Goal: Task Accomplishment & Management: Use online tool/utility

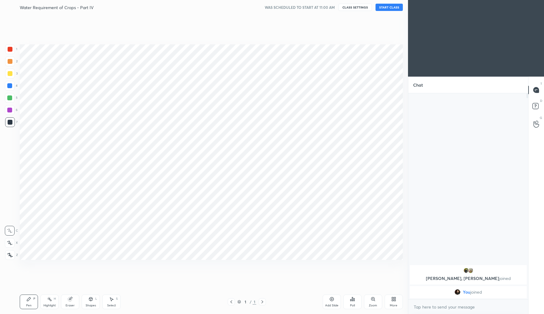
scroll to position [30076, 29967]
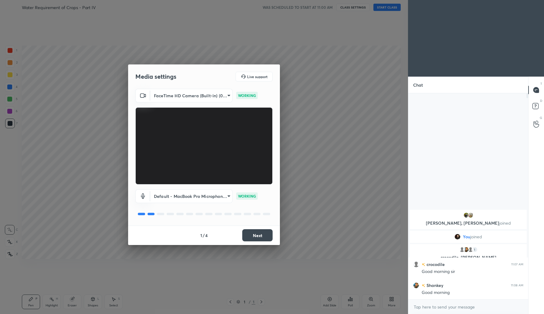
click at [260, 237] on button "Next" at bounding box center [257, 235] width 30 height 12
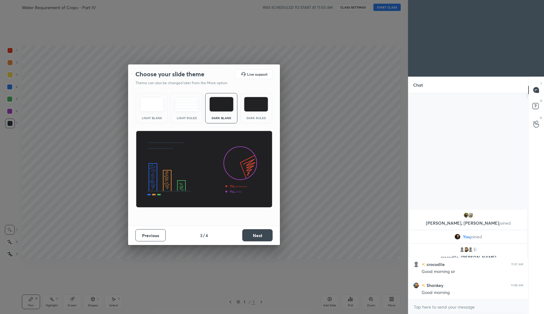
click at [260, 237] on button "Next" at bounding box center [257, 235] width 30 height 12
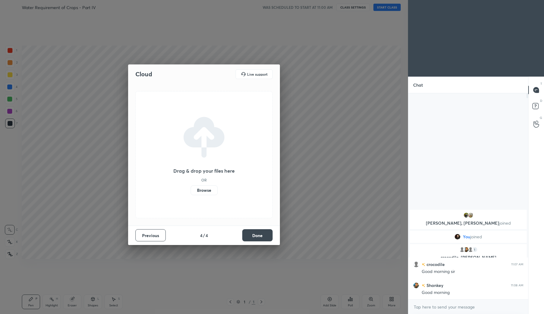
click at [260, 237] on button "Done" at bounding box center [257, 235] width 30 height 12
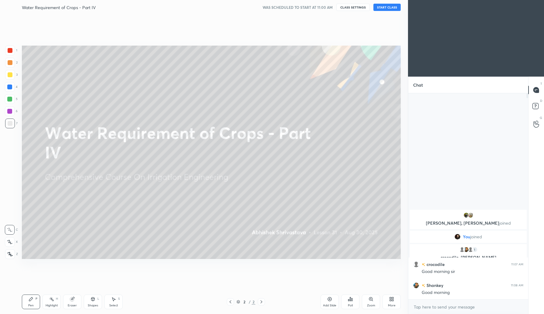
click at [386, 7] on button "START CLASS" at bounding box center [386, 7] width 27 height 7
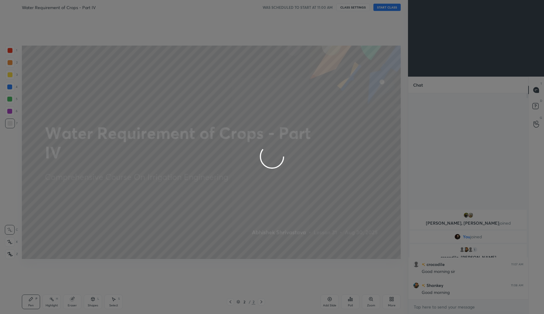
type textarea "x"
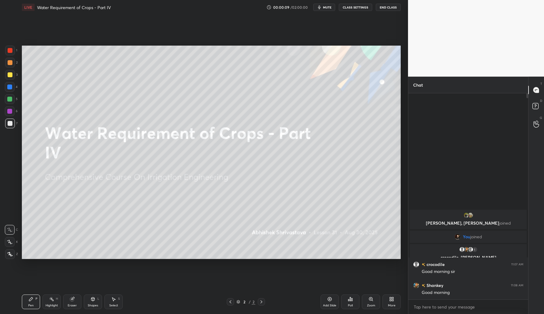
click at [388, 299] on div "More" at bounding box center [391, 301] width 18 height 15
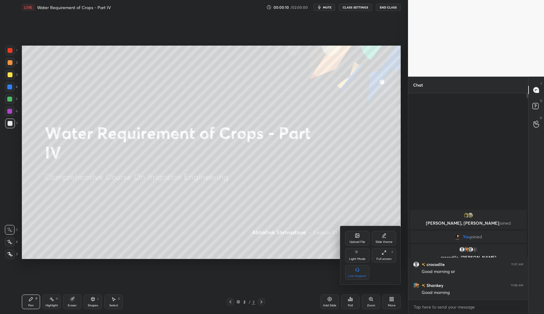
click at [358, 240] on div "Upload File" at bounding box center [357, 241] width 16 height 3
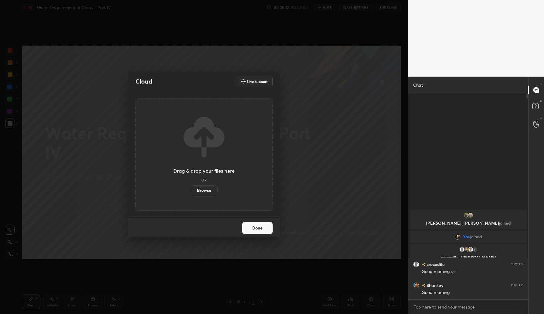
click at [207, 188] on label "Browse" at bounding box center [204, 190] width 27 height 10
click at [191, 188] on input "Browse" at bounding box center [191, 190] width 0 height 10
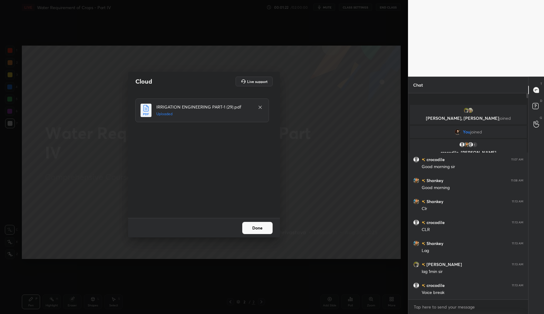
click at [258, 229] on button "Done" at bounding box center [257, 228] width 30 height 12
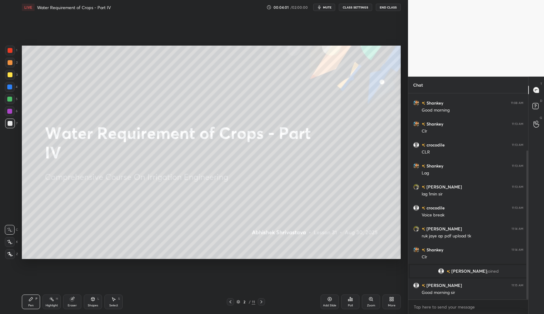
scroll to position [100, 0]
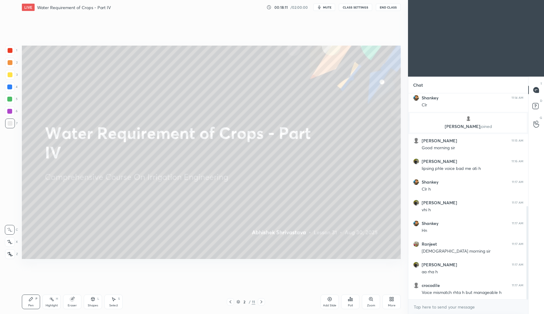
scroll to position [249, 0]
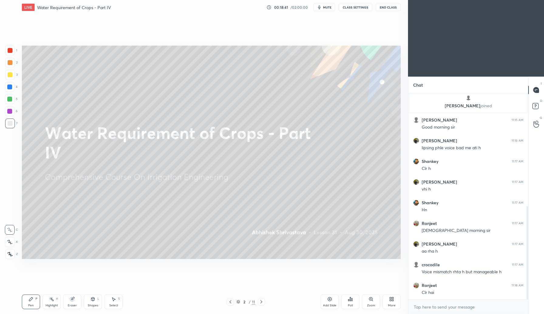
click at [330, 6] on span "mute" at bounding box center [327, 7] width 8 height 4
click at [330, 6] on span "unmute" at bounding box center [326, 7] width 13 height 4
click at [330, 6] on span "mute" at bounding box center [327, 7] width 8 height 4
click at [330, 6] on span "unmute" at bounding box center [326, 7] width 13 height 4
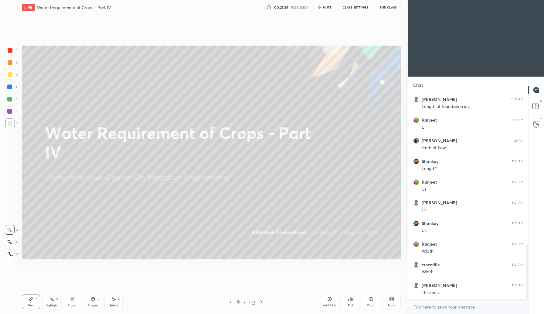
scroll to position [585, 0]
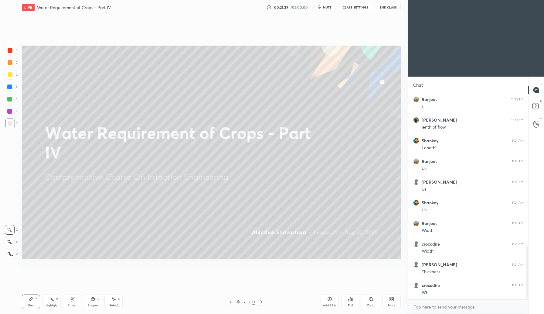
click at [264, 301] on div at bounding box center [261, 301] width 7 height 7
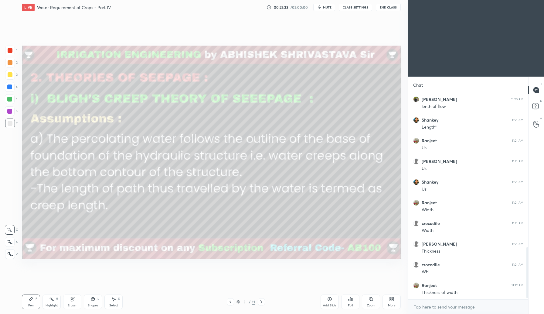
scroll to position [626, 0]
drag, startPoint x: 8, startPoint y: 88, endPoint x: 17, endPoint y: 88, distance: 9.1
click at [10, 88] on div at bounding box center [9, 86] width 5 height 5
click at [373, 43] on div "Setting up your live class Poll for secs No correct answer Start poll" at bounding box center [211, 152] width 384 height 275
click at [72, 299] on icon at bounding box center [72, 299] width 4 height 4
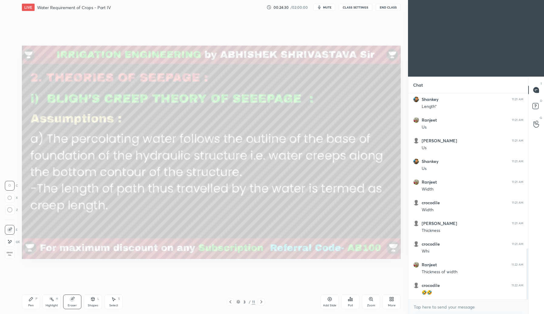
click at [32, 302] on div "Pen P" at bounding box center [31, 301] width 18 height 15
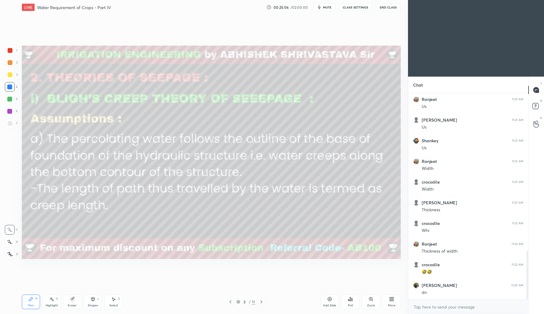
scroll to position [668, 0]
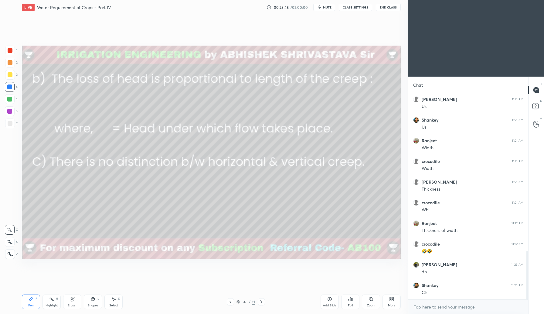
click at [9, 76] on div at bounding box center [10, 74] width 5 height 5
click at [8, 241] on icon at bounding box center [9, 241] width 5 height 4
click at [91, 300] on icon at bounding box center [92, 298] width 5 height 5
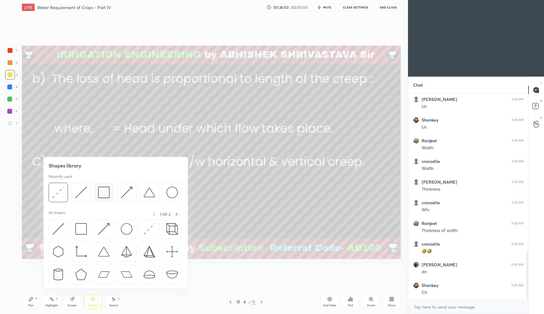
click at [105, 195] on img at bounding box center [104, 192] width 12 height 12
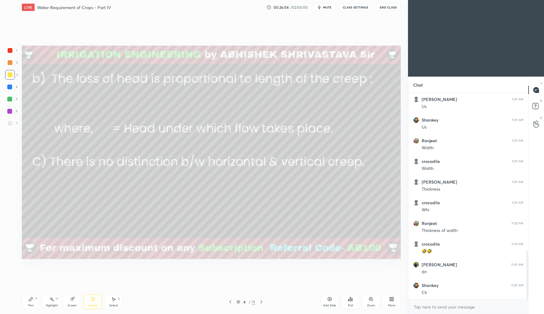
drag, startPoint x: 9, startPoint y: 49, endPoint x: 13, endPoint y: 53, distance: 4.9
click at [9, 49] on div at bounding box center [10, 50] width 5 height 5
click at [32, 301] on icon at bounding box center [31, 298] width 5 height 5
click at [231, 300] on icon at bounding box center [230, 301] width 5 height 5
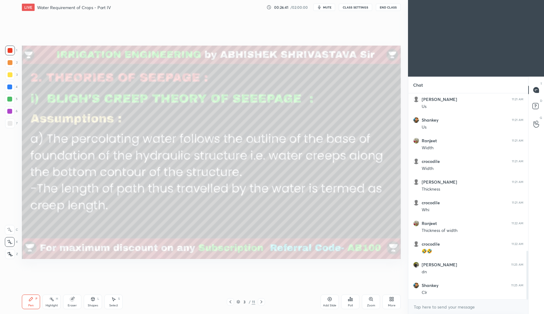
click at [255, 296] on div "Pen P Highlight H Eraser Shapes L Select S 3 / 11 Add Slide Poll Zoom More" at bounding box center [211, 301] width 379 height 24
click at [262, 302] on icon at bounding box center [261, 301] width 5 height 5
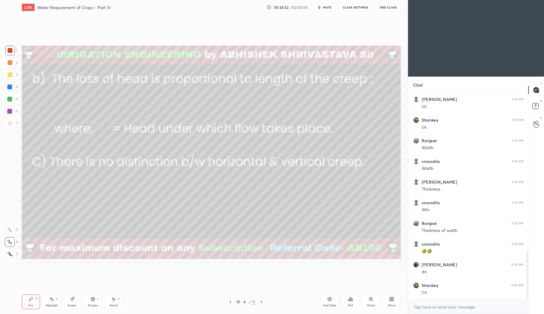
drag, startPoint x: 6, startPoint y: 90, endPoint x: 17, endPoint y: 97, distance: 12.5
click at [8, 91] on div at bounding box center [10, 87] width 10 height 10
click at [76, 307] on div "Eraser" at bounding box center [72, 301] width 18 height 15
click at [33, 299] on div "Pen P" at bounding box center [31, 301] width 18 height 15
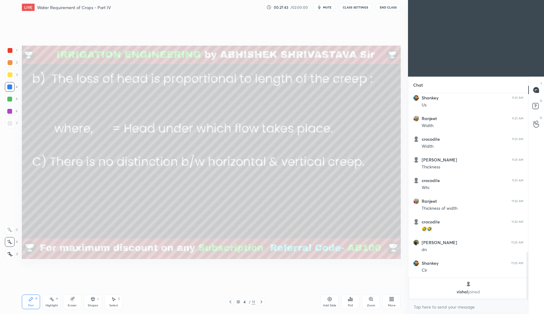
click at [10, 127] on div at bounding box center [10, 123] width 10 height 10
click at [230, 300] on div at bounding box center [230, 301] width 7 height 7
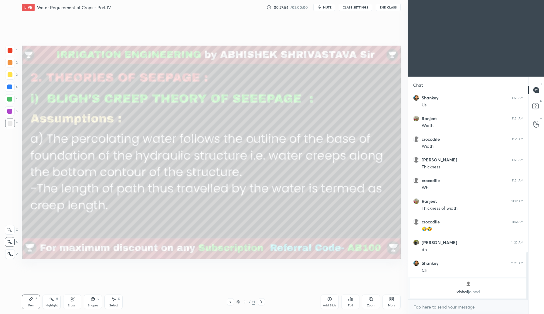
click at [262, 303] on icon at bounding box center [261, 301] width 5 height 5
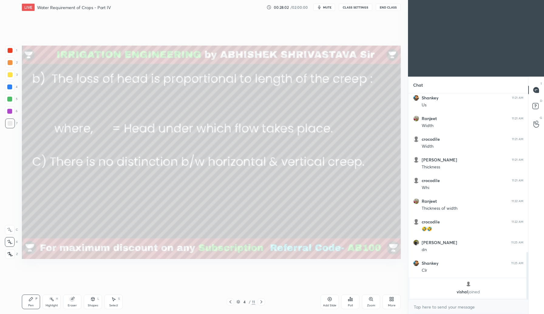
drag, startPoint x: 231, startPoint y: 302, endPoint x: 230, endPoint y: 289, distance: 12.8
click at [231, 304] on icon at bounding box center [230, 301] width 5 height 5
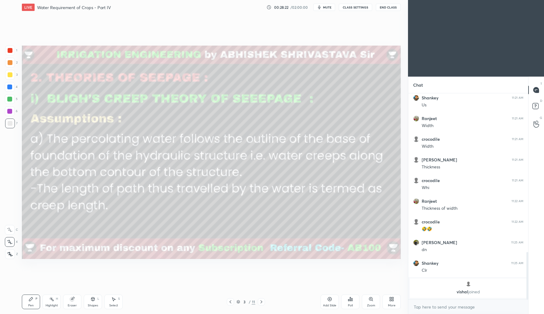
click at [263, 300] on icon at bounding box center [261, 301] width 5 height 5
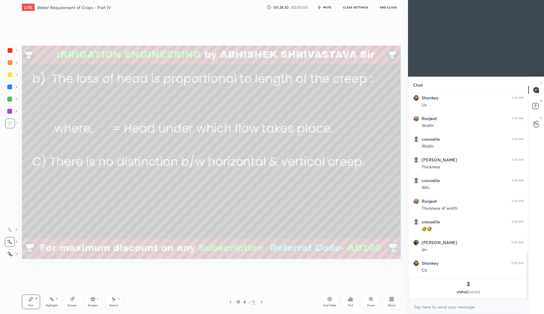
click at [238, 304] on div "4 / 11" at bounding box center [245, 301] width 19 height 5
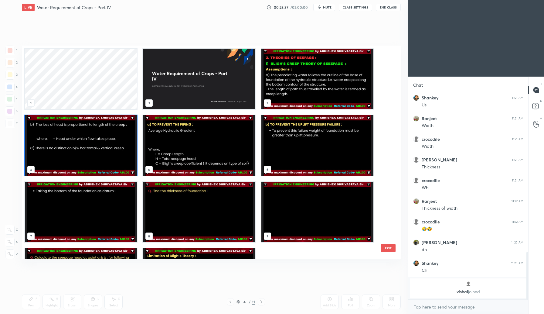
scroll to position [595, 0]
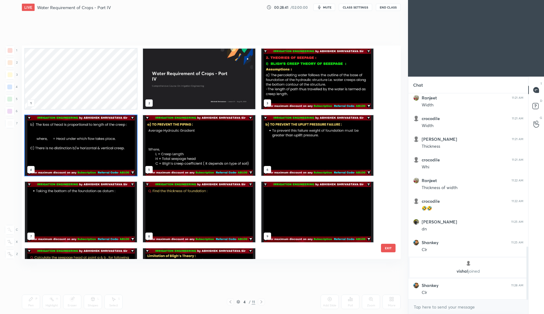
click at [114, 171] on img "grid" at bounding box center [81, 145] width 112 height 60
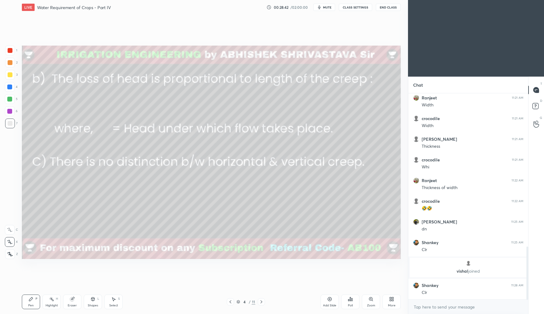
click at [330, 300] on icon at bounding box center [330, 299] width 4 height 4
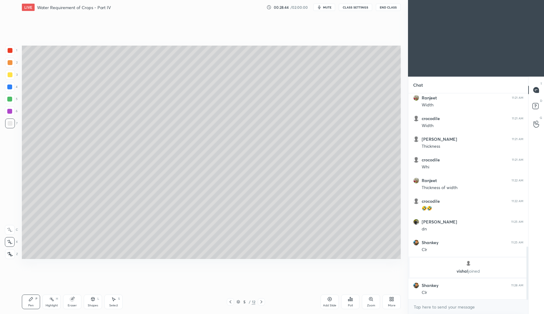
drag, startPoint x: 91, startPoint y: 307, endPoint x: 92, endPoint y: 300, distance: 6.2
click at [90, 307] on div "Shapes" at bounding box center [93, 305] width 10 height 3
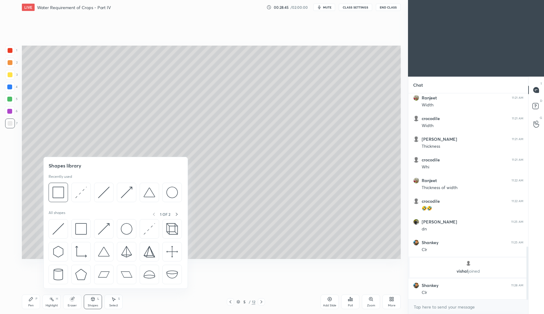
click at [8, 75] on div at bounding box center [10, 75] width 10 height 10
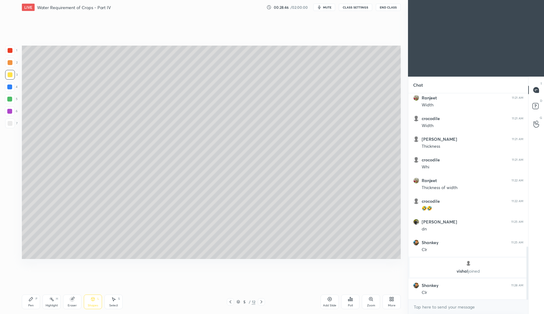
drag, startPoint x: 11, startPoint y: 63, endPoint x: 21, endPoint y: 73, distance: 14.6
click at [12, 63] on div at bounding box center [10, 62] width 5 height 5
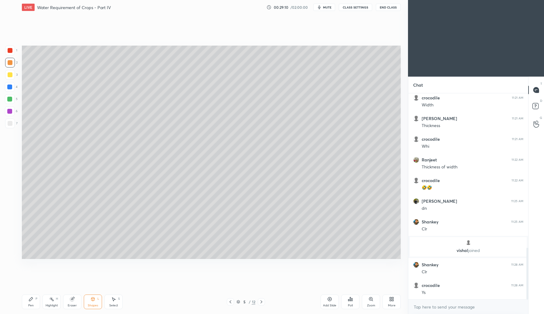
drag, startPoint x: 95, startPoint y: 299, endPoint x: 97, endPoint y: 290, distance: 9.3
click at [94, 299] on icon at bounding box center [92, 298] width 5 height 5
drag, startPoint x: 71, startPoint y: 303, endPoint x: 91, endPoint y: 273, distance: 35.6
click at [71, 302] on div "Eraser" at bounding box center [72, 301] width 18 height 15
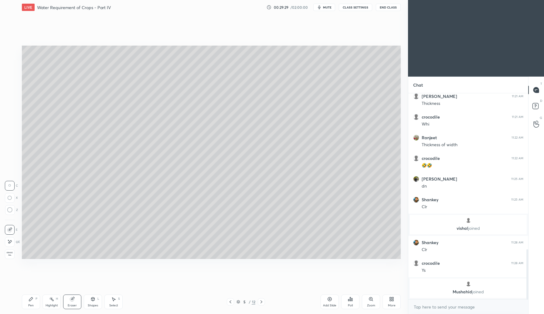
drag, startPoint x: 30, startPoint y: 306, endPoint x: 59, endPoint y: 268, distance: 47.0
click at [30, 306] on div "Pen" at bounding box center [30, 305] width 5 height 3
drag, startPoint x: 94, startPoint y: 304, endPoint x: 94, endPoint y: 300, distance: 4.3
click at [94, 304] on div "Shapes" at bounding box center [93, 305] width 10 height 3
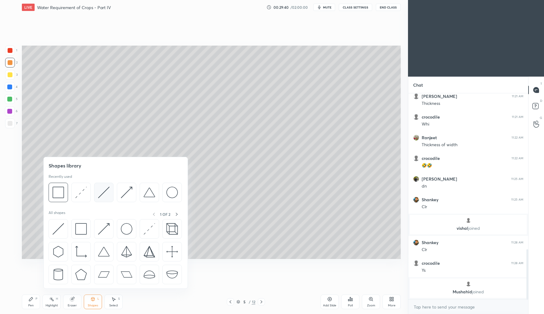
click at [105, 195] on img at bounding box center [104, 192] width 12 height 12
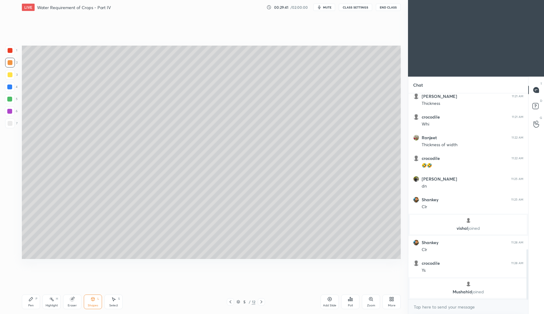
click at [10, 86] on div at bounding box center [9, 86] width 5 height 5
click at [28, 301] on div "Pen P" at bounding box center [31, 301] width 18 height 15
click at [94, 302] on div "Shapes L" at bounding box center [93, 301] width 18 height 15
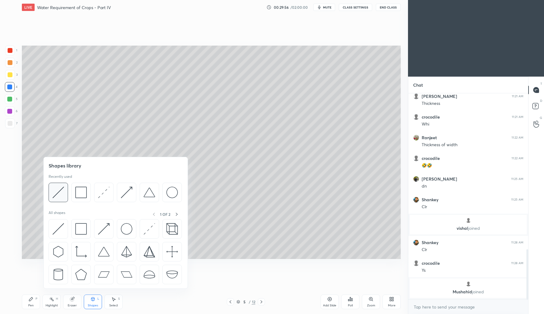
click at [65, 200] on div at bounding box center [58, 191] width 19 height 19
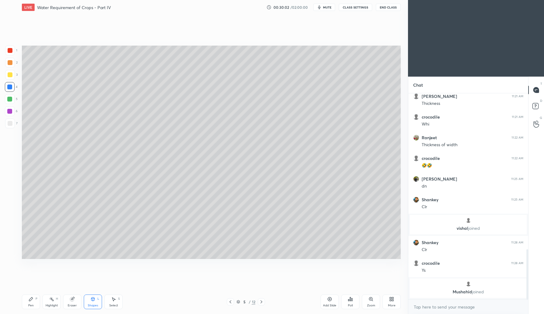
drag, startPoint x: 10, startPoint y: 120, endPoint x: 13, endPoint y: 127, distance: 6.9
click at [8, 122] on div at bounding box center [10, 123] width 5 height 5
click at [94, 302] on div "Shapes L" at bounding box center [93, 301] width 18 height 15
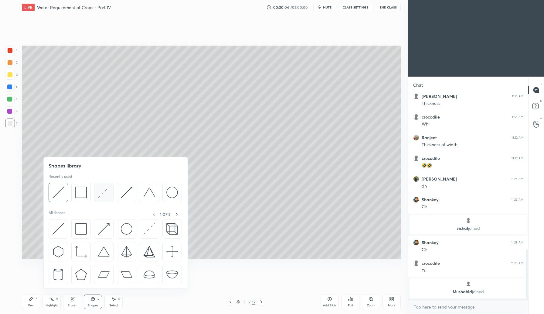
click at [108, 195] on img at bounding box center [104, 192] width 12 height 12
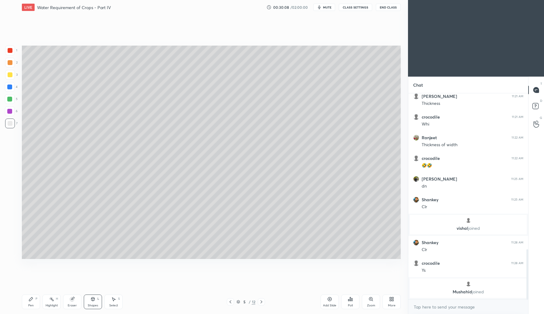
drag, startPoint x: 30, startPoint y: 300, endPoint x: 32, endPoint y: 297, distance: 3.8
click at [30, 299] on icon at bounding box center [31, 298] width 5 height 5
click at [71, 299] on icon at bounding box center [72, 299] width 4 height 4
click at [31, 299] on icon at bounding box center [31, 298] width 5 height 5
click at [91, 303] on div "Shapes L" at bounding box center [93, 301] width 18 height 15
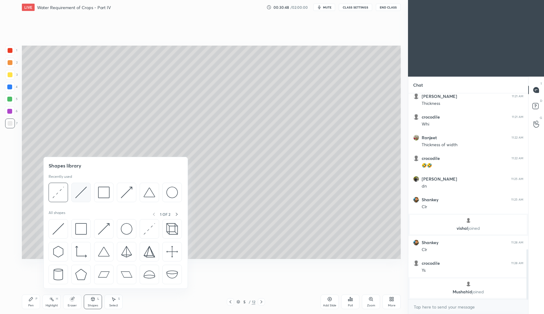
click at [87, 198] on div at bounding box center [80, 191] width 19 height 19
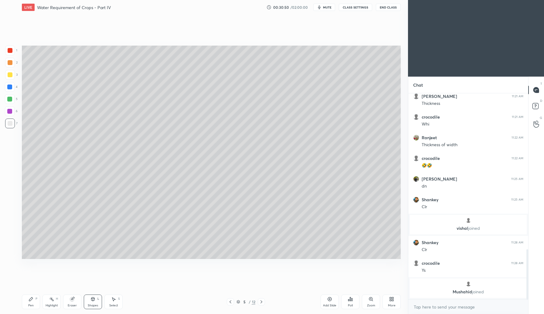
click at [12, 76] on div at bounding box center [10, 74] width 5 height 5
click at [72, 304] on div "Eraser" at bounding box center [72, 305] width 9 height 3
click at [93, 299] on icon at bounding box center [92, 299] width 3 height 4
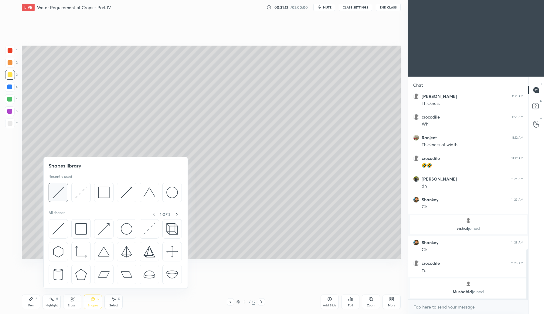
drag, startPoint x: 61, startPoint y: 198, endPoint x: 63, endPoint y: 195, distance: 3.5
click at [62, 198] on div at bounding box center [58, 191] width 19 height 19
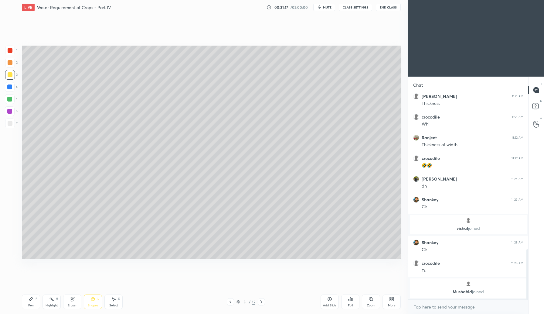
drag, startPoint x: 92, startPoint y: 299, endPoint x: 93, endPoint y: 295, distance: 4.0
click at [92, 299] on icon at bounding box center [92, 299] width 3 height 4
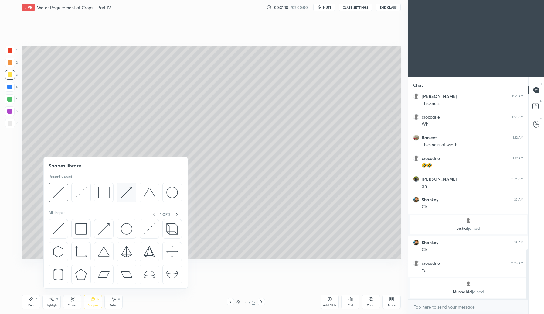
click at [130, 197] on img at bounding box center [127, 192] width 12 height 12
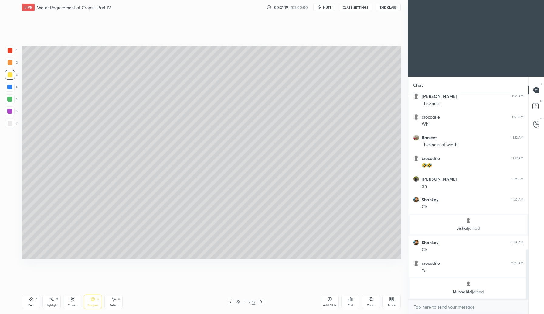
click at [9, 87] on div at bounding box center [9, 86] width 5 height 5
drag, startPoint x: 32, startPoint y: 299, endPoint x: 41, endPoint y: 267, distance: 33.1
click at [32, 299] on icon at bounding box center [31, 298] width 5 height 5
click at [94, 300] on div "Shapes L" at bounding box center [93, 301] width 18 height 15
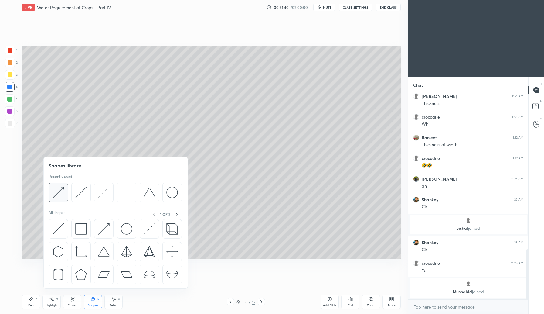
click at [66, 197] on div at bounding box center [58, 191] width 19 height 19
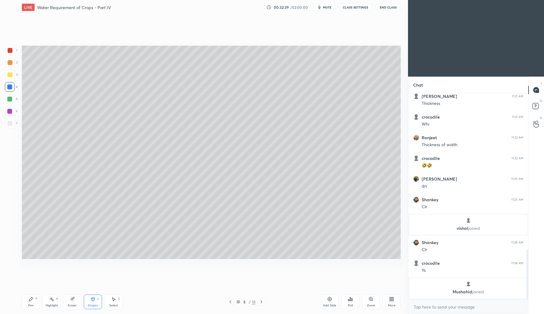
click at [92, 300] on icon at bounding box center [92, 299] width 3 height 4
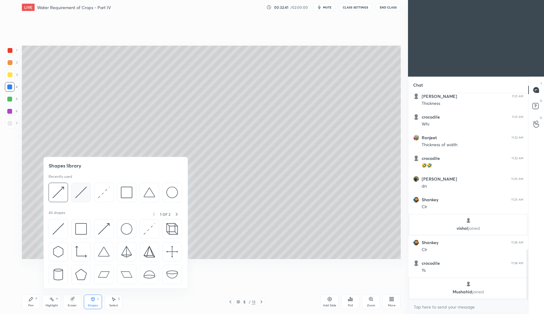
click at [83, 199] on div at bounding box center [80, 191] width 19 height 19
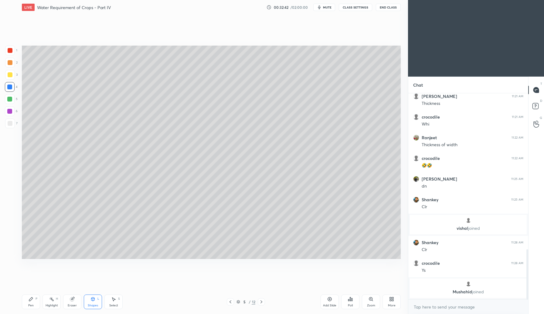
click at [13, 119] on div at bounding box center [10, 123] width 10 height 10
drag, startPoint x: 29, startPoint y: 301, endPoint x: 39, endPoint y: 288, distance: 16.9
click at [30, 301] on div "Pen P" at bounding box center [31, 301] width 18 height 15
drag, startPoint x: 93, startPoint y: 301, endPoint x: 94, endPoint y: 293, distance: 8.0
click at [93, 301] on icon at bounding box center [92, 298] width 5 height 5
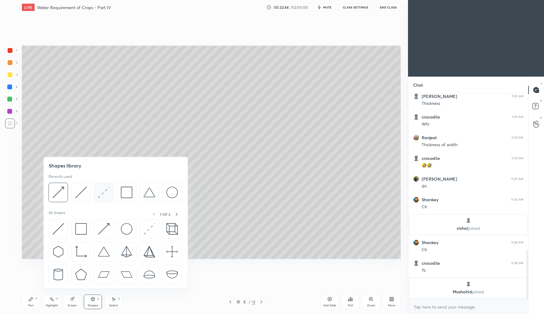
click at [104, 198] on div at bounding box center [103, 191] width 19 height 19
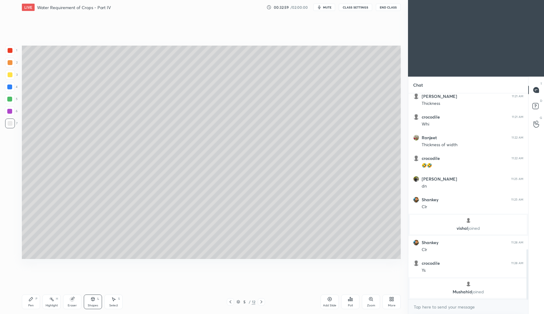
click at [32, 298] on icon at bounding box center [31, 298] width 5 height 5
click at [73, 298] on g at bounding box center [72, 299] width 5 height 5
click at [30, 301] on div "Pen P" at bounding box center [31, 301] width 18 height 15
drag, startPoint x: 71, startPoint y: 302, endPoint x: 79, endPoint y: 283, distance: 20.2
click at [71, 300] on div "Eraser" at bounding box center [72, 301] width 18 height 15
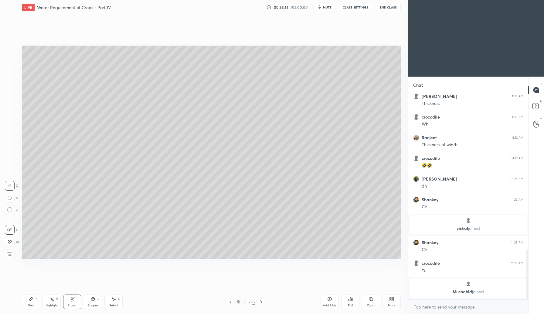
drag, startPoint x: 30, startPoint y: 301, endPoint x: 64, endPoint y: 266, distance: 48.9
click at [30, 301] on div "Pen P" at bounding box center [31, 301] width 18 height 15
drag, startPoint x: 73, startPoint y: 301, endPoint x: 90, endPoint y: 281, distance: 26.1
click at [76, 299] on div "Eraser" at bounding box center [72, 301] width 18 height 15
drag, startPoint x: 31, startPoint y: 299, endPoint x: 57, endPoint y: 271, distance: 38.4
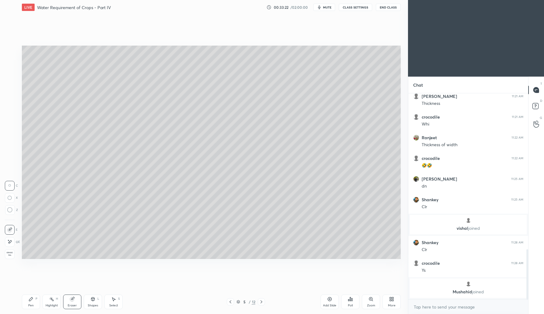
click at [30, 300] on icon at bounding box center [31, 299] width 4 height 4
click at [93, 300] on div "Shapes L" at bounding box center [93, 301] width 18 height 15
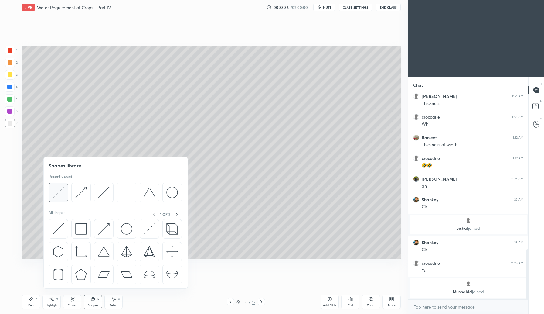
click at [61, 199] on div at bounding box center [58, 191] width 19 height 19
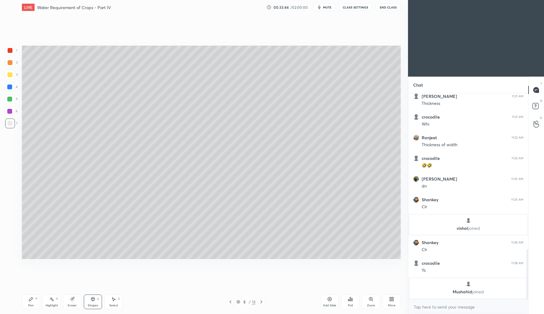
drag, startPoint x: 31, startPoint y: 305, endPoint x: 38, endPoint y: 292, distance: 14.1
click at [32, 304] on div "Pen" at bounding box center [30, 305] width 5 height 3
drag, startPoint x: 73, startPoint y: 302, endPoint x: 75, endPoint y: 298, distance: 4.4
click at [73, 301] on div "Eraser" at bounding box center [72, 301] width 18 height 15
click at [32, 300] on icon at bounding box center [31, 298] width 5 height 5
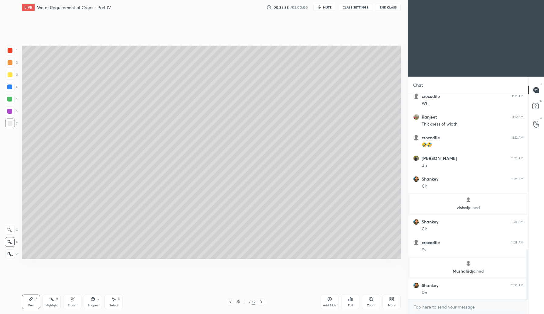
scroll to position [663, 0]
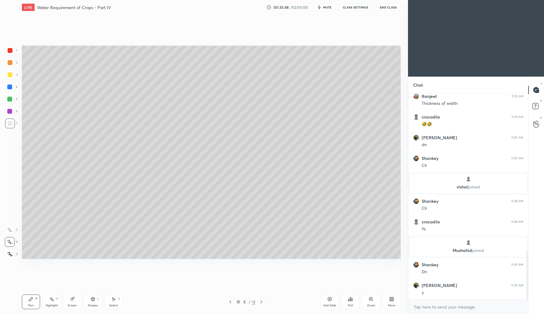
click at [9, 232] on div at bounding box center [10, 230] width 10 height 10
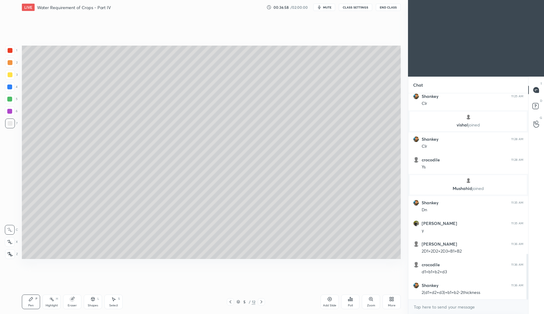
scroll to position [745, 0]
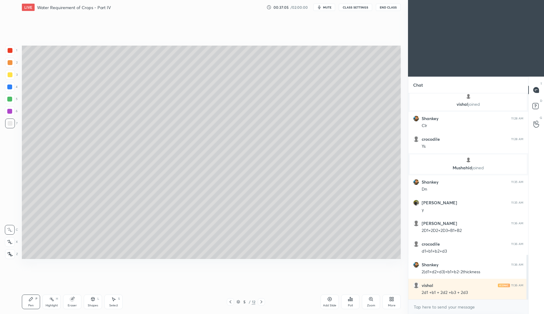
drag, startPoint x: 93, startPoint y: 303, endPoint x: 97, endPoint y: 295, distance: 9.1
click at [93, 304] on div "Shapes" at bounding box center [93, 305] width 10 height 3
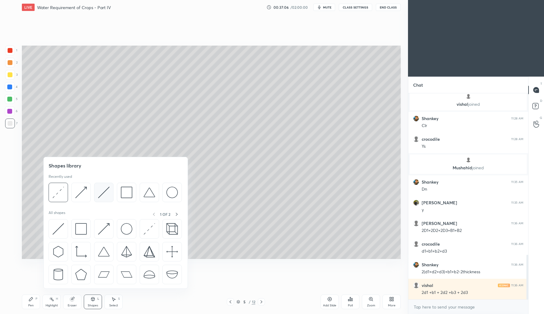
click at [109, 201] on div at bounding box center [103, 191] width 19 height 19
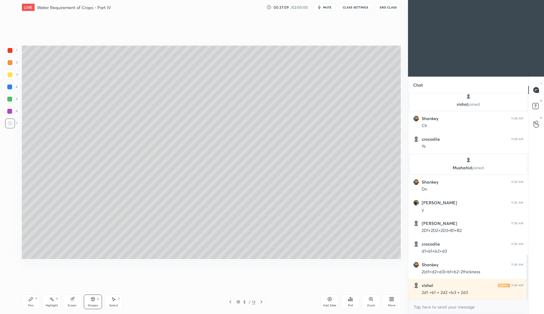
drag, startPoint x: 29, startPoint y: 304, endPoint x: 42, endPoint y: 298, distance: 13.9
click at [29, 304] on div "Pen" at bounding box center [30, 305] width 5 height 3
click at [233, 300] on div at bounding box center [230, 301] width 7 height 7
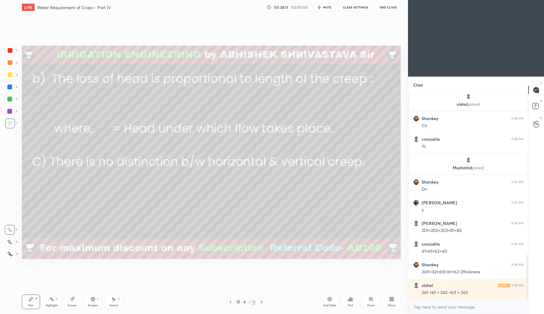
click at [230, 302] on icon at bounding box center [230, 301] width 2 height 3
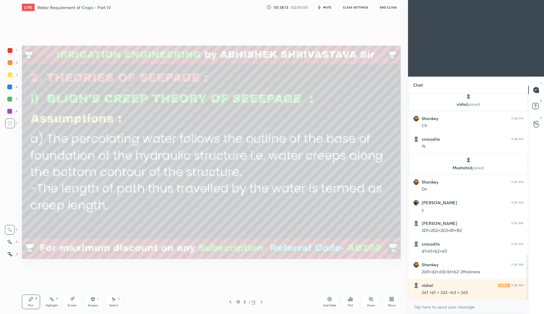
click at [92, 299] on icon at bounding box center [92, 299] width 3 height 4
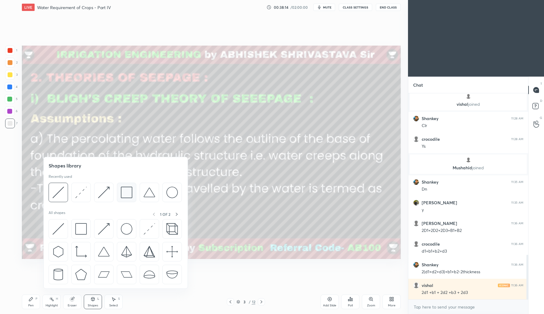
click at [127, 194] on img at bounding box center [127, 192] width 12 height 12
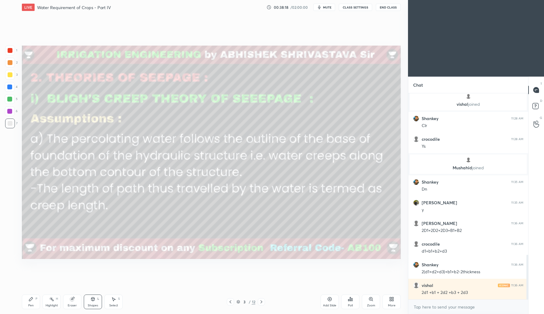
drag, startPoint x: 9, startPoint y: 52, endPoint x: 10, endPoint y: 56, distance: 4.0
click at [9, 52] on div at bounding box center [10, 50] width 5 height 5
click at [263, 300] on icon at bounding box center [261, 301] width 5 height 5
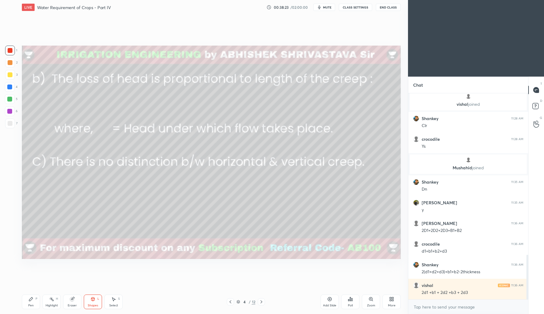
click at [263, 302] on icon at bounding box center [261, 301] width 5 height 5
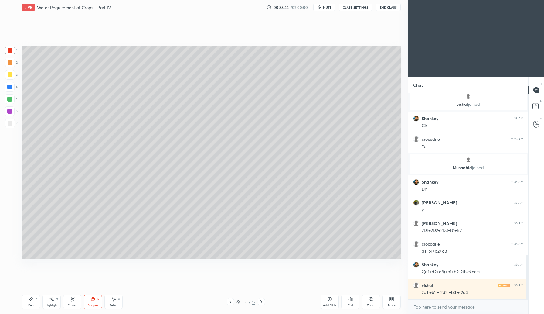
click at [230, 300] on icon at bounding box center [230, 301] width 5 height 5
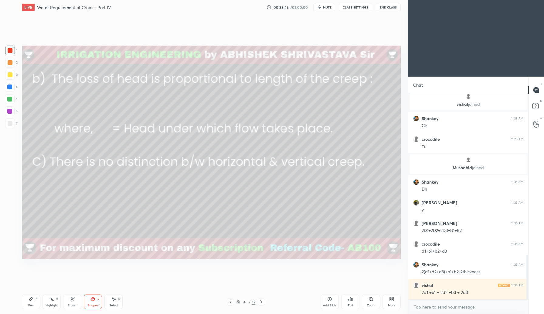
click at [256, 301] on div "4 / 12" at bounding box center [246, 301] width 38 height 7
drag, startPoint x: 261, startPoint y: 301, endPoint x: 259, endPoint y: 304, distance: 3.3
click at [260, 303] on icon at bounding box center [261, 301] width 5 height 5
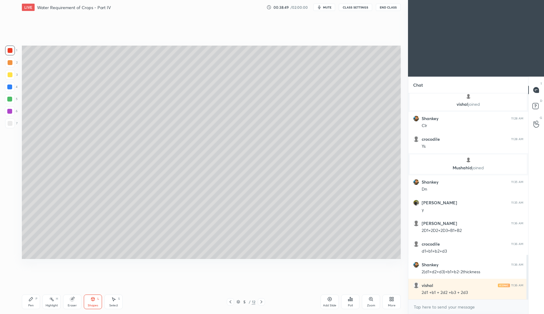
click at [238, 302] on icon at bounding box center [238, 302] width 4 height 4
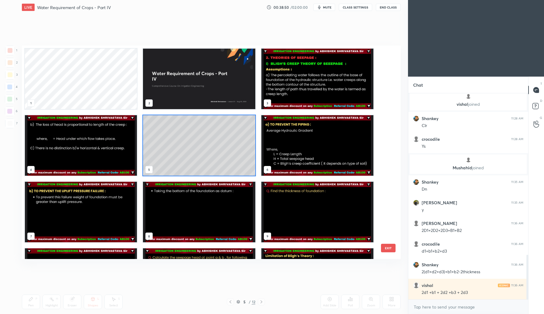
scroll to position [211, 376]
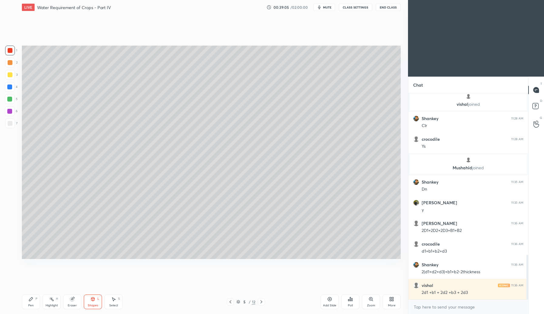
drag, startPoint x: 330, startPoint y: 301, endPoint x: 331, endPoint y: 297, distance: 3.8
click at [330, 301] on div "Add Slide" at bounding box center [330, 301] width 18 height 15
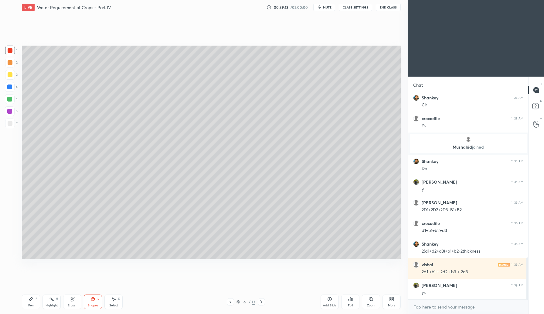
scroll to position [803, 0]
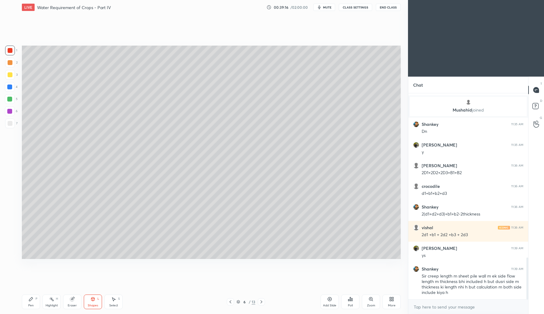
drag, startPoint x: 29, startPoint y: 301, endPoint x: 35, endPoint y: 288, distance: 14.1
click at [29, 300] on div "Pen P" at bounding box center [31, 301] width 18 height 15
click at [230, 299] on icon at bounding box center [230, 301] width 5 height 5
click at [10, 76] on div at bounding box center [10, 75] width 10 height 10
click at [10, 75] on div at bounding box center [10, 74] width 5 height 5
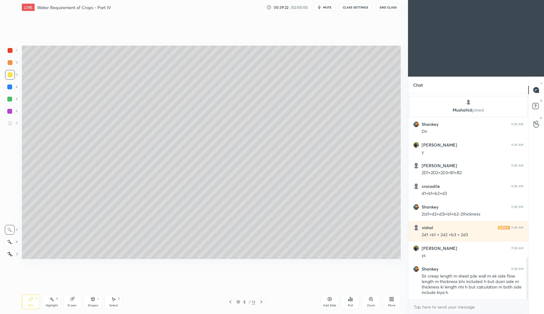
drag, startPoint x: 12, startPoint y: 250, endPoint x: 18, endPoint y: 242, distance: 10.1
click at [12, 249] on div at bounding box center [10, 254] width 10 height 10
click at [91, 300] on icon at bounding box center [92, 299] width 3 height 4
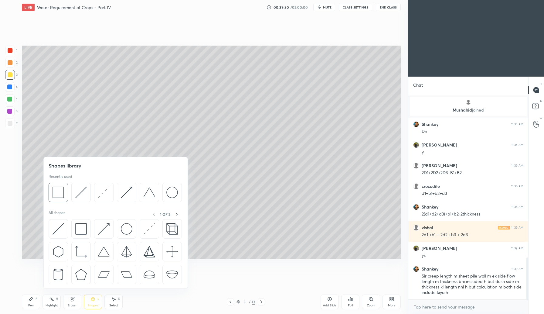
click at [326, 8] on span "mute" at bounding box center [327, 7] width 8 height 4
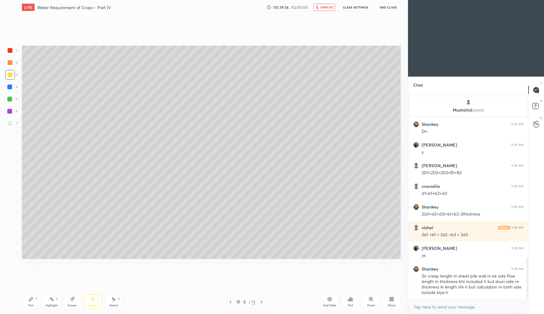
click at [32, 304] on div "Pen" at bounding box center [30, 305] width 5 height 3
click at [73, 302] on div "Eraser" at bounding box center [72, 301] width 18 height 15
click at [30, 304] on div "Pen" at bounding box center [30, 305] width 5 height 3
drag, startPoint x: 325, startPoint y: 7, endPoint x: 315, endPoint y: 17, distance: 13.7
click at [324, 8] on span "unmute" at bounding box center [326, 7] width 13 height 4
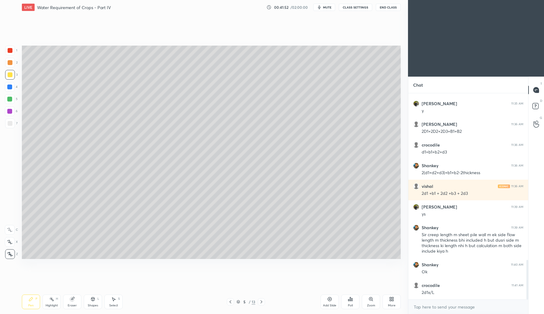
scroll to position [867, 0]
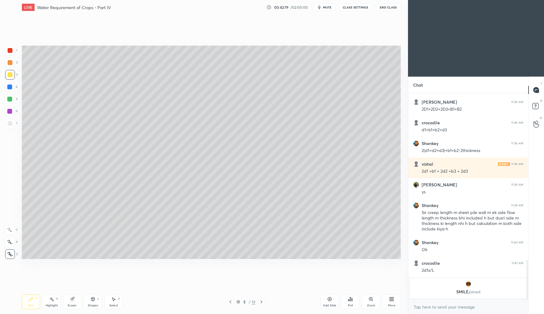
drag, startPoint x: 71, startPoint y: 301, endPoint x: 82, endPoint y: 261, distance: 41.2
click at [72, 299] on div "Eraser" at bounding box center [72, 301] width 18 height 15
click at [262, 301] on icon at bounding box center [261, 301] width 5 height 5
drag, startPoint x: 30, startPoint y: 303, endPoint x: 32, endPoint y: 287, distance: 16.2
click at [30, 304] on div "Pen" at bounding box center [30, 305] width 5 height 3
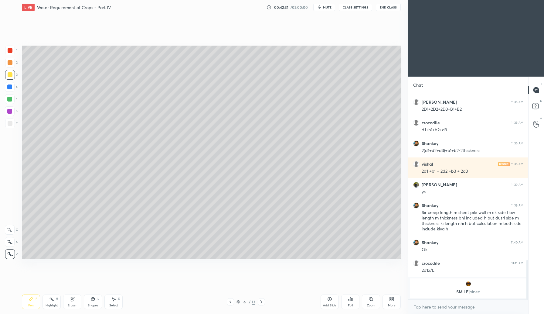
drag, startPoint x: 8, startPoint y: 241, endPoint x: 6, endPoint y: 234, distance: 7.7
click at [8, 241] on icon at bounding box center [9, 241] width 5 height 4
click at [77, 300] on div "Eraser" at bounding box center [72, 301] width 18 height 15
click at [35, 259] on div "Setting up your live class Poll for secs No correct answer Start poll" at bounding box center [211, 152] width 384 height 275
drag, startPoint x: 32, startPoint y: 304, endPoint x: 52, endPoint y: 261, distance: 47.3
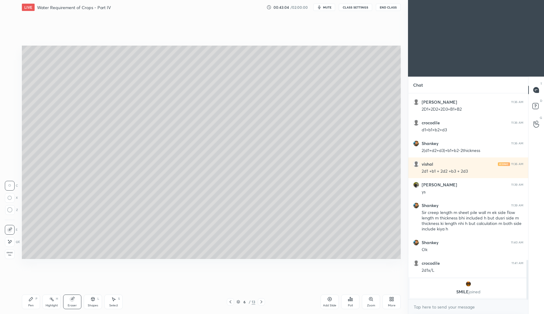
click at [32, 304] on div "Pen" at bounding box center [30, 305] width 5 height 3
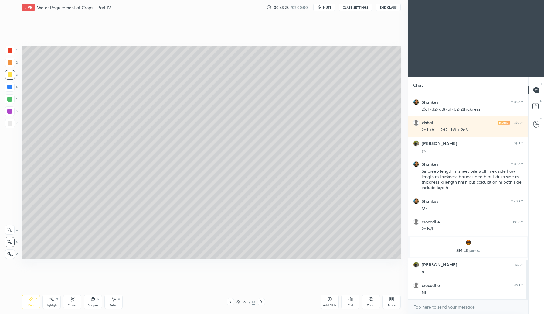
scroll to position [857, 0]
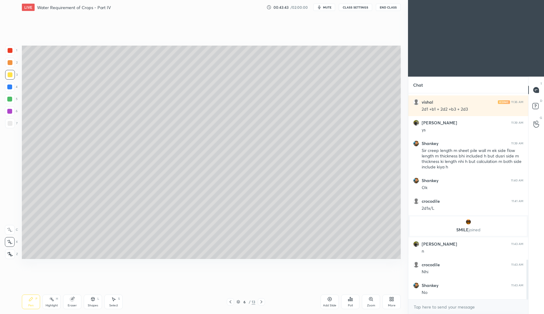
click at [10, 124] on div at bounding box center [10, 123] width 5 height 5
drag, startPoint x: 90, startPoint y: 303, endPoint x: 91, endPoint y: 297, distance: 6.0
click at [91, 300] on div "Shapes L" at bounding box center [93, 301] width 18 height 15
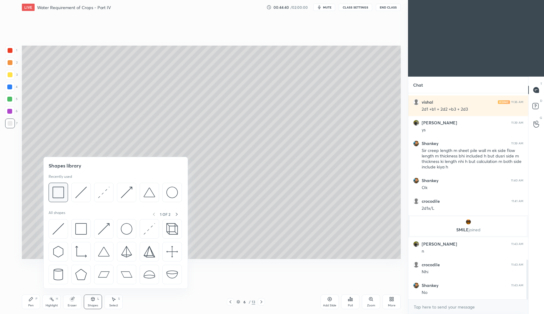
click at [65, 197] on div at bounding box center [58, 191] width 19 height 19
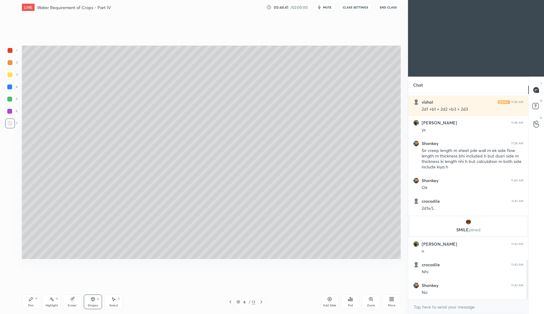
click at [13, 50] on div at bounding box center [10, 51] width 10 height 10
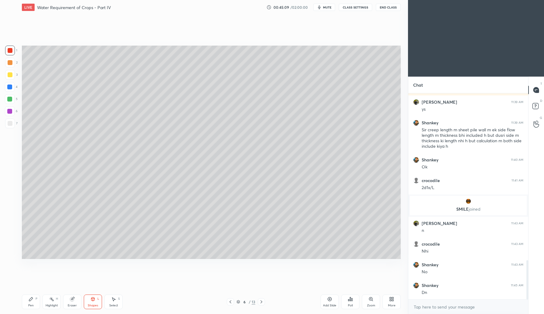
drag, startPoint x: 329, startPoint y: 301, endPoint x: 325, endPoint y: 300, distance: 4.2
click at [329, 300] on div "Add Slide" at bounding box center [330, 301] width 18 height 15
click at [227, 304] on div at bounding box center [230, 301] width 7 height 7
click at [228, 301] on icon at bounding box center [230, 301] width 5 height 5
click at [111, 299] on icon at bounding box center [113, 298] width 5 height 5
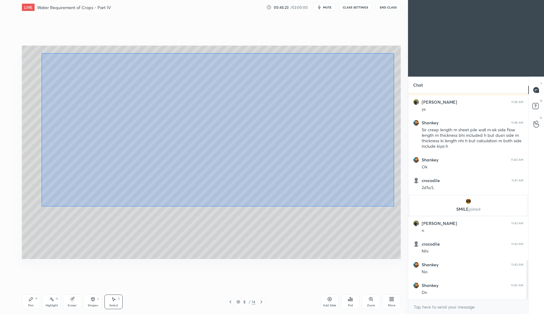
drag, startPoint x: 45, startPoint y: 53, endPoint x: 393, endPoint y: 205, distance: 380.3
click at [394, 206] on div "0 ° Undo Copy Duplicate Duplicate to new slide Delete" at bounding box center [211, 152] width 379 height 213
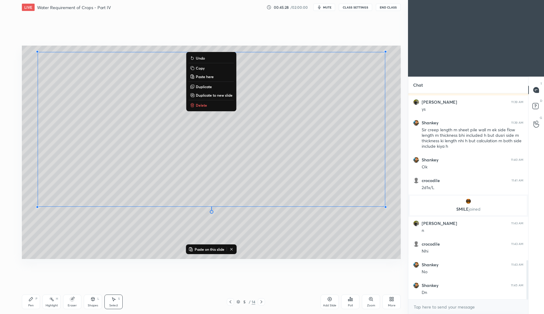
click at [215, 68] on button "Copy" at bounding box center [210, 67] width 45 height 7
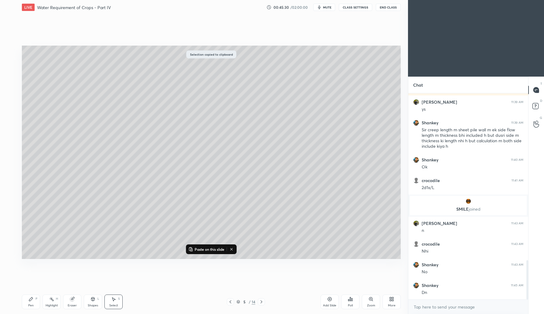
click at [261, 303] on icon at bounding box center [261, 301] width 5 height 5
click at [261, 300] on icon at bounding box center [261, 301] width 2 height 3
drag, startPoint x: 386, startPoint y: 208, endPoint x: 385, endPoint y: 142, distance: 65.9
click at [387, 144] on div at bounding box center [388, 145] width 2 height 2
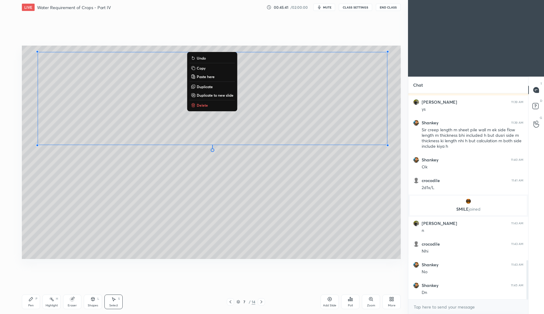
click at [287, 190] on div "0 ° Undo Copy Paste here Duplicate Duplicate to new slide Delete" at bounding box center [211, 152] width 379 height 213
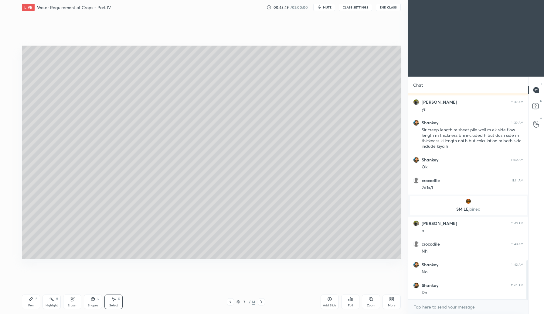
drag, startPoint x: 73, startPoint y: 299, endPoint x: 91, endPoint y: 269, distance: 34.7
click at [73, 297] on g at bounding box center [72, 299] width 5 height 5
click at [30, 304] on div "Pen" at bounding box center [30, 305] width 5 height 3
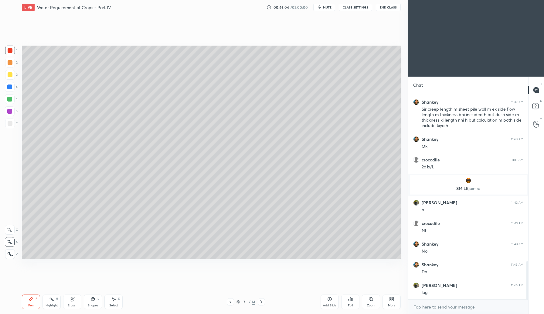
click at [95, 300] on div "Shapes L" at bounding box center [93, 301] width 18 height 15
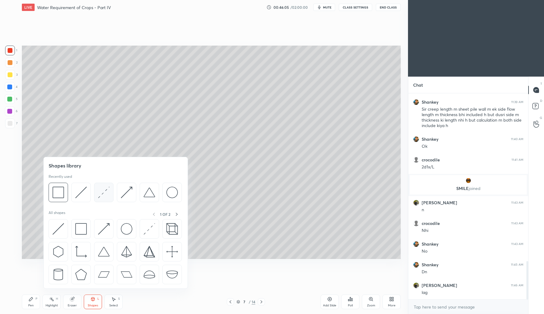
click at [107, 199] on div at bounding box center [103, 191] width 19 height 19
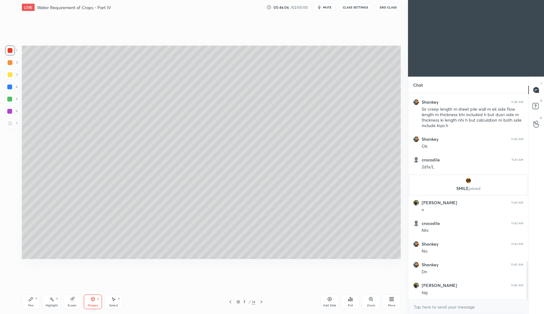
click at [12, 126] on div at bounding box center [10, 123] width 10 height 10
drag, startPoint x: 13, startPoint y: 50, endPoint x: 19, endPoint y: 55, distance: 7.3
click at [14, 51] on div at bounding box center [10, 51] width 10 height 10
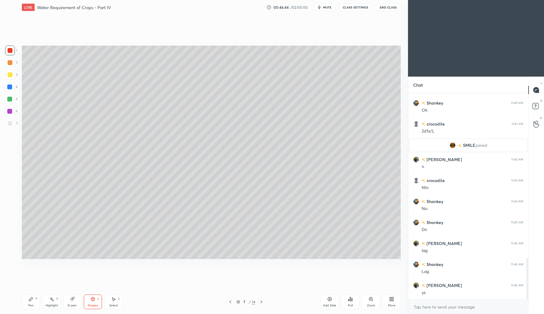
scroll to position [821, 0]
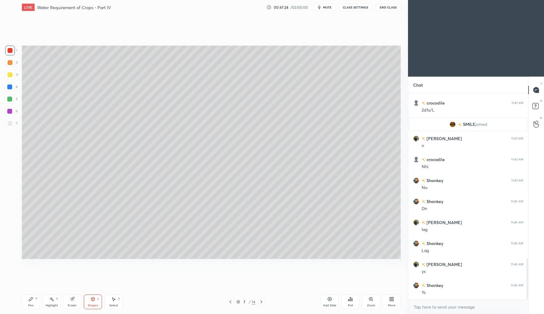
drag, startPoint x: 30, startPoint y: 305, endPoint x: 41, endPoint y: 284, distance: 23.9
click at [32, 304] on div "Pen" at bounding box center [30, 305] width 5 height 3
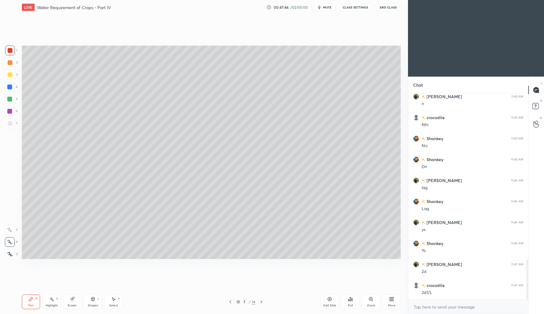
scroll to position [884, 0]
click at [90, 300] on div "Shapes L" at bounding box center [93, 301] width 18 height 15
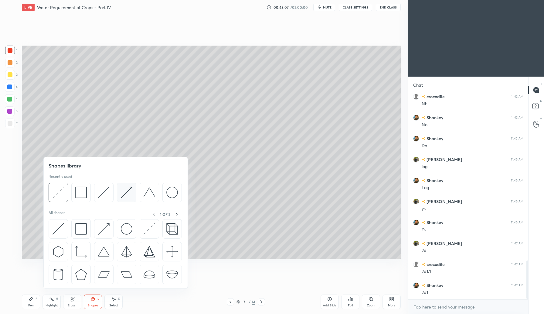
scroll to position [904, 0]
click at [108, 199] on div at bounding box center [103, 191] width 19 height 19
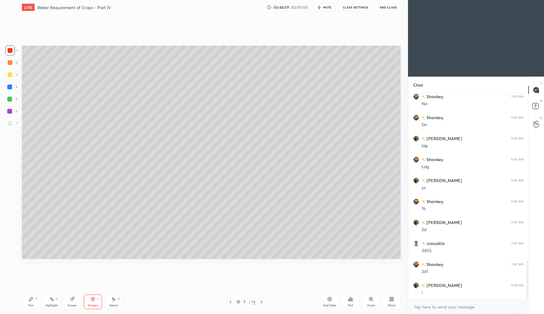
click at [10, 53] on div at bounding box center [10, 51] width 10 height 10
drag, startPoint x: 88, startPoint y: 303, endPoint x: 91, endPoint y: 294, distance: 9.3
click at [88, 304] on div "Shapes" at bounding box center [93, 305] width 10 height 3
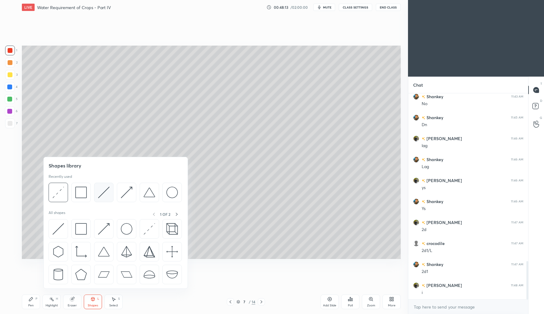
click at [109, 198] on img at bounding box center [104, 192] width 12 height 12
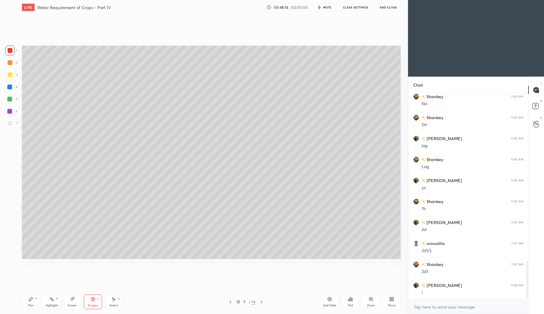
scroll to position [925, 0]
click at [29, 306] on div "Pen P" at bounding box center [31, 301] width 18 height 15
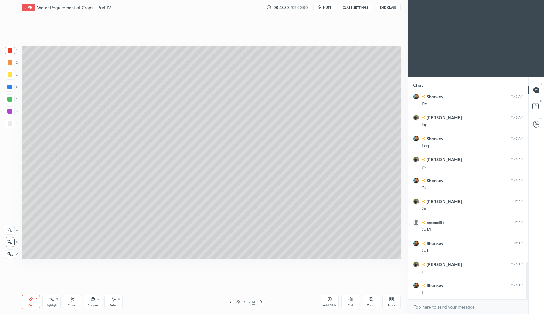
click at [95, 304] on div "Shapes" at bounding box center [93, 305] width 10 height 3
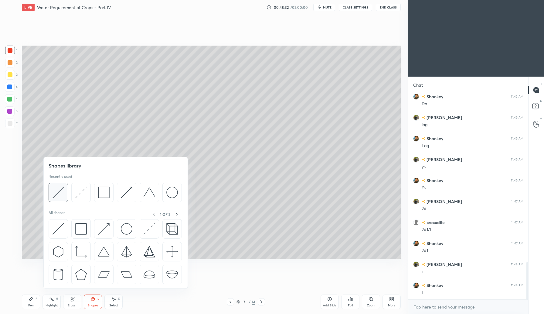
click at [66, 200] on div at bounding box center [58, 191] width 19 height 19
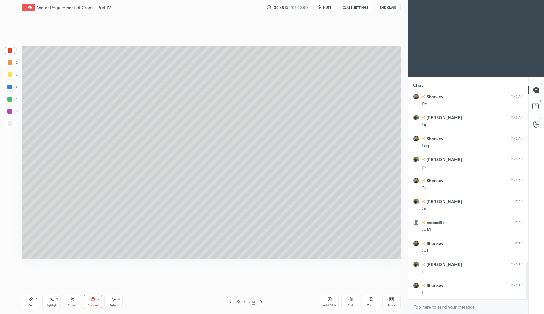
drag, startPoint x: 90, startPoint y: 299, endPoint x: 91, endPoint y: 289, distance: 10.2
click at [90, 297] on div "Shapes L" at bounding box center [93, 301] width 18 height 15
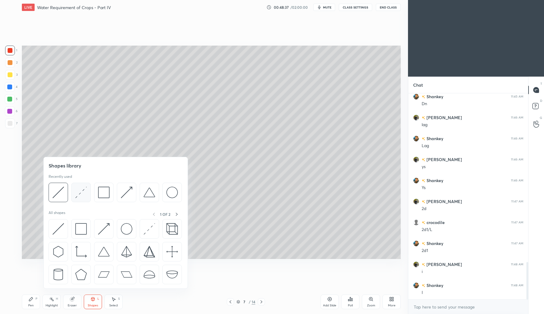
click at [87, 198] on div at bounding box center [80, 191] width 19 height 19
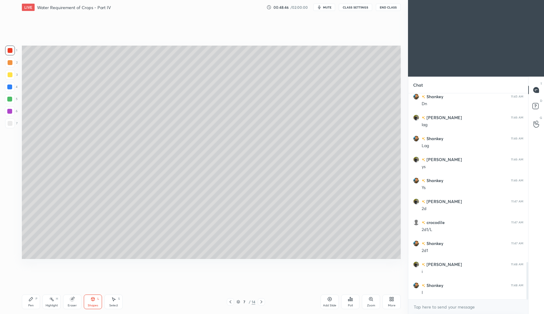
drag, startPoint x: 96, startPoint y: 300, endPoint x: 97, endPoint y: 292, distance: 7.7
click at [96, 300] on div "Shapes L" at bounding box center [93, 301] width 18 height 15
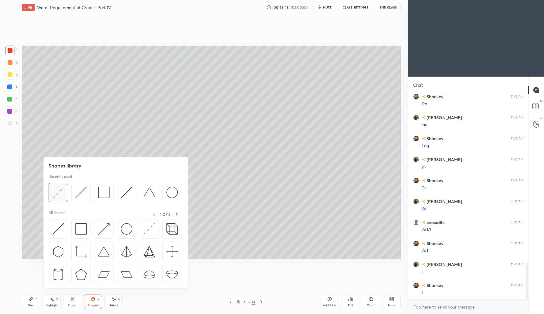
click at [56, 195] on img at bounding box center [59, 192] width 12 height 12
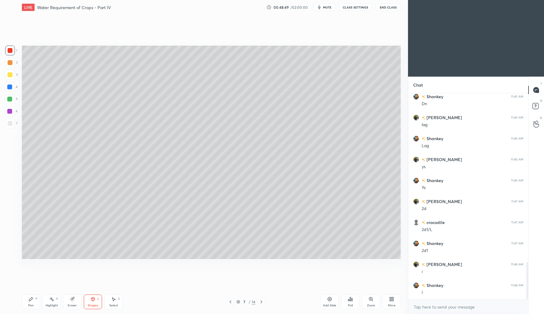
drag, startPoint x: 10, startPoint y: 83, endPoint x: 17, endPoint y: 90, distance: 10.3
click at [11, 84] on div at bounding box center [10, 87] width 10 height 10
drag, startPoint x: 32, startPoint y: 302, endPoint x: 40, endPoint y: 276, distance: 26.5
click at [32, 300] on div "Pen P" at bounding box center [31, 301] width 18 height 15
click at [72, 299] on div "Eraser" at bounding box center [72, 301] width 18 height 15
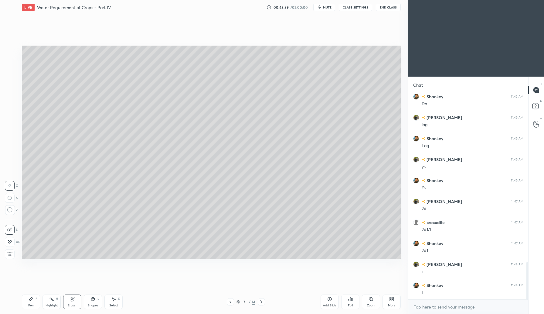
click at [29, 300] on div "Pen P" at bounding box center [31, 301] width 18 height 15
click at [13, 125] on div at bounding box center [10, 123] width 10 height 10
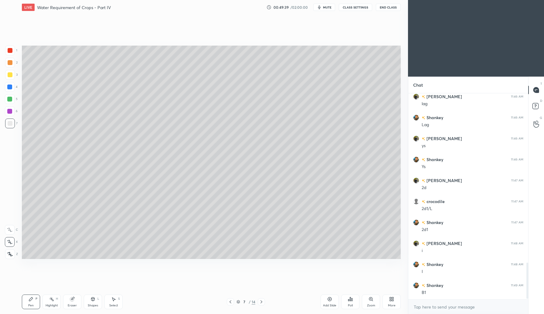
scroll to position [967, 0]
click at [94, 304] on div "Shapes" at bounding box center [93, 305] width 10 height 3
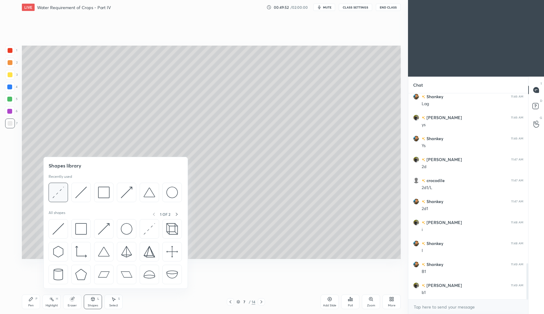
click at [63, 197] on img at bounding box center [59, 192] width 12 height 12
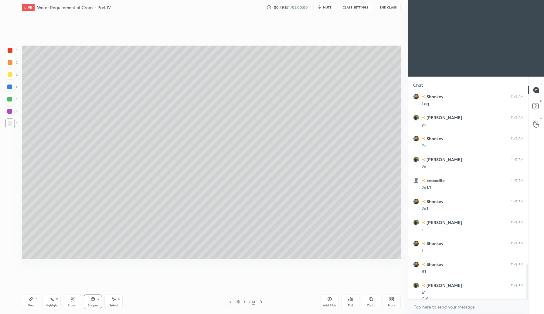
scroll to position [973, 0]
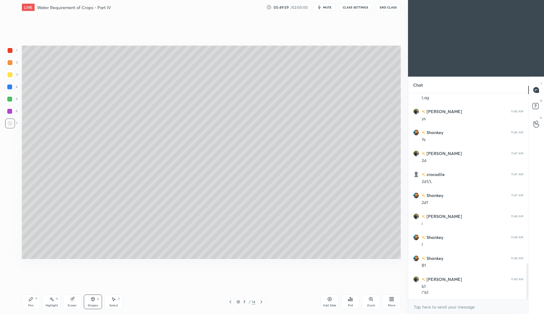
drag, startPoint x: 11, startPoint y: 49, endPoint x: 20, endPoint y: 63, distance: 16.3
click at [11, 51] on div at bounding box center [10, 50] width 5 height 5
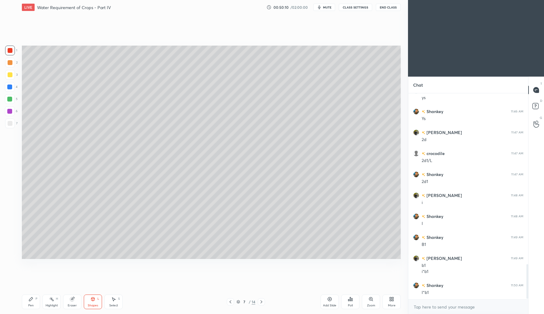
scroll to position [1015, 0]
drag, startPoint x: 32, startPoint y: 298, endPoint x: 34, endPoint y: 295, distance: 4.0
click at [32, 298] on icon at bounding box center [31, 299] width 4 height 4
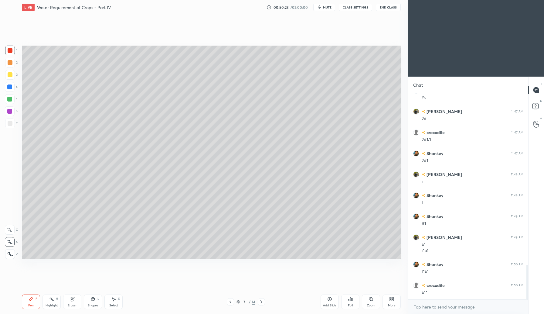
click at [11, 125] on div at bounding box center [10, 123] width 10 height 10
drag, startPoint x: 9, startPoint y: 53, endPoint x: 21, endPoint y: 53, distance: 12.2
click at [10, 54] on div at bounding box center [10, 51] width 10 height 10
click at [97, 301] on div "Shapes L" at bounding box center [93, 301] width 18 height 15
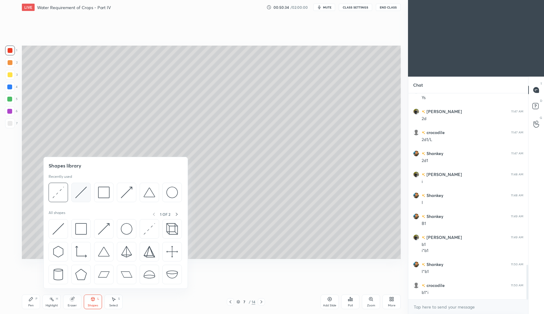
click at [84, 199] on div at bounding box center [80, 191] width 19 height 19
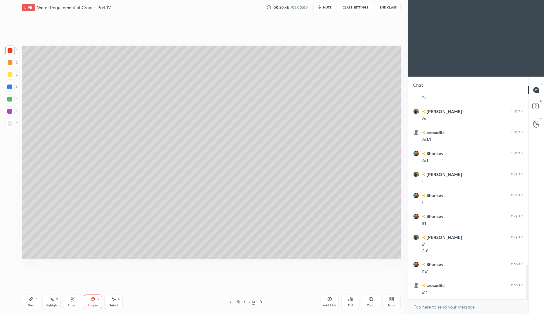
drag, startPoint x: 30, startPoint y: 301, endPoint x: 45, endPoint y: 259, distance: 44.7
click at [32, 300] on icon at bounding box center [31, 298] width 5 height 5
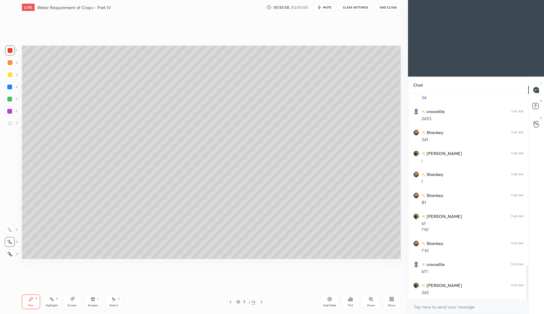
drag, startPoint x: 91, startPoint y: 304, endPoint x: 93, endPoint y: 299, distance: 4.9
click at [92, 304] on div "Shapes" at bounding box center [93, 305] width 10 height 3
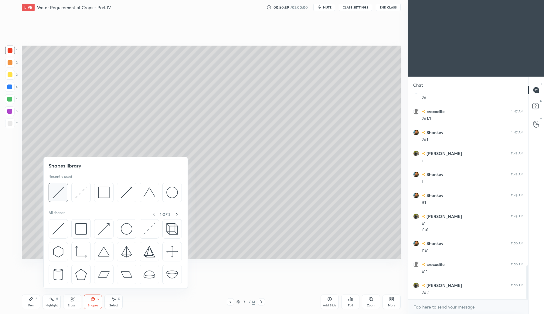
scroll to position [1057, 0]
click at [64, 198] on div at bounding box center [58, 191] width 19 height 19
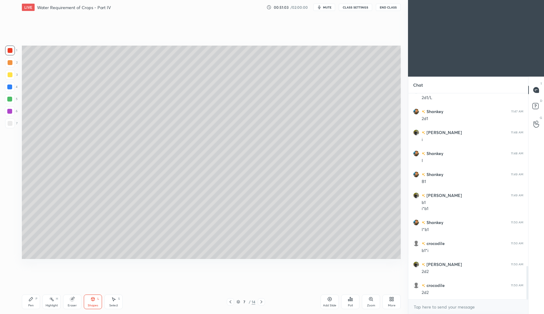
click at [328, 9] on button "mute" at bounding box center [324, 7] width 22 height 7
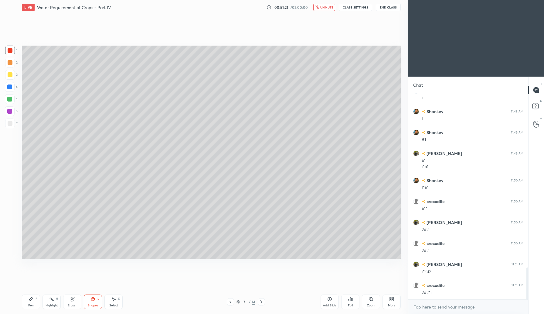
scroll to position [1120, 0]
click at [327, 9] on span "unmute" at bounding box center [326, 7] width 13 height 4
click at [32, 304] on div "Pen" at bounding box center [30, 305] width 5 height 3
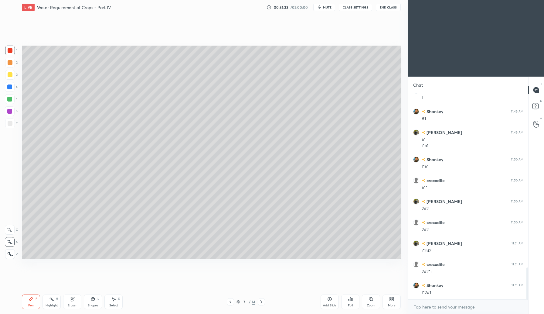
click at [93, 304] on div "Shapes" at bounding box center [93, 305] width 10 height 3
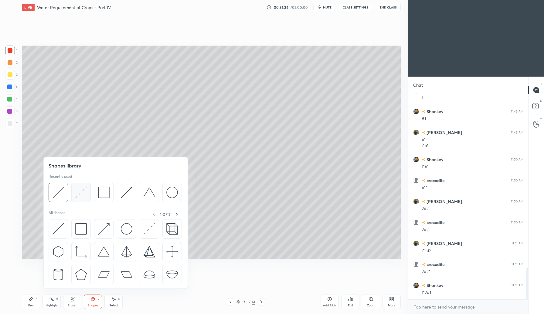
scroll to position [1126, 0]
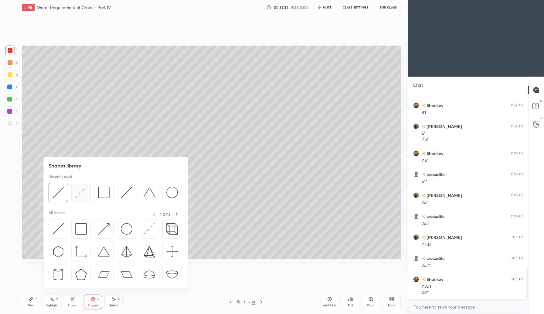
click at [85, 199] on div at bounding box center [80, 191] width 19 height 19
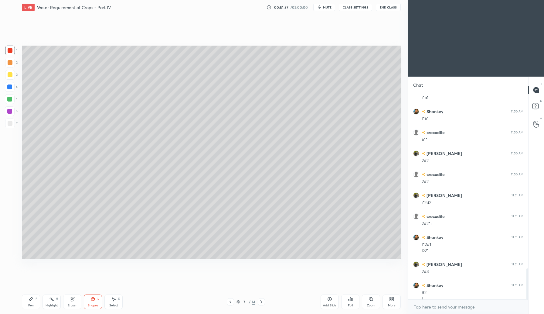
scroll to position [1174, 0]
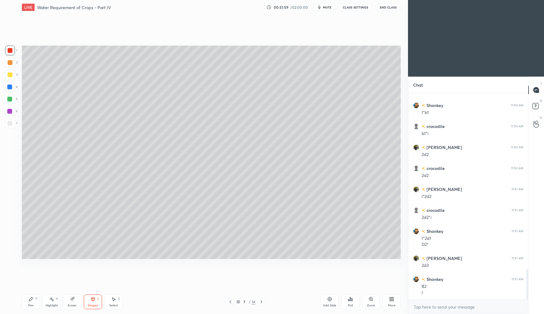
click at [32, 304] on div "Pen" at bounding box center [30, 305] width 5 height 3
drag, startPoint x: 97, startPoint y: 301, endPoint x: 103, endPoint y: 291, distance: 11.8
click at [97, 301] on div "Shapes L" at bounding box center [93, 301] width 18 height 15
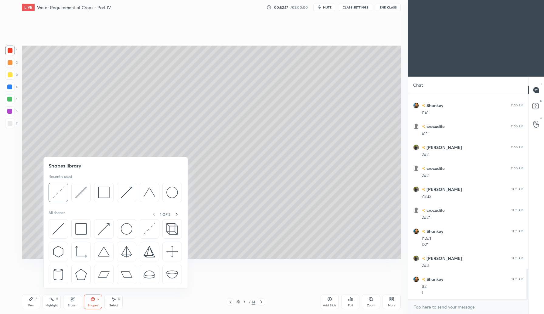
click at [73, 301] on icon at bounding box center [72, 298] width 5 height 5
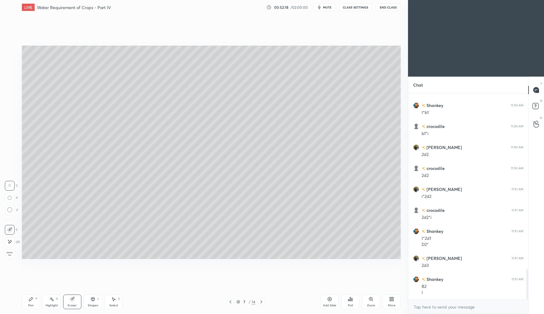
scroll to position [1195, 0]
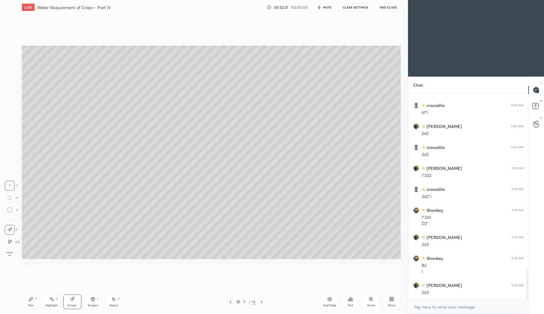
click at [71, 303] on div "Eraser" at bounding box center [72, 301] width 18 height 15
click at [97, 304] on div "Shapes" at bounding box center [93, 305] width 10 height 3
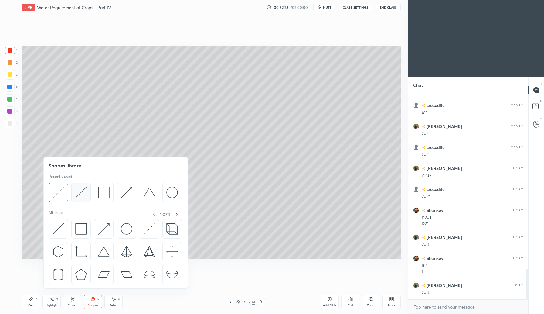
click at [84, 195] on img at bounding box center [81, 192] width 12 height 12
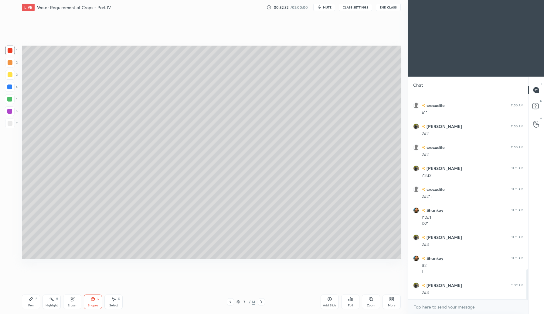
scroll to position [1209, 0]
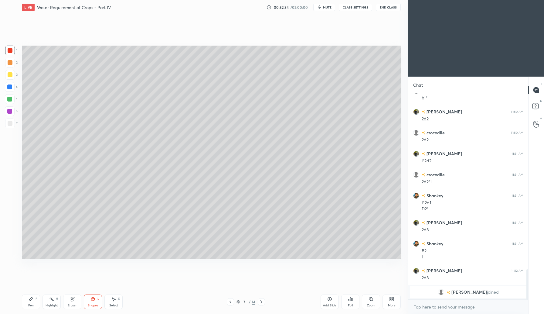
click at [29, 304] on div "Pen" at bounding box center [30, 305] width 5 height 3
click at [96, 299] on div "Shapes L" at bounding box center [93, 301] width 18 height 15
click at [31, 304] on div "Pen" at bounding box center [30, 305] width 5 height 3
click at [10, 124] on div at bounding box center [10, 123] width 5 height 5
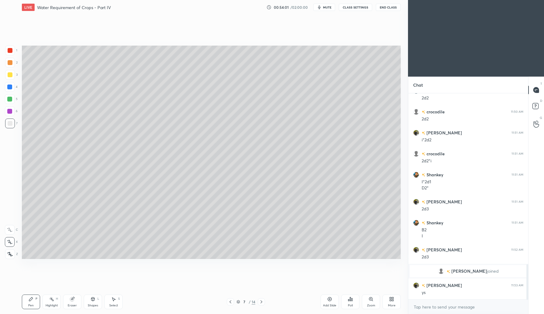
click at [326, 10] on button "mute" at bounding box center [324, 7] width 22 height 7
click at [325, 9] on span "unmute" at bounding box center [326, 7] width 13 height 4
click at [324, 9] on button "mute" at bounding box center [324, 7] width 22 height 7
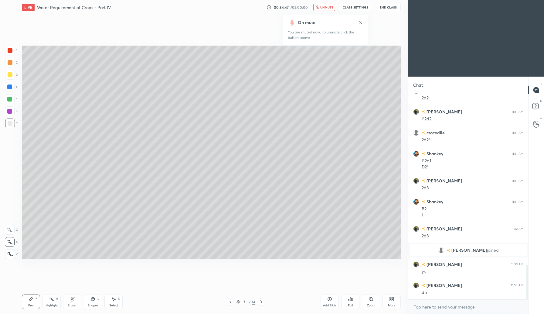
click at [326, 8] on span "unmute" at bounding box center [326, 7] width 13 height 4
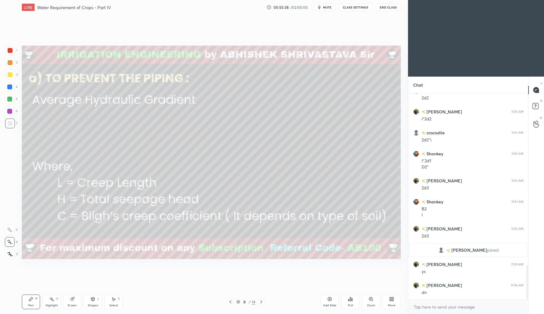
click at [99, 301] on div "Shapes L" at bounding box center [93, 301] width 18 height 15
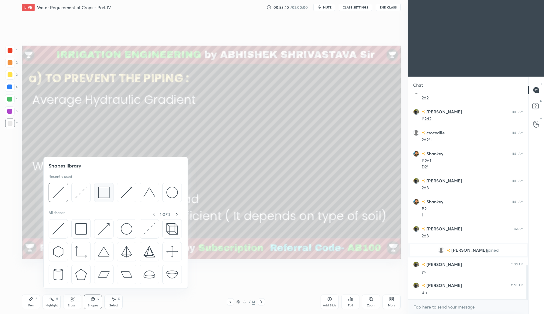
click at [108, 199] on div at bounding box center [103, 191] width 19 height 19
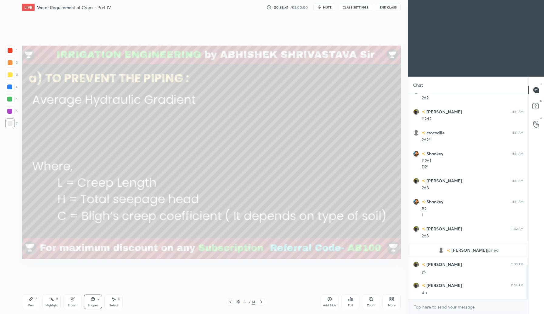
drag, startPoint x: 12, startPoint y: 50, endPoint x: 13, endPoint y: 56, distance: 5.9
click at [12, 52] on div at bounding box center [10, 50] width 5 height 5
drag, startPoint x: 31, startPoint y: 300, endPoint x: 32, endPoint y: 272, distance: 27.9
click at [31, 299] on icon at bounding box center [31, 299] width 4 height 4
click at [10, 73] on div at bounding box center [10, 74] width 5 height 5
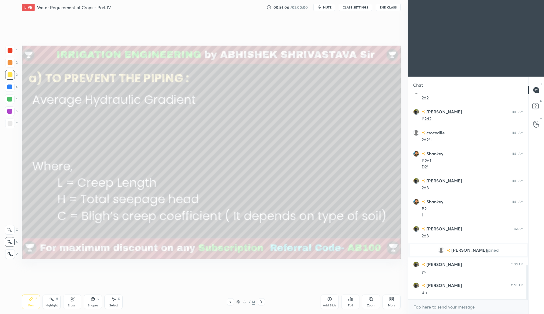
click at [229, 301] on icon at bounding box center [230, 301] width 5 height 5
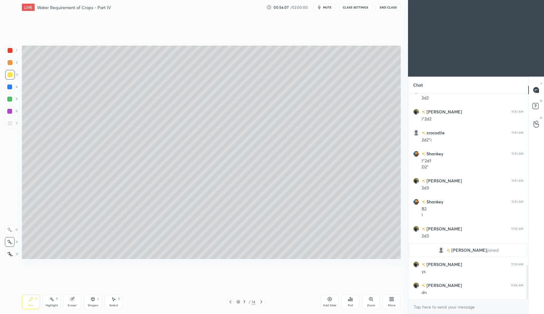
click at [230, 301] on icon at bounding box center [230, 301] width 5 height 5
click at [232, 301] on icon at bounding box center [230, 301] width 5 height 5
click at [263, 301] on icon at bounding box center [261, 301] width 5 height 5
drag, startPoint x: 263, startPoint y: 302, endPoint x: 268, endPoint y: 300, distance: 5.8
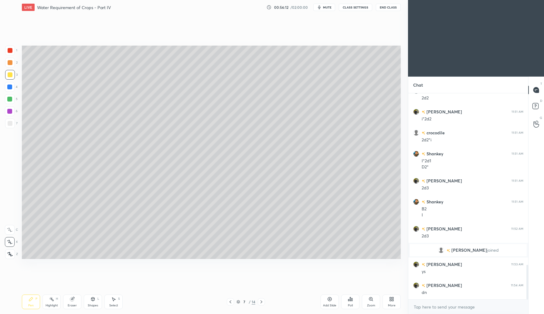
click at [263, 302] on icon at bounding box center [261, 301] width 5 height 5
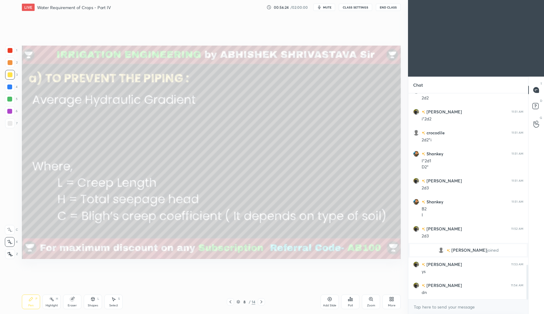
click at [93, 305] on div "Shapes" at bounding box center [93, 305] width 10 height 3
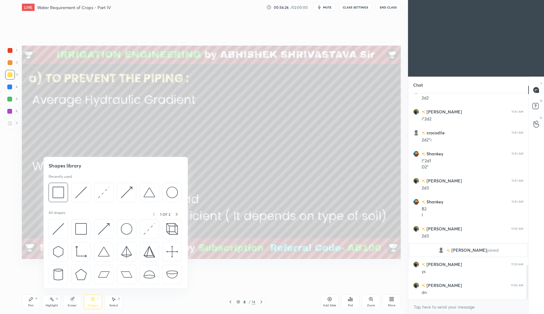
click at [11, 50] on div at bounding box center [10, 50] width 5 height 5
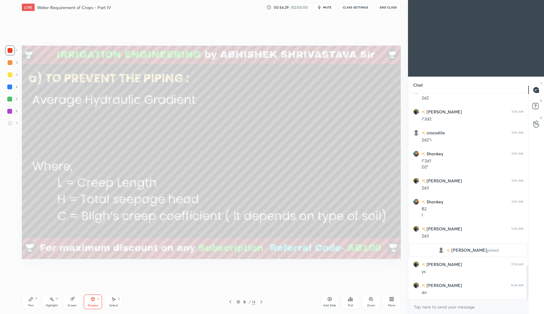
drag, startPoint x: 29, startPoint y: 304, endPoint x: 44, endPoint y: 278, distance: 29.7
click at [29, 304] on div "Pen" at bounding box center [30, 305] width 5 height 3
drag, startPoint x: 327, startPoint y: 7, endPoint x: 327, endPoint y: 17, distance: 10.0
click at [327, 8] on span "mute" at bounding box center [327, 7] width 8 height 4
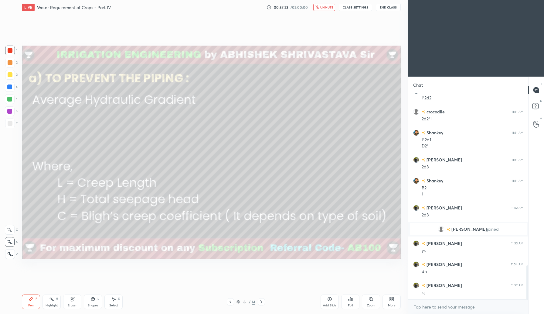
scroll to position [1049, 0]
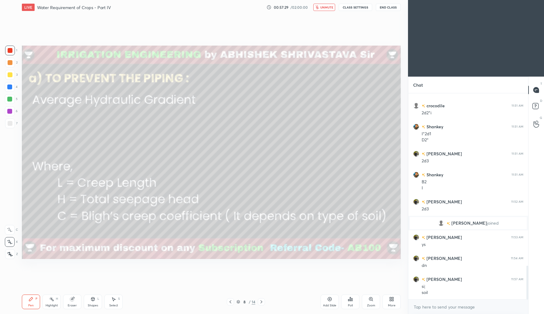
click at [326, 10] on button "unmute" at bounding box center [324, 7] width 22 height 7
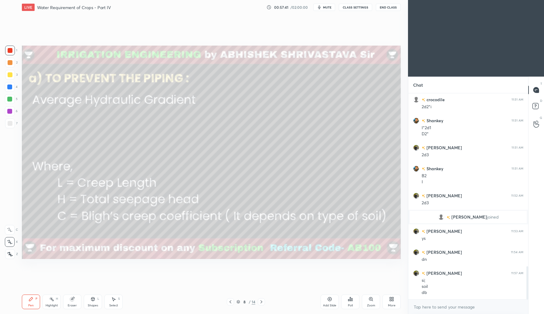
scroll to position [1076, 0]
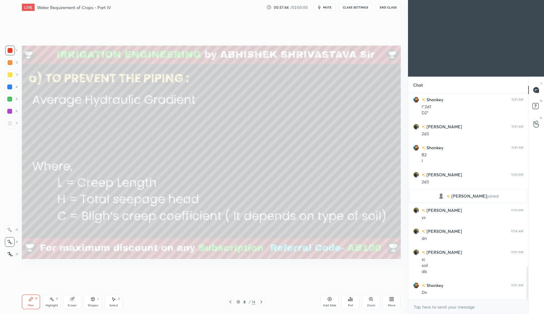
click at [238, 300] on icon at bounding box center [238, 301] width 3 height 2
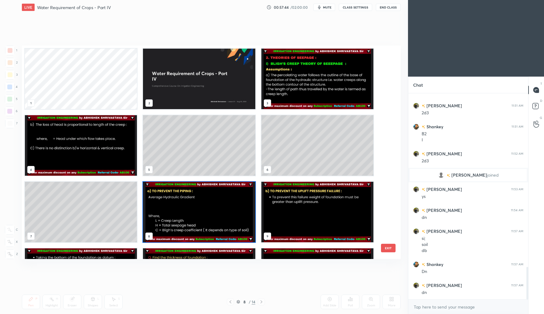
scroll to position [211, 376]
click at [239, 301] on icon at bounding box center [238, 301] width 3 height 1
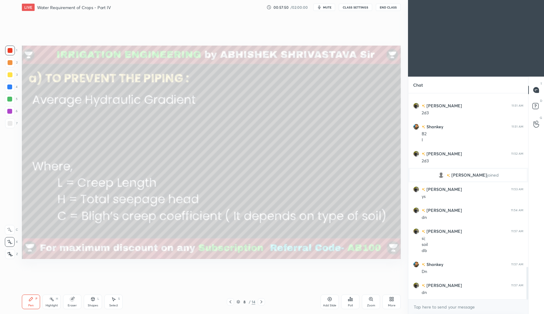
click at [328, 299] on icon at bounding box center [329, 298] width 5 height 5
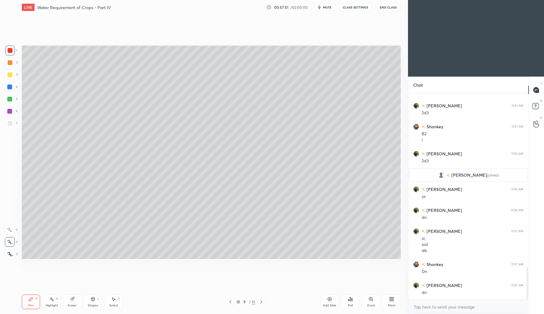
drag, startPoint x: 97, startPoint y: 302, endPoint x: 104, endPoint y: 291, distance: 13.3
click at [97, 302] on div "Shapes L" at bounding box center [93, 301] width 18 height 15
click at [73, 301] on div "Eraser" at bounding box center [72, 301] width 18 height 15
click at [94, 304] on div "Shapes" at bounding box center [93, 305] width 10 height 3
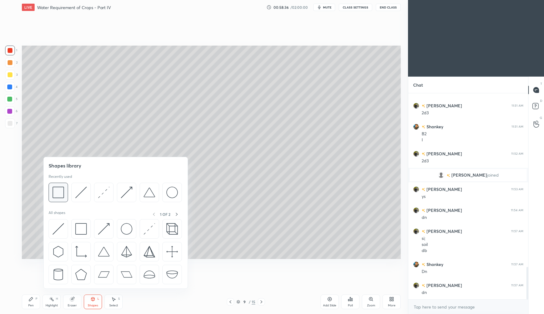
click at [63, 200] on div at bounding box center [58, 191] width 19 height 19
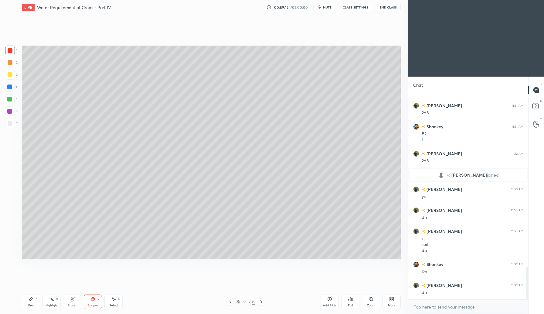
click at [31, 300] on icon at bounding box center [31, 298] width 5 height 5
drag, startPoint x: 9, startPoint y: 71, endPoint x: 11, endPoint y: 77, distance: 6.3
click at [10, 71] on div at bounding box center [10, 75] width 10 height 10
drag, startPoint x: 11, startPoint y: 124, endPoint x: 16, endPoint y: 114, distance: 11.3
click at [11, 124] on div at bounding box center [10, 123] width 5 height 5
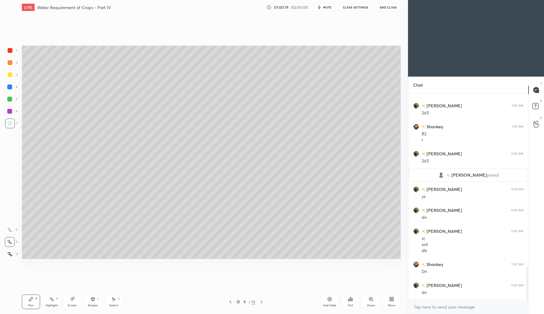
click at [230, 302] on icon at bounding box center [230, 301] width 2 height 3
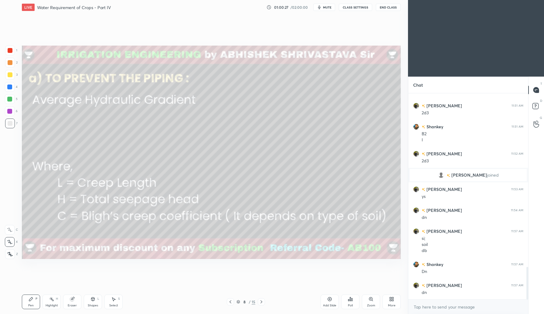
click at [261, 301] on icon at bounding box center [261, 301] width 5 height 5
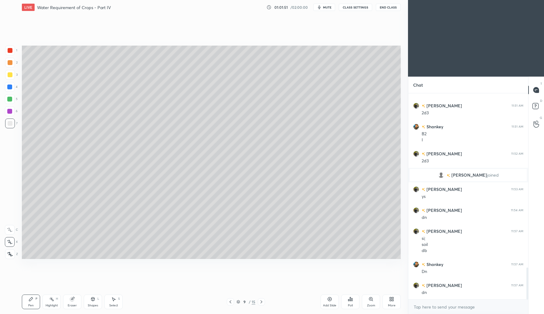
scroll to position [1118, 0]
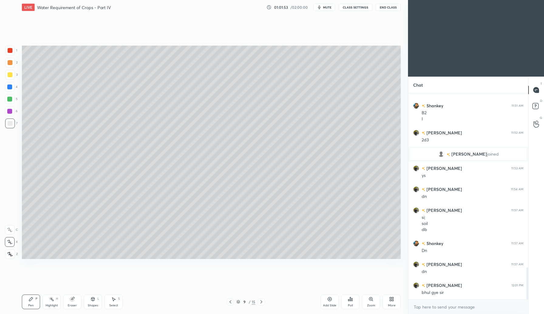
drag, startPoint x: 326, startPoint y: 7, endPoint x: 322, endPoint y: 16, distance: 9.8
click at [326, 8] on span "mute" at bounding box center [327, 7] width 8 height 4
click at [331, 7] on span "unmute" at bounding box center [326, 7] width 13 height 4
click at [11, 86] on div at bounding box center [9, 86] width 5 height 5
click at [239, 303] on icon at bounding box center [238, 302] width 4 height 4
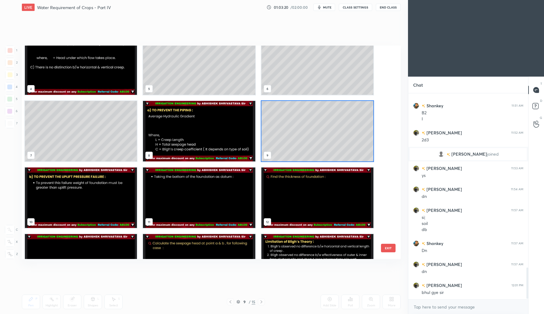
scroll to position [1139, 0]
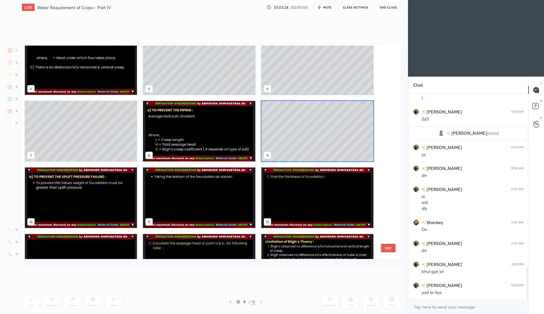
click at [100, 214] on img "grid" at bounding box center [81, 197] width 112 height 60
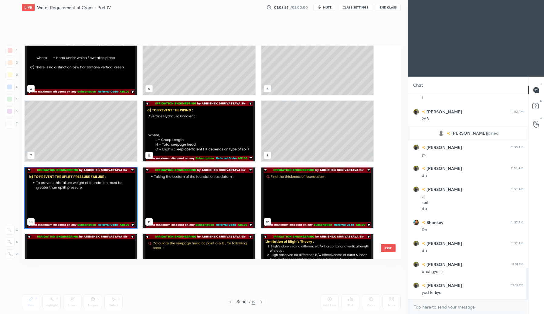
click at [100, 214] on img "grid" at bounding box center [81, 197] width 112 height 60
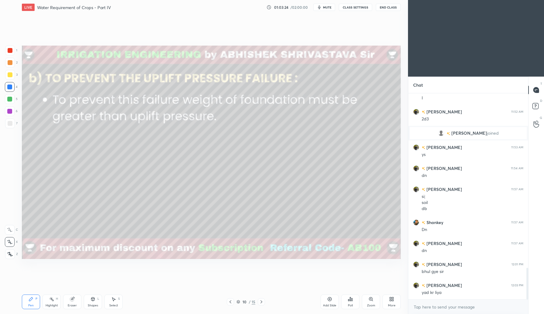
click at [102, 215] on img "grid" at bounding box center [81, 197] width 112 height 60
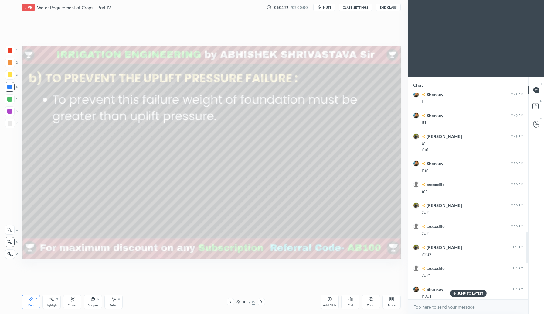
scroll to position [1161, 0]
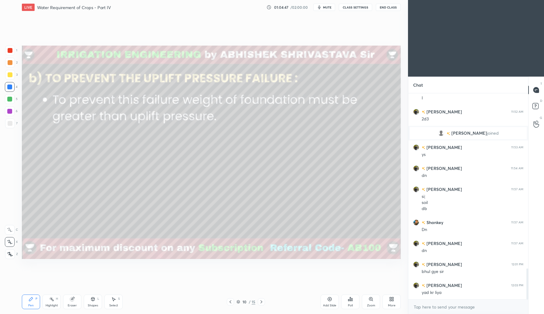
drag, startPoint x: 327, startPoint y: 7, endPoint x: 323, endPoint y: 9, distance: 3.8
click at [326, 8] on span "mute" at bounding box center [327, 7] width 8 height 4
click at [12, 62] on div at bounding box center [10, 62] width 5 height 5
click at [92, 300] on icon at bounding box center [92, 298] width 5 height 5
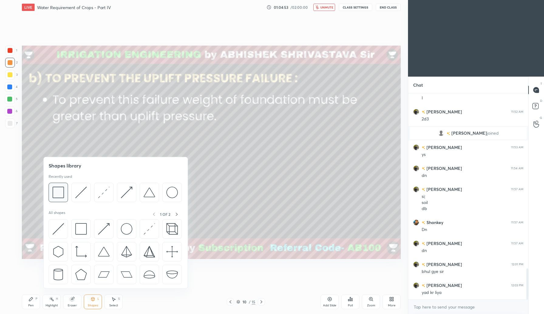
click at [64, 198] on div at bounding box center [58, 191] width 19 height 19
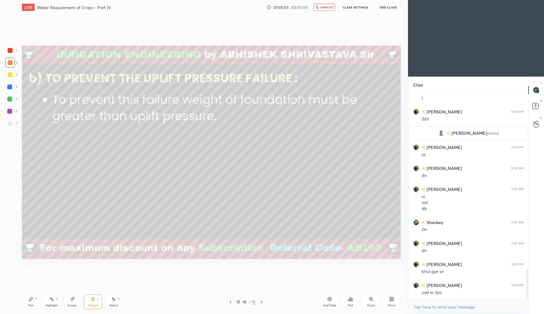
click at [330, 8] on span "unmute" at bounding box center [326, 7] width 13 height 4
click at [327, 8] on span "mute" at bounding box center [327, 7] width 8 height 4
click at [327, 10] on button "unmute" at bounding box center [324, 7] width 22 height 7
click at [329, 8] on span "mute" at bounding box center [327, 7] width 8 height 4
click at [91, 304] on div "Shapes" at bounding box center [93, 305] width 10 height 3
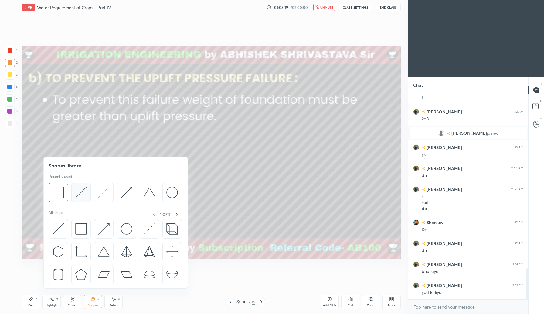
click at [87, 198] on div at bounding box center [80, 191] width 19 height 19
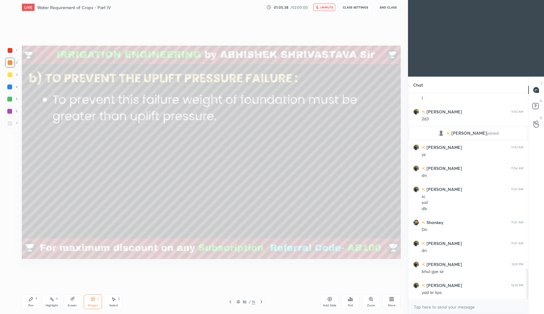
drag, startPoint x: 90, startPoint y: 299, endPoint x: 92, endPoint y: 296, distance: 3.3
click at [91, 298] on div "Shapes L" at bounding box center [93, 301] width 18 height 15
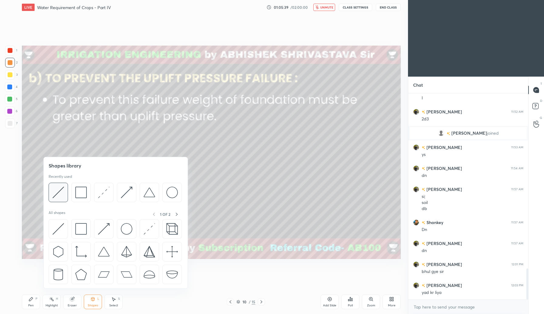
click at [65, 197] on div at bounding box center [58, 191] width 19 height 19
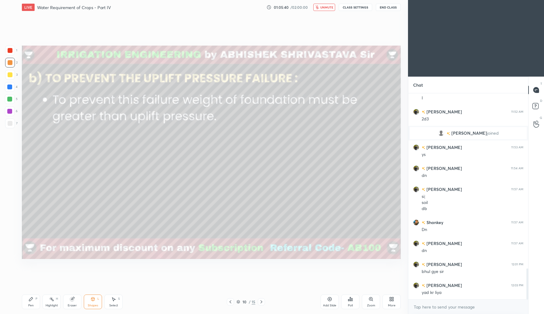
drag, startPoint x: 12, startPoint y: 85, endPoint x: 20, endPoint y: 88, distance: 9.2
click at [13, 85] on div at bounding box center [10, 87] width 10 height 10
click at [29, 300] on icon at bounding box center [31, 299] width 4 height 4
click at [9, 75] on div at bounding box center [10, 74] width 5 height 5
click at [11, 125] on div at bounding box center [10, 123] width 5 height 5
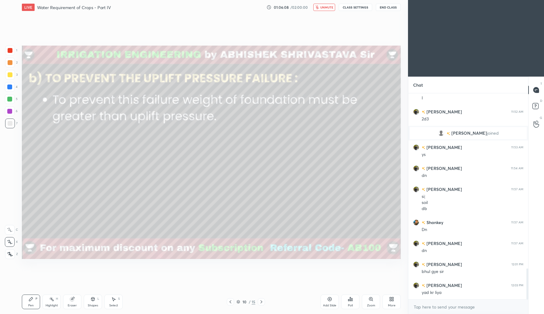
drag, startPoint x: 328, startPoint y: 7, endPoint x: 325, endPoint y: 13, distance: 6.5
click at [328, 8] on span "unmute" at bounding box center [326, 7] width 13 height 4
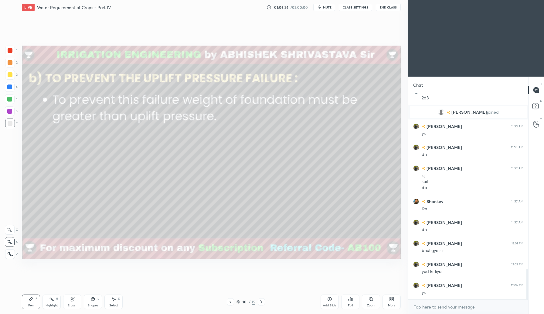
scroll to position [1203, 0]
drag, startPoint x: 325, startPoint y: 8, endPoint x: 320, endPoint y: 14, distance: 7.5
click at [325, 8] on span "mute" at bounding box center [327, 7] width 8 height 4
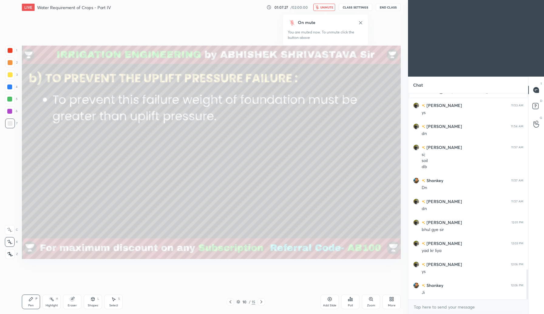
drag, startPoint x: 327, startPoint y: 8, endPoint x: 322, endPoint y: 15, distance: 8.6
click at [326, 8] on span "unmute" at bounding box center [326, 7] width 13 height 4
click at [260, 302] on icon at bounding box center [261, 301] width 5 height 5
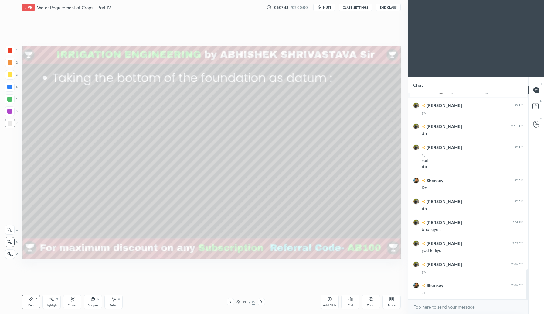
click at [229, 302] on icon at bounding box center [230, 301] width 5 height 5
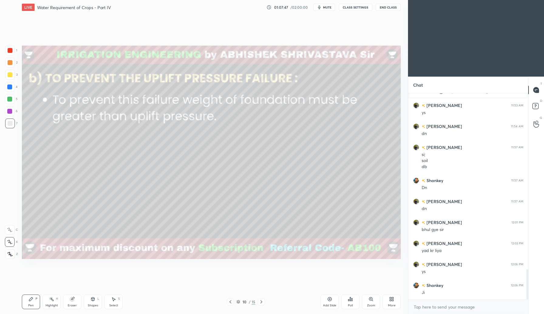
drag, startPoint x: 95, startPoint y: 301, endPoint x: 98, endPoint y: 296, distance: 6.2
click at [96, 300] on div "Shapes L" at bounding box center [93, 301] width 18 height 15
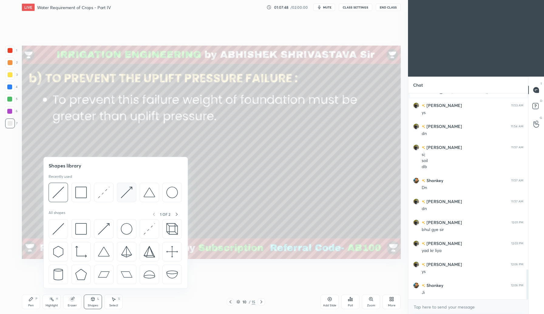
click at [125, 199] on div at bounding box center [126, 191] width 19 height 19
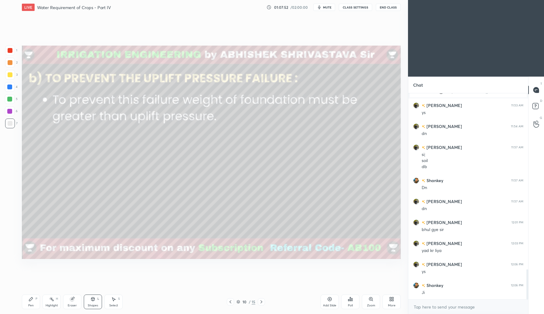
drag, startPoint x: 29, startPoint y: 304, endPoint x: 40, endPoint y: 290, distance: 18.0
click at [29, 304] on div "Pen" at bounding box center [30, 305] width 5 height 3
click at [231, 301] on icon at bounding box center [230, 301] width 5 height 5
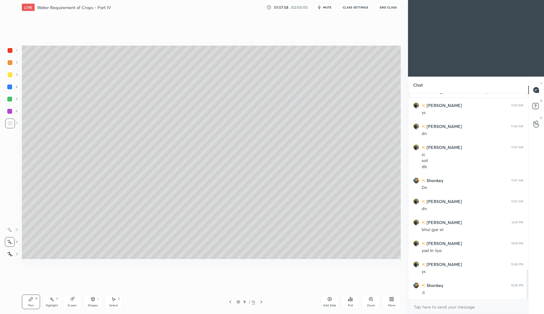
click at [229, 301] on icon at bounding box center [230, 301] width 5 height 5
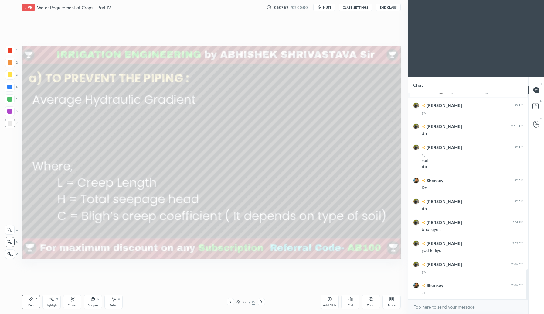
click at [229, 301] on icon at bounding box center [230, 301] width 5 height 5
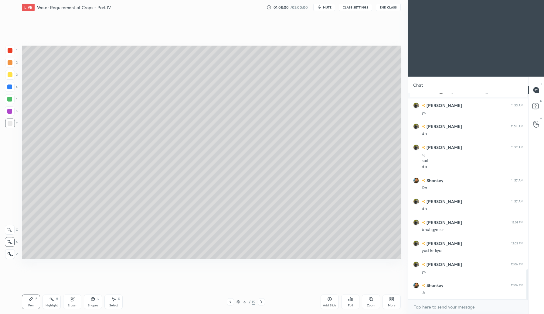
click at [229, 300] on icon at bounding box center [230, 301] width 5 height 5
click at [72, 298] on icon at bounding box center [72, 299] width 4 height 4
click at [261, 303] on icon at bounding box center [261, 301] width 5 height 5
click at [232, 303] on icon at bounding box center [230, 301] width 5 height 5
click at [260, 300] on icon at bounding box center [261, 301] width 5 height 5
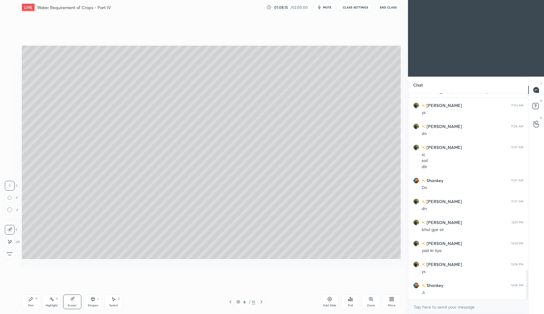
click at [261, 300] on icon at bounding box center [261, 301] width 5 height 5
click at [262, 300] on icon at bounding box center [261, 301] width 5 height 5
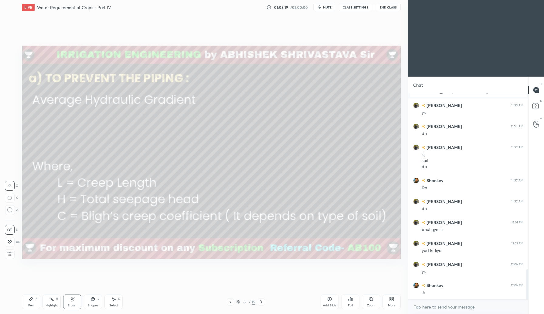
click at [262, 301] on icon at bounding box center [261, 301] width 5 height 5
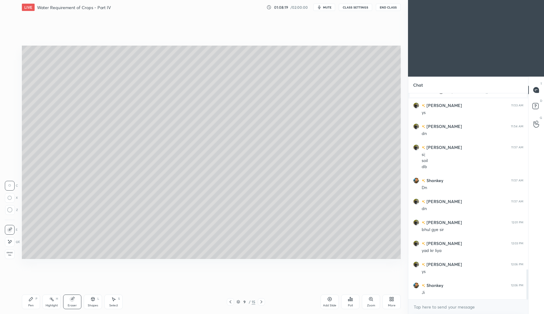
click at [261, 300] on icon at bounding box center [261, 301] width 5 height 5
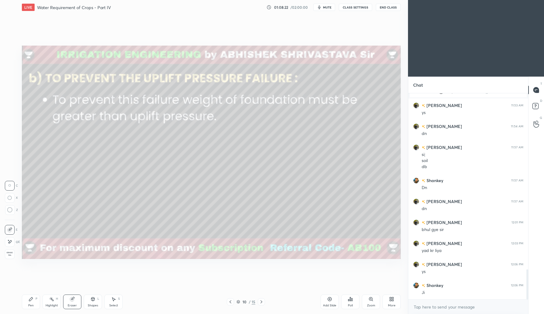
drag, startPoint x: 31, startPoint y: 303, endPoint x: 34, endPoint y: 300, distance: 3.9
click at [31, 304] on div "Pen" at bounding box center [30, 305] width 5 height 3
click at [326, 9] on span "mute" at bounding box center [327, 7] width 8 height 4
click at [324, 7] on span "unmute" at bounding box center [326, 7] width 13 height 4
drag, startPoint x: 331, startPoint y: 2, endPoint x: 331, endPoint y: 5, distance: 4.0
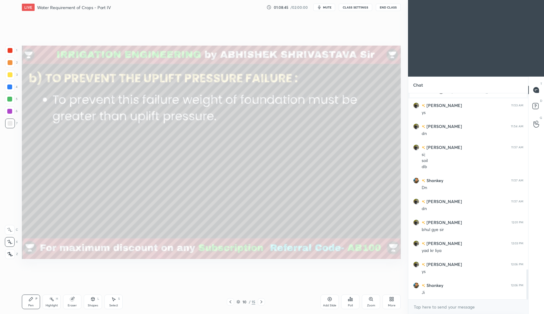
click at [330, 5] on div "LIVE Water Requirement of Crops - Part IV 01:08:45 / 02:00:00 mute CLASS SETTIN…" at bounding box center [211, 7] width 379 height 15
click at [330, 7] on span "mute" at bounding box center [327, 7] width 8 height 4
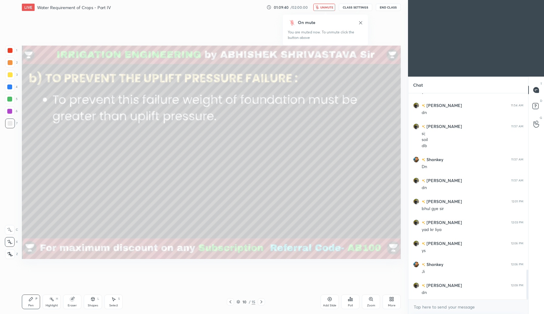
scroll to position [1245, 0]
click at [325, 7] on button "unmute" at bounding box center [324, 7] width 22 height 7
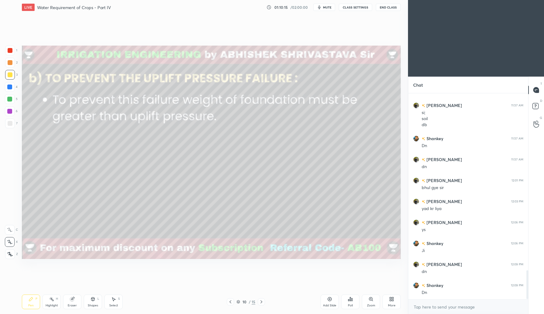
scroll to position [1266, 0]
click at [260, 304] on div at bounding box center [261, 301] width 7 height 7
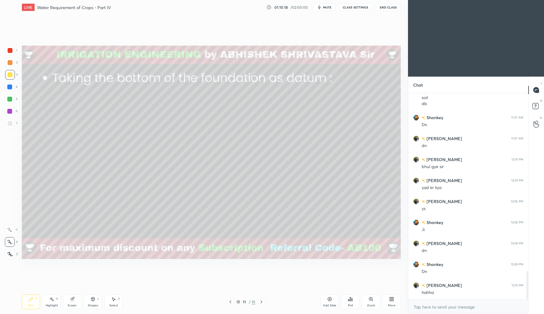
scroll to position [1287, 0]
click at [231, 302] on icon at bounding box center [230, 301] width 5 height 5
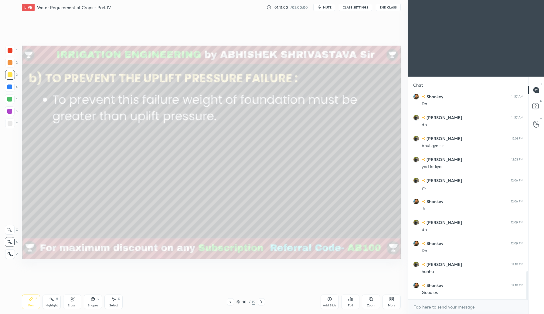
click at [12, 87] on div at bounding box center [10, 87] width 10 height 10
click at [266, 296] on div "Pen P Highlight H Eraser Shapes L Select S 10 / 15 Add Slide Poll Zoom More" at bounding box center [211, 301] width 379 height 24
click at [262, 301] on icon at bounding box center [261, 301] width 5 height 5
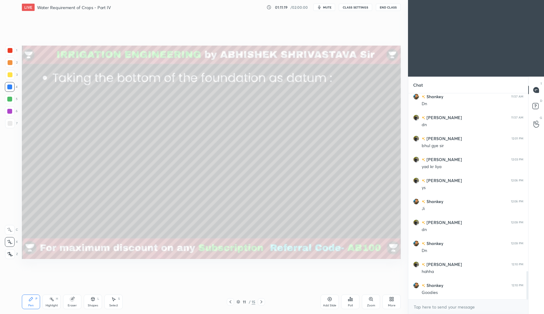
click at [9, 124] on div at bounding box center [10, 123] width 5 height 5
drag, startPoint x: 8, startPoint y: 77, endPoint x: 17, endPoint y: 76, distance: 9.1
click at [8, 77] on div at bounding box center [10, 75] width 10 height 10
click at [230, 301] on icon at bounding box center [230, 301] width 5 height 5
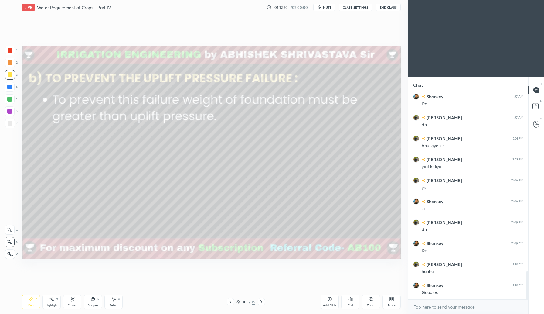
click at [94, 302] on div "Shapes L" at bounding box center [93, 301] width 18 height 15
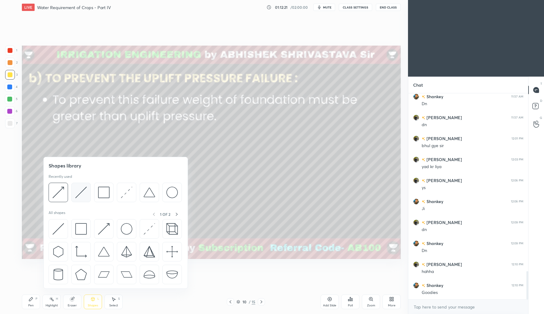
click at [83, 198] on img at bounding box center [81, 192] width 12 height 12
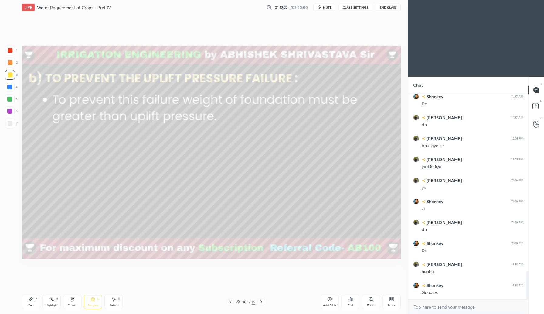
drag, startPoint x: 10, startPoint y: 85, endPoint x: 16, endPoint y: 87, distance: 6.6
click at [10, 85] on div at bounding box center [9, 86] width 5 height 5
drag, startPoint x: 32, startPoint y: 299, endPoint x: 41, endPoint y: 276, distance: 24.7
click at [33, 299] on icon at bounding box center [31, 298] width 5 height 5
click at [73, 300] on div "Eraser" at bounding box center [72, 301] width 18 height 15
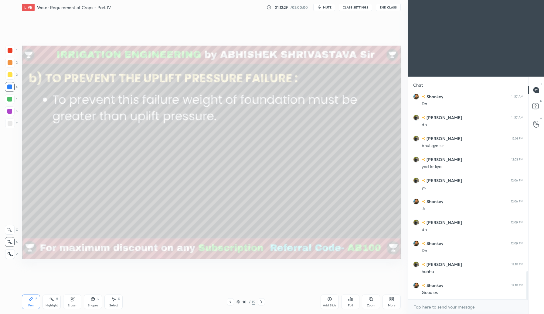
scroll to position [1308, 0]
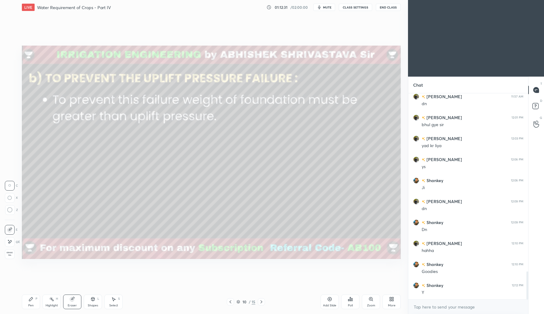
click at [32, 300] on icon at bounding box center [31, 298] width 5 height 5
click at [260, 302] on icon at bounding box center [261, 301] width 5 height 5
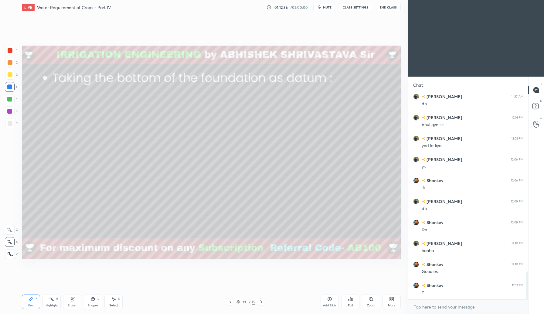
drag, startPoint x: 7, startPoint y: 74, endPoint x: 12, endPoint y: 87, distance: 14.3
click at [8, 74] on div at bounding box center [10, 75] width 10 height 10
drag, startPoint x: 7, startPoint y: 48, endPoint x: 15, endPoint y: 53, distance: 8.8
click at [8, 49] on div at bounding box center [10, 51] width 10 height 10
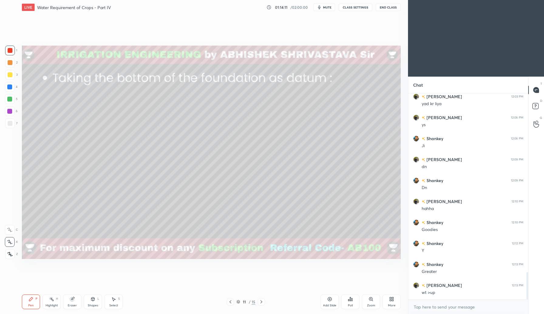
click at [9, 75] on div at bounding box center [10, 74] width 5 height 5
click at [236, 302] on div "11 / 15" at bounding box center [246, 301] width 38 height 7
click at [238, 302] on icon at bounding box center [238, 302] width 4 height 4
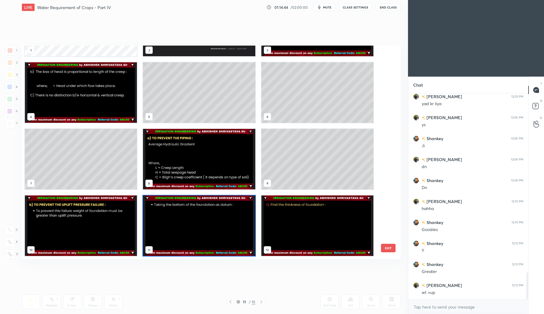
scroll to position [1371, 0]
click at [239, 300] on icon at bounding box center [238, 302] width 4 height 4
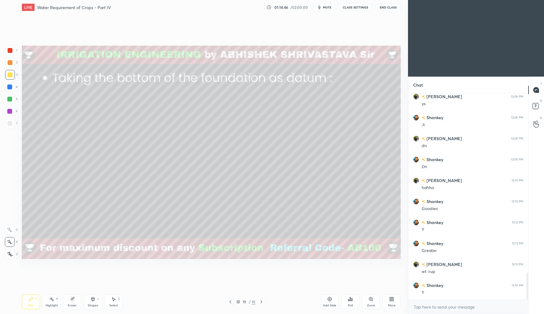
drag, startPoint x: 113, startPoint y: 301, endPoint x: 115, endPoint y: 291, distance: 9.9
click at [113, 301] on div "Select S" at bounding box center [113, 301] width 18 height 15
click at [33, 95] on div "0 ° Undo Copy Duplicate Duplicate to new slide Delete" at bounding box center [211, 152] width 379 height 213
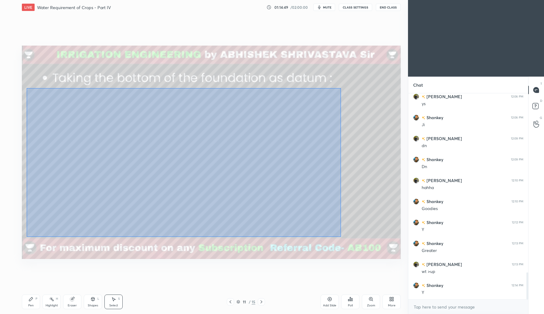
drag, startPoint x: 27, startPoint y: 88, endPoint x: 342, endPoint y: 234, distance: 347.5
click at [341, 236] on div "0 ° Undo Copy Duplicate Duplicate to new slide Delete" at bounding box center [211, 152] width 379 height 213
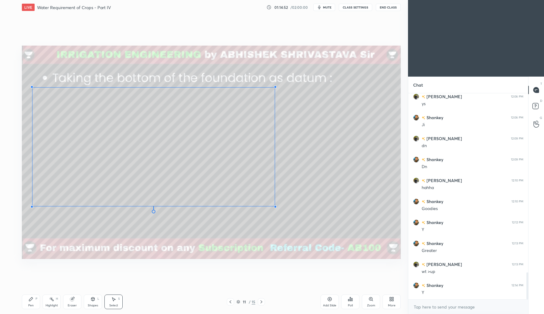
drag, startPoint x: 323, startPoint y: 234, endPoint x: 273, endPoint y: 201, distance: 59.6
click at [274, 206] on div at bounding box center [275, 206] width 2 height 2
drag, startPoint x: 273, startPoint y: 206, endPoint x: 255, endPoint y: 203, distance: 18.7
click at [256, 206] on div at bounding box center [256, 206] width 2 height 2
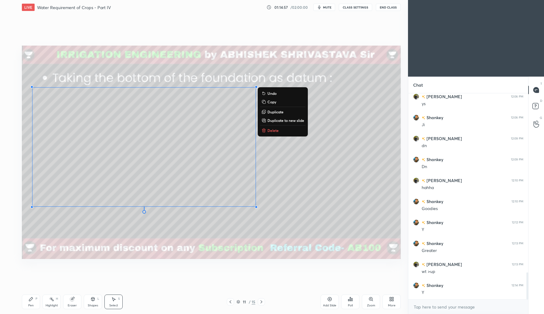
drag, startPoint x: 29, startPoint y: 302, endPoint x: 38, endPoint y: 298, distance: 9.2
click at [30, 302] on div "Pen P" at bounding box center [31, 301] width 18 height 15
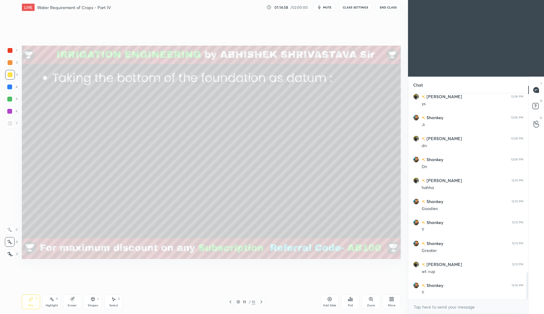
drag, startPoint x: 10, startPoint y: 50, endPoint x: 19, endPoint y: 69, distance: 20.6
click at [11, 51] on div at bounding box center [10, 50] width 5 height 5
click at [94, 305] on div "Shapes" at bounding box center [93, 305] width 10 height 3
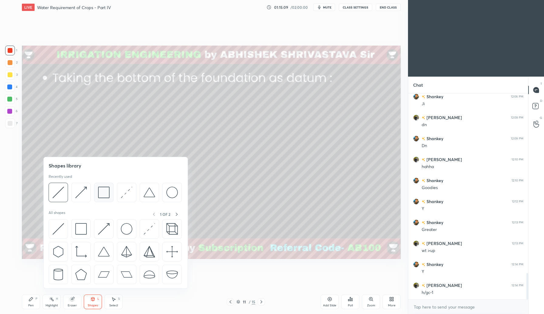
click at [103, 198] on img at bounding box center [104, 192] width 12 height 12
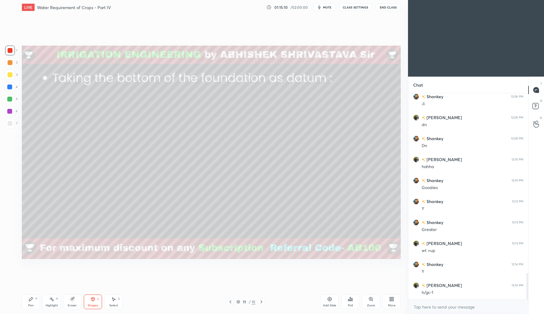
click at [12, 74] on div at bounding box center [10, 74] width 5 height 5
click at [13, 125] on div at bounding box center [10, 123] width 10 height 10
drag, startPoint x: 28, startPoint y: 307, endPoint x: 36, endPoint y: 298, distance: 12.5
click at [29, 307] on div "Pen P" at bounding box center [31, 301] width 18 height 15
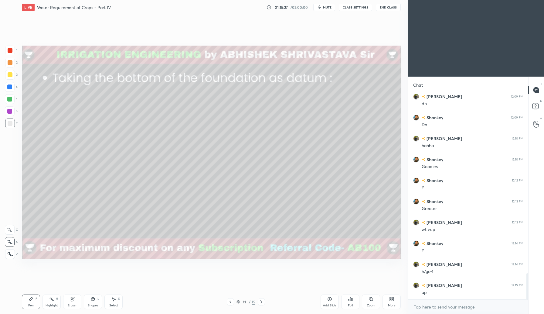
scroll to position [1433, 0]
drag, startPoint x: 73, startPoint y: 303, endPoint x: 95, endPoint y: 290, distance: 25.2
click at [73, 303] on div "Eraser" at bounding box center [72, 301] width 18 height 15
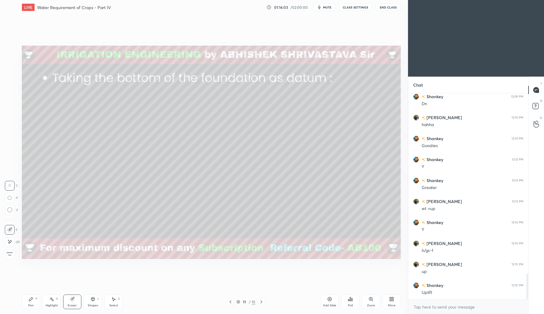
click at [92, 300] on icon at bounding box center [92, 298] width 5 height 5
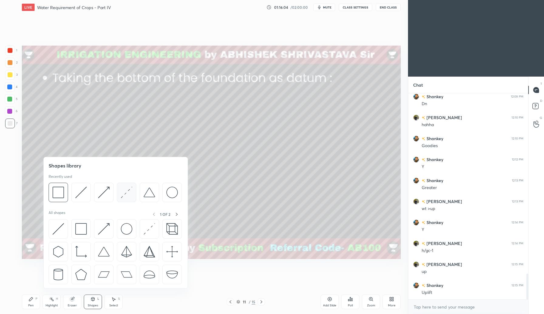
click at [132, 197] on div at bounding box center [126, 191] width 19 height 19
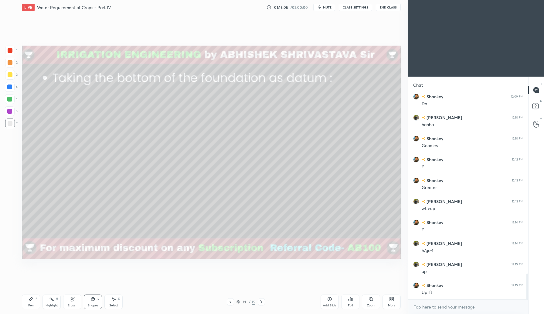
click at [11, 111] on div at bounding box center [9, 111] width 5 height 5
click at [31, 307] on div "Pen P" at bounding box center [31, 301] width 18 height 15
drag, startPoint x: 11, startPoint y: 74, endPoint x: 15, endPoint y: 79, distance: 6.7
click at [11, 75] on div at bounding box center [10, 74] width 5 height 5
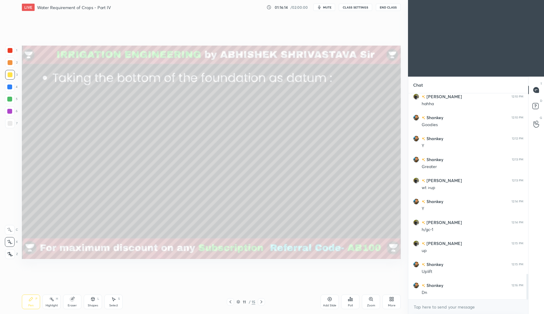
click at [10, 121] on div at bounding box center [10, 123] width 5 height 5
click at [93, 301] on div "Shapes L" at bounding box center [93, 301] width 18 height 15
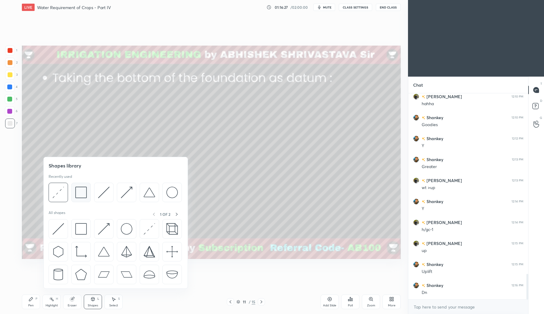
click at [87, 195] on div at bounding box center [80, 191] width 19 height 19
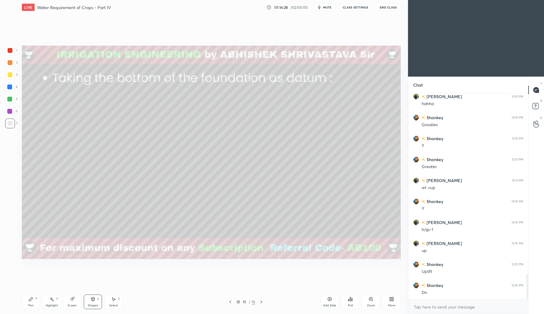
click at [11, 48] on div at bounding box center [10, 50] width 5 height 5
click at [31, 300] on icon at bounding box center [31, 298] width 5 height 5
click at [10, 124] on div at bounding box center [10, 123] width 5 height 5
click at [9, 74] on div at bounding box center [10, 74] width 5 height 5
click at [12, 52] on div at bounding box center [10, 50] width 5 height 5
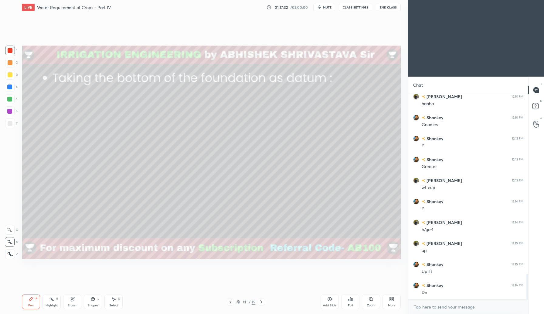
click at [90, 299] on icon at bounding box center [92, 298] width 5 height 5
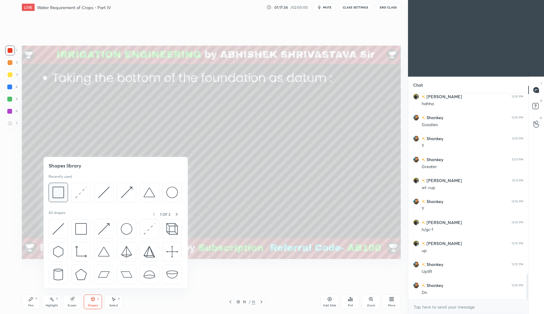
click at [62, 191] on img at bounding box center [59, 192] width 12 height 12
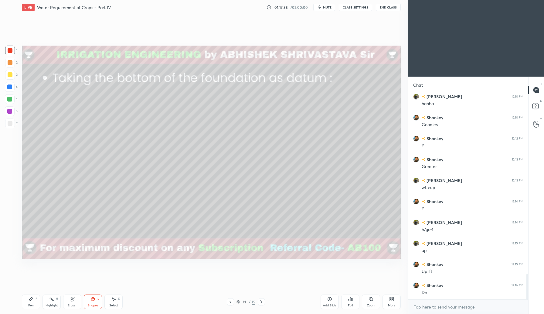
click at [10, 77] on div at bounding box center [10, 75] width 10 height 10
click at [30, 300] on icon at bounding box center [31, 299] width 4 height 4
drag, startPoint x: 10, startPoint y: 108, endPoint x: 17, endPoint y: 113, distance: 8.1
click at [11, 108] on div at bounding box center [10, 111] width 10 height 10
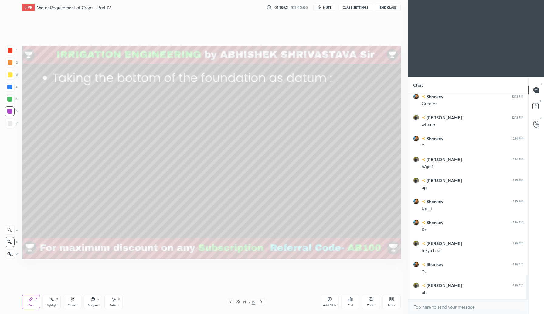
click at [238, 300] on icon at bounding box center [238, 302] width 4 height 4
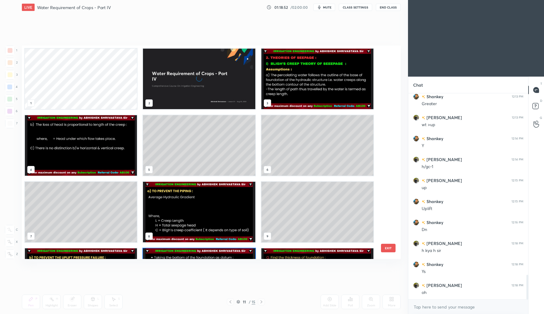
scroll to position [211, 376]
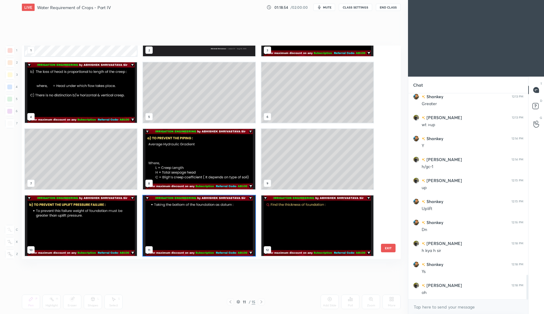
click at [286, 238] on img "grid" at bounding box center [317, 225] width 112 height 60
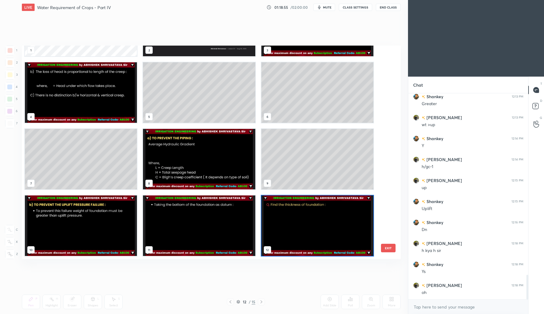
click at [287, 240] on img "grid" at bounding box center [317, 225] width 112 height 60
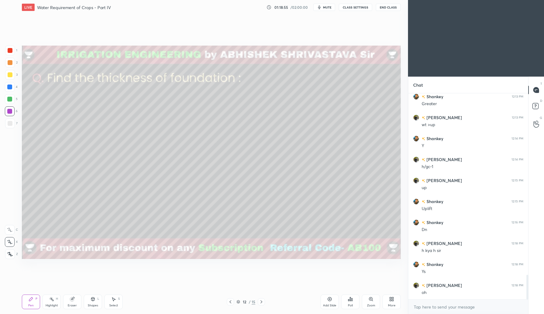
click at [287, 240] on img "grid" at bounding box center [317, 225] width 112 height 60
click at [288, 240] on img "grid" at bounding box center [317, 225] width 112 height 60
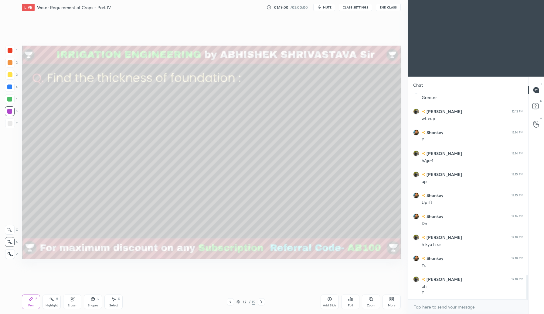
click at [96, 306] on div "Shapes L" at bounding box center [93, 301] width 18 height 15
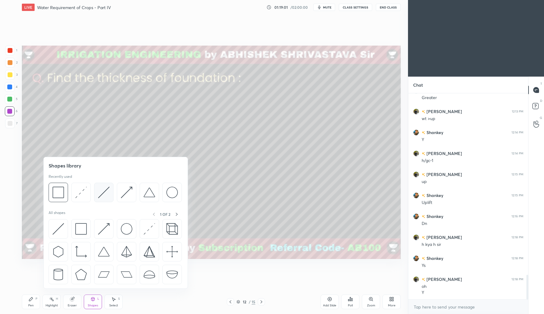
click at [108, 198] on div at bounding box center [103, 191] width 19 height 19
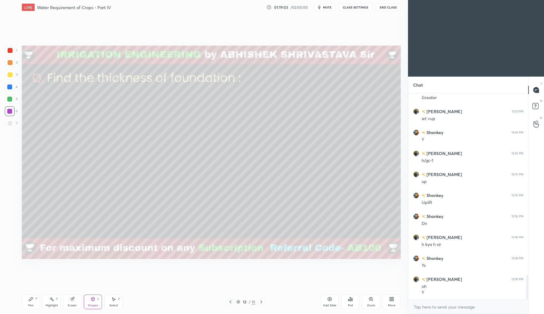
drag, startPoint x: 11, startPoint y: 62, endPoint x: 19, endPoint y: 67, distance: 9.5
click at [12, 63] on div at bounding box center [10, 62] width 5 height 5
click at [91, 300] on icon at bounding box center [92, 298] width 5 height 5
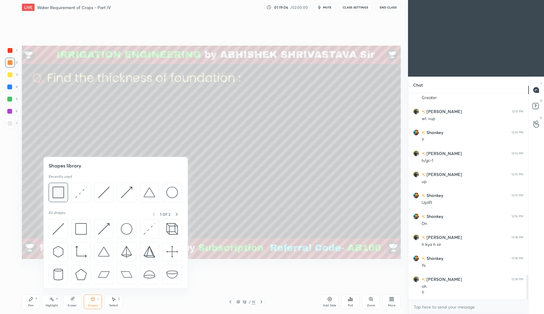
click at [63, 199] on div at bounding box center [58, 191] width 19 height 19
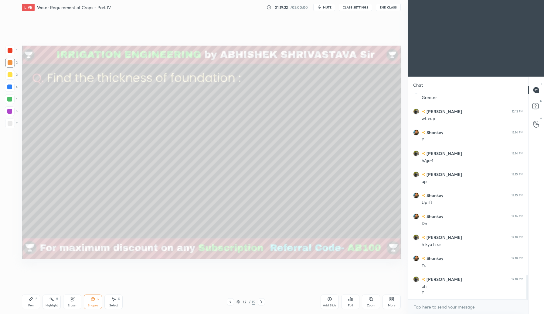
click at [43, 286] on div "Setting up your live class Poll for secs No correct answer Start poll" at bounding box center [211, 152] width 384 height 275
drag, startPoint x: 30, startPoint y: 307, endPoint x: 39, endPoint y: 284, distance: 24.5
click at [29, 304] on div "Pen" at bounding box center [30, 305] width 5 height 3
click at [96, 304] on div "Shapes" at bounding box center [93, 305] width 10 height 3
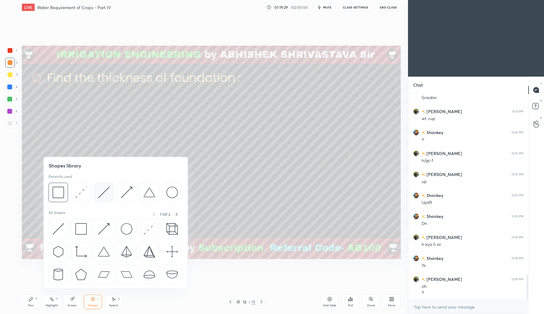
click at [107, 198] on div at bounding box center [103, 191] width 19 height 19
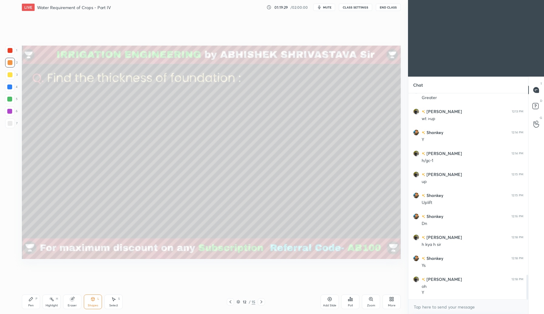
drag, startPoint x: 11, startPoint y: 85, endPoint x: 18, endPoint y: 86, distance: 7.0
click at [12, 85] on div at bounding box center [9, 86] width 5 height 5
drag, startPoint x: 31, startPoint y: 301, endPoint x: 39, endPoint y: 273, distance: 29.6
click at [31, 301] on div "Pen P" at bounding box center [31, 301] width 18 height 15
click at [96, 299] on div "Shapes L" at bounding box center [93, 301] width 18 height 15
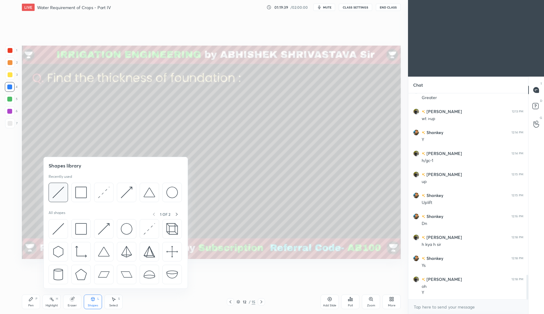
click at [67, 200] on div at bounding box center [58, 191] width 19 height 19
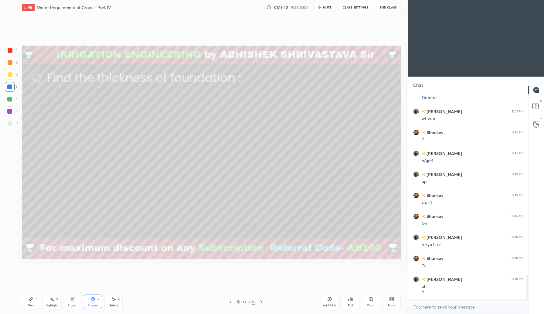
drag, startPoint x: 5, startPoint y: 120, endPoint x: 9, endPoint y: 122, distance: 4.1
click at [5, 120] on div at bounding box center [10, 123] width 10 height 10
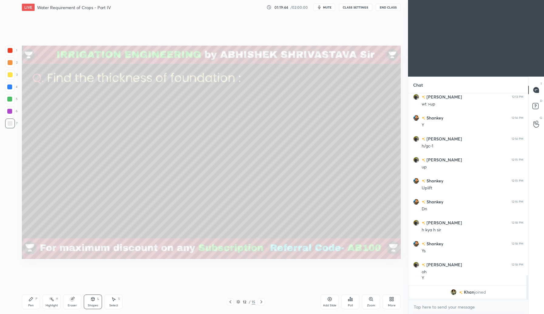
click at [25, 304] on div "Pen P" at bounding box center [31, 301] width 18 height 15
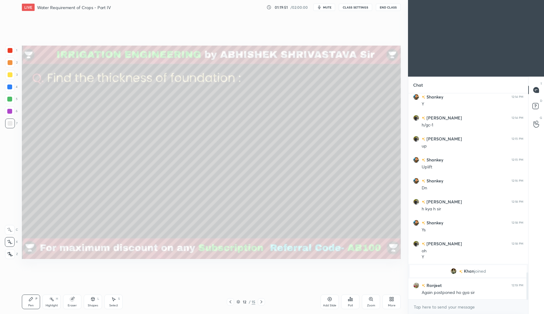
drag, startPoint x: 94, startPoint y: 301, endPoint x: 98, endPoint y: 291, distance: 10.9
click at [94, 301] on div "Shapes L" at bounding box center [93, 301] width 18 height 15
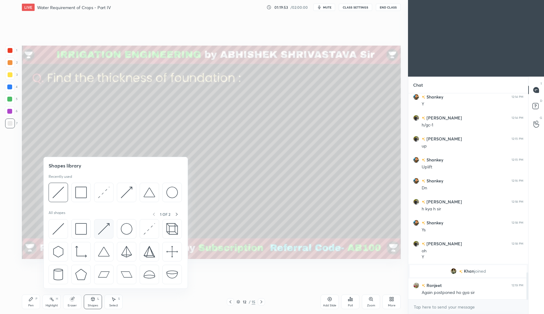
click at [105, 229] on img at bounding box center [104, 229] width 12 height 12
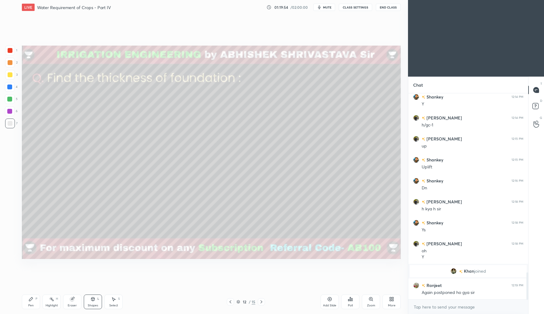
click at [11, 86] on div at bounding box center [9, 86] width 5 height 5
click at [11, 126] on div at bounding box center [10, 123] width 10 height 10
drag, startPoint x: 92, startPoint y: 302, endPoint x: 92, endPoint y: 293, distance: 8.5
click at [92, 301] on div "Shapes L" at bounding box center [93, 301] width 18 height 15
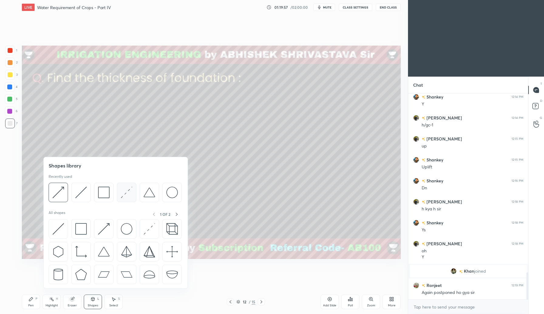
click at [129, 199] on div at bounding box center [126, 191] width 19 height 19
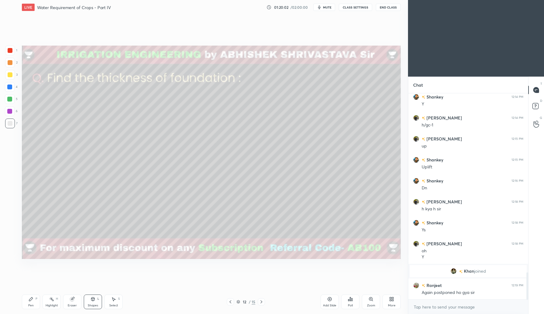
scroll to position [1389, 0]
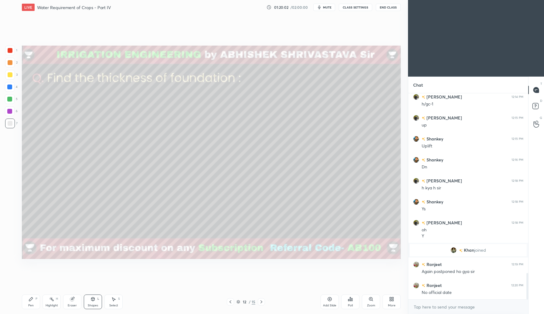
click at [29, 300] on div "Pen P" at bounding box center [31, 301] width 18 height 15
click at [70, 300] on icon at bounding box center [72, 298] width 5 height 5
drag, startPoint x: 32, startPoint y: 300, endPoint x: 50, endPoint y: 265, distance: 39.5
click at [32, 298] on icon at bounding box center [31, 298] width 5 height 5
click at [97, 304] on div "Shapes" at bounding box center [93, 305] width 10 height 3
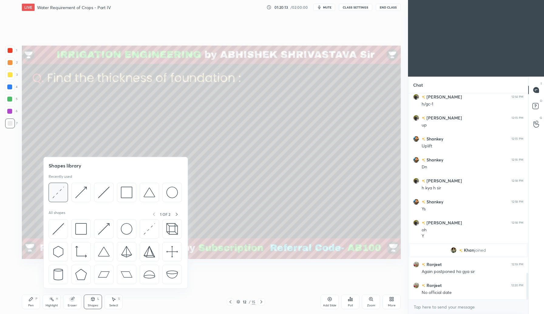
click at [67, 199] on div at bounding box center [58, 191] width 19 height 19
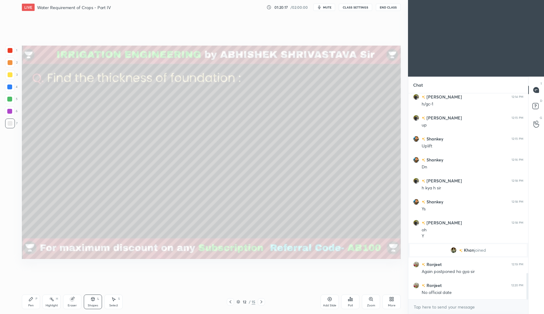
drag, startPoint x: 32, startPoint y: 303, endPoint x: 43, endPoint y: 284, distance: 22.0
click at [33, 301] on div "Pen P" at bounding box center [31, 301] width 18 height 15
click at [94, 301] on icon at bounding box center [92, 298] width 5 height 5
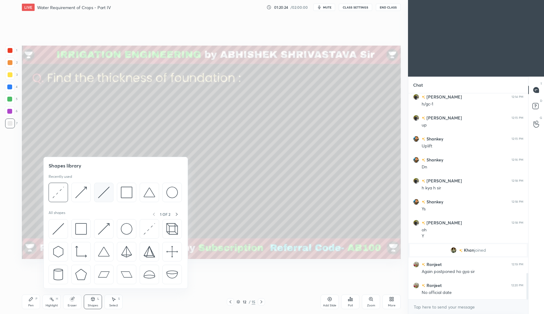
click at [103, 186] on img at bounding box center [104, 192] width 12 height 12
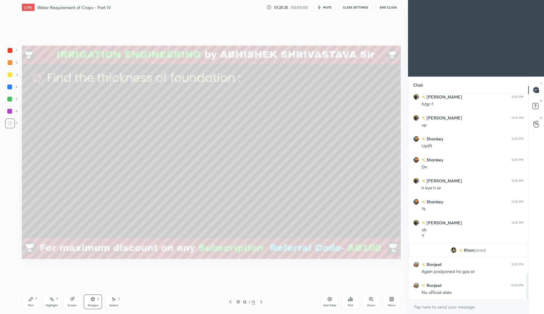
click at [11, 87] on div at bounding box center [9, 86] width 5 height 5
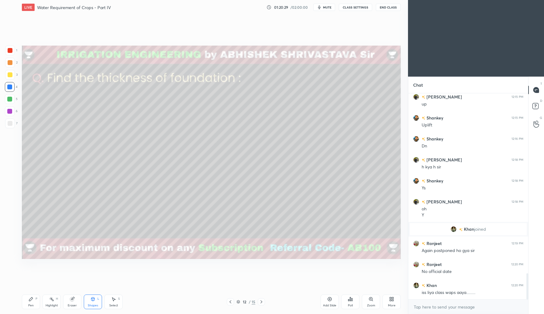
drag, startPoint x: 27, startPoint y: 299, endPoint x: 30, endPoint y: 297, distance: 4.1
click at [28, 298] on div "Pen P" at bounding box center [31, 301] width 18 height 15
click at [95, 301] on div "Shapes L" at bounding box center [93, 301] width 18 height 15
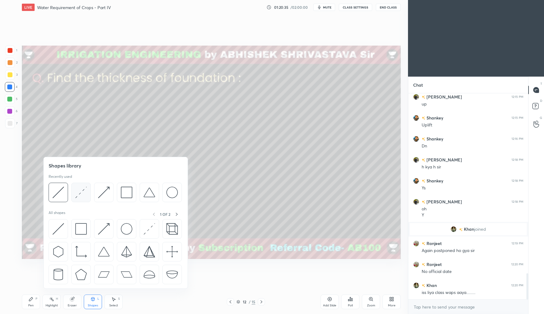
click at [86, 199] on div at bounding box center [80, 191] width 19 height 19
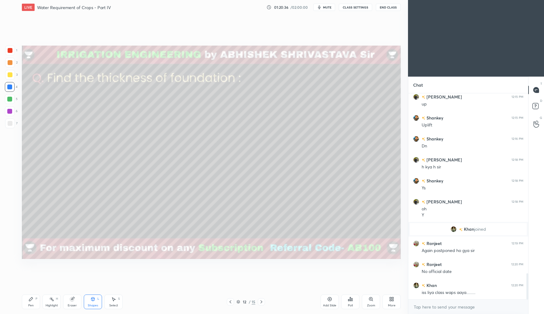
click at [11, 125] on div at bounding box center [10, 123] width 10 height 10
drag, startPoint x: 32, startPoint y: 300, endPoint x: 53, endPoint y: 283, distance: 27.2
click at [34, 299] on div "Pen P" at bounding box center [31, 301] width 18 height 15
click at [93, 304] on div "Shapes" at bounding box center [93, 305] width 10 height 3
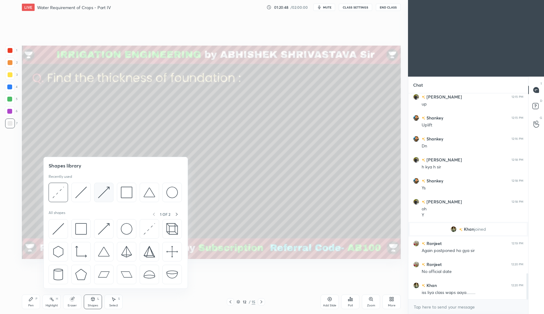
click at [106, 197] on img at bounding box center [104, 192] width 12 height 12
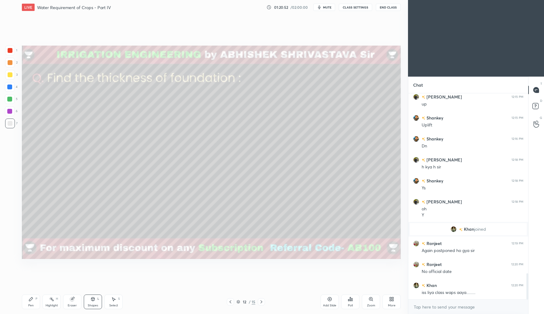
click at [33, 303] on div "Pen P" at bounding box center [31, 301] width 18 height 15
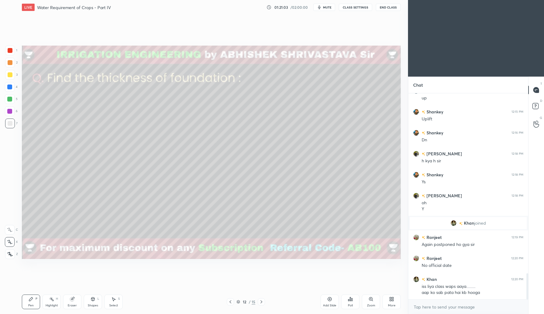
drag, startPoint x: 326, startPoint y: 6, endPoint x: 324, endPoint y: 9, distance: 3.3
click at [326, 7] on span "mute" at bounding box center [327, 7] width 8 height 4
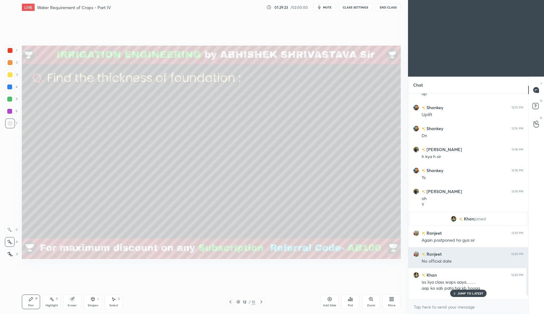
scroll to position [707, 0]
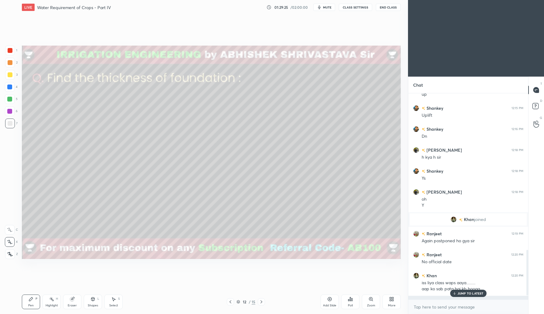
click at [465, 292] on p "JUMP TO LATEST" at bounding box center [470, 293] width 26 height 4
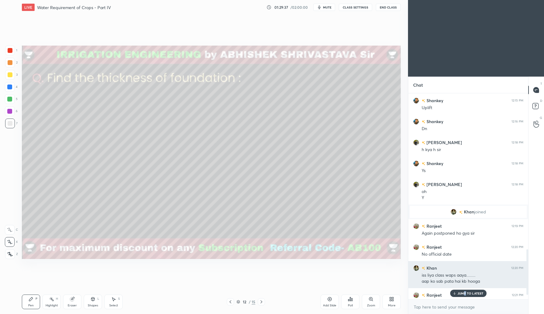
scroll to position [724, 0]
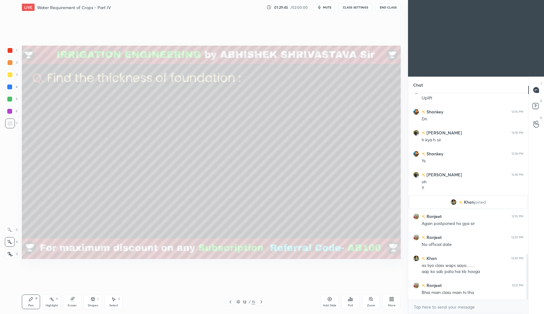
click at [6, 98] on div at bounding box center [10, 99] width 10 height 10
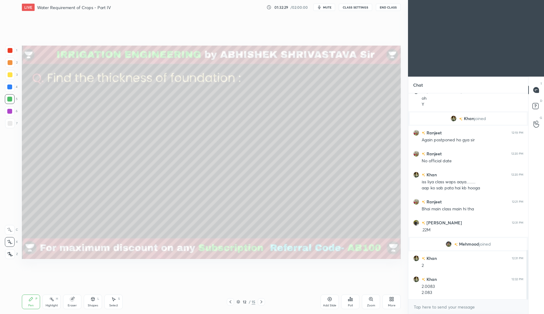
scroll to position [657, 0]
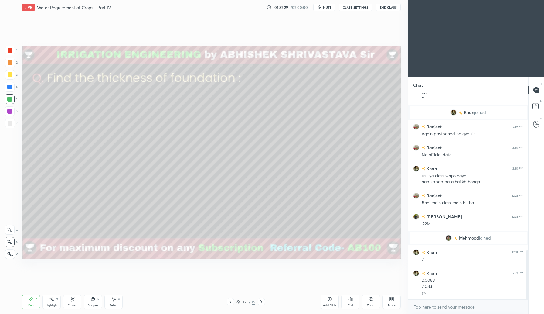
click at [93, 302] on div "Shapes L" at bounding box center [93, 301] width 18 height 15
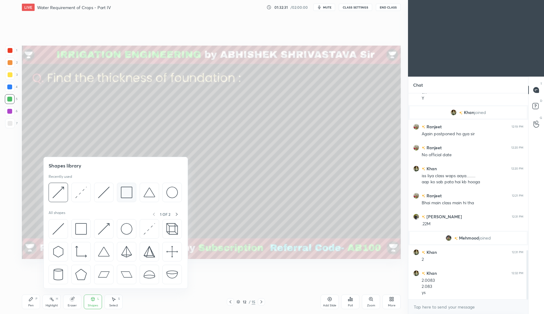
click at [125, 195] on img at bounding box center [127, 192] width 12 height 12
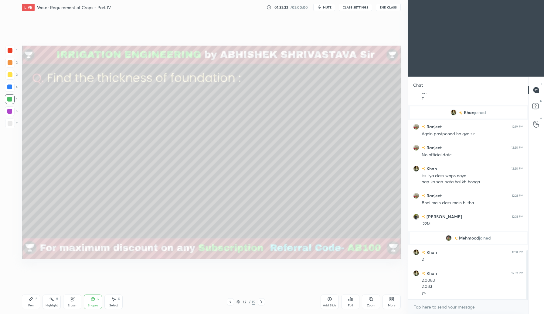
scroll to position [678, 0]
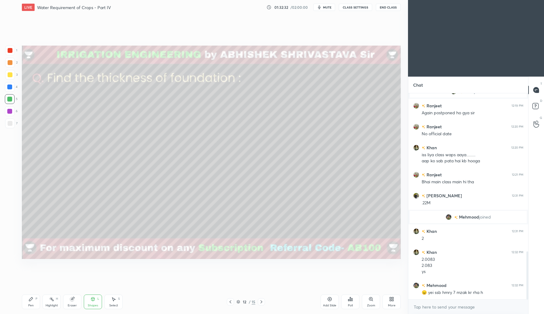
drag, startPoint x: 10, startPoint y: 51, endPoint x: 11, endPoint y: 55, distance: 4.4
click at [10, 52] on div at bounding box center [10, 50] width 5 height 5
drag, startPoint x: 31, startPoint y: 304, endPoint x: 36, endPoint y: 298, distance: 7.5
click at [32, 302] on div "Pen P" at bounding box center [31, 301] width 18 height 15
click at [260, 301] on icon at bounding box center [261, 301] width 5 height 5
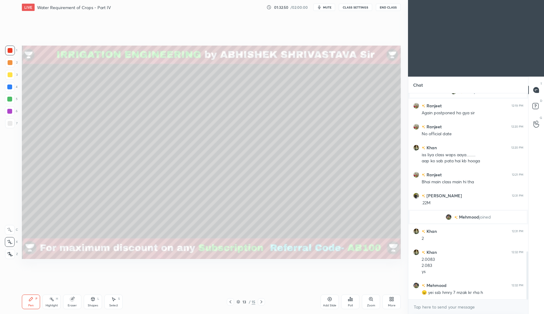
click at [230, 300] on icon at bounding box center [230, 301] width 5 height 5
click at [111, 302] on div "Select S" at bounding box center [113, 301] width 18 height 15
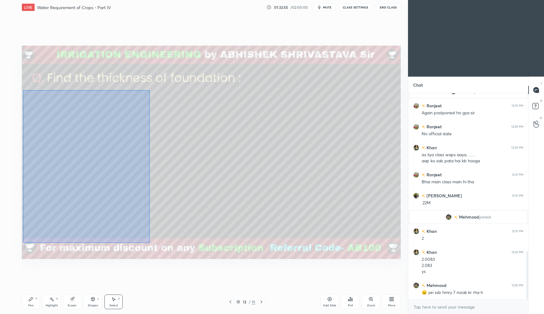
drag, startPoint x: 23, startPoint y: 90, endPoint x: 144, endPoint y: 243, distance: 194.9
click at [148, 243] on div "0 ° Undo Copy Duplicate Duplicate to new slide Delete" at bounding box center [211, 152] width 379 height 213
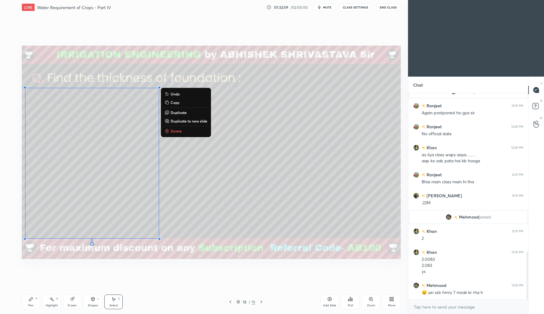
click at [178, 104] on p "Copy" at bounding box center [175, 102] width 9 height 5
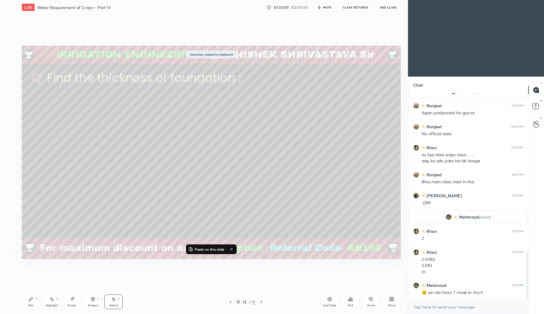
drag, startPoint x: 263, startPoint y: 300, endPoint x: 267, endPoint y: 292, distance: 9.4
click at [263, 301] on icon at bounding box center [261, 301] width 5 height 5
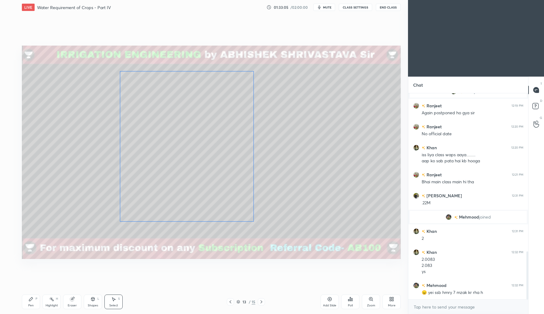
drag, startPoint x: 173, startPoint y: 173, endPoint x: 242, endPoint y: 176, distance: 69.0
click at [239, 168] on div "0 ° Undo Copy Paste here Duplicate Duplicate to new slide Delete" at bounding box center [211, 152] width 379 height 213
drag, startPoint x: 254, startPoint y: 222, endPoint x: 256, endPoint y: 229, distance: 8.2
click at [265, 231] on div at bounding box center [266, 231] width 2 height 2
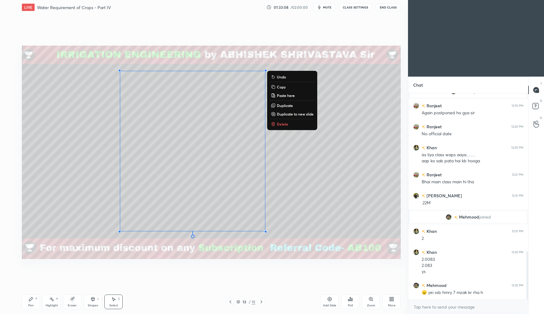
click at [230, 302] on icon at bounding box center [230, 301] width 5 height 5
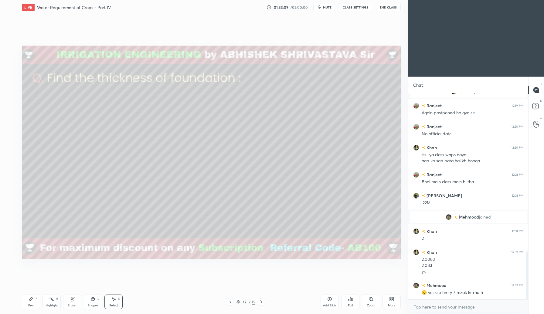
click at [72, 301] on div "Eraser" at bounding box center [72, 301] width 18 height 15
click at [97, 304] on div "Shapes" at bounding box center [93, 305] width 10 height 3
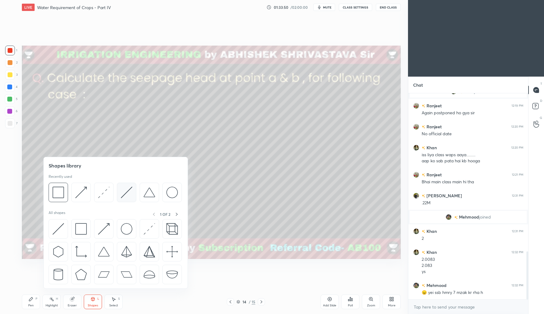
click at [131, 199] on div at bounding box center [126, 191] width 19 height 19
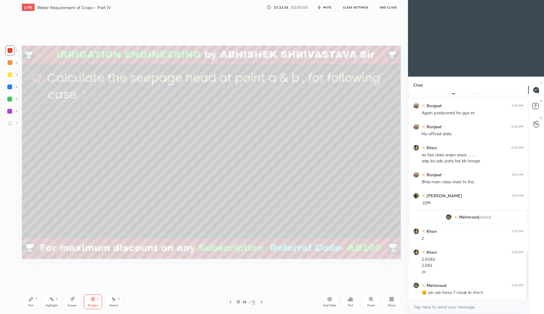
click at [12, 62] on div at bounding box center [10, 62] width 5 height 5
click at [98, 304] on div "Shapes" at bounding box center [93, 305] width 10 height 3
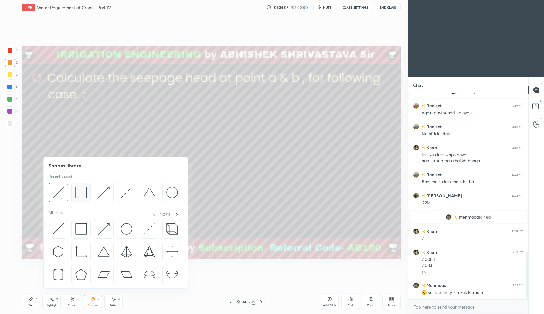
click at [84, 197] on img at bounding box center [81, 192] width 12 height 12
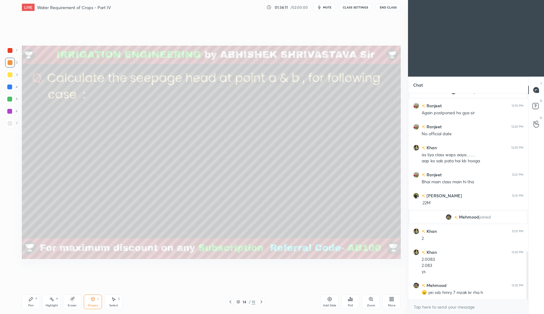
click at [93, 302] on div "Shapes L" at bounding box center [93, 301] width 18 height 15
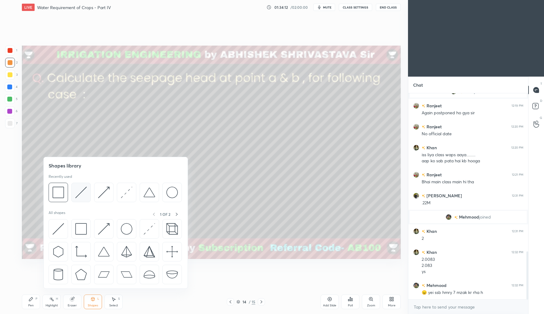
click at [80, 200] on div at bounding box center [80, 191] width 19 height 19
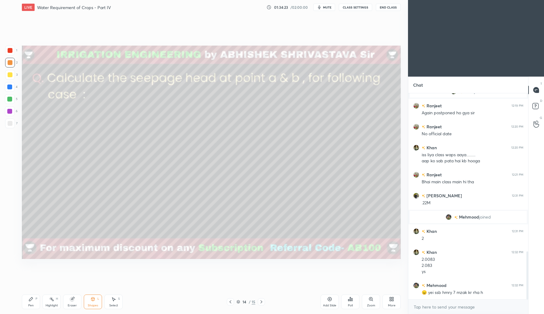
drag, startPoint x: 100, startPoint y: 302, endPoint x: 105, endPoint y: 290, distance: 12.9
click at [100, 302] on div "Shapes L" at bounding box center [93, 301] width 18 height 15
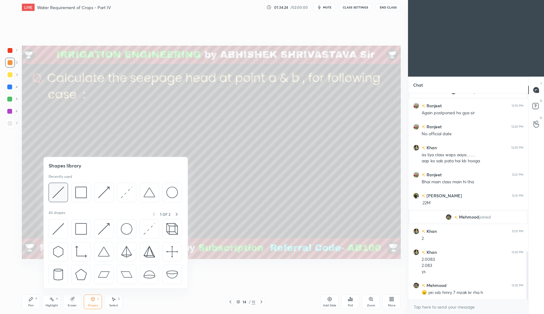
click at [66, 200] on div at bounding box center [58, 191] width 19 height 19
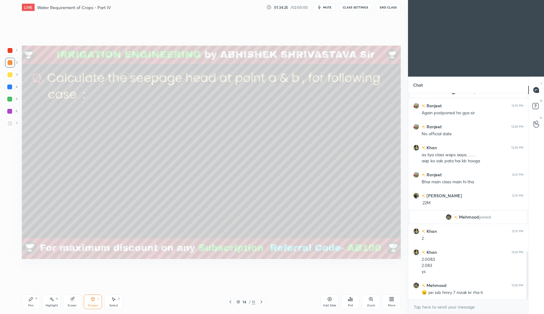
click at [12, 87] on div at bounding box center [10, 87] width 10 height 10
drag, startPoint x: 31, startPoint y: 300, endPoint x: 47, endPoint y: 279, distance: 27.1
click at [31, 300] on icon at bounding box center [31, 298] width 5 height 5
drag, startPoint x: 94, startPoint y: 300, endPoint x: 99, endPoint y: 289, distance: 12.4
click at [95, 300] on icon at bounding box center [92, 298] width 5 height 5
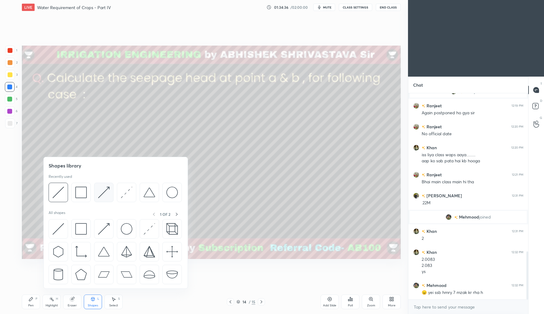
click at [106, 200] on div at bounding box center [103, 191] width 19 height 19
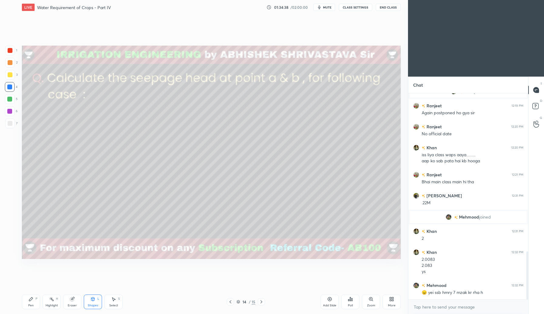
click at [12, 124] on div at bounding box center [10, 123] width 10 height 10
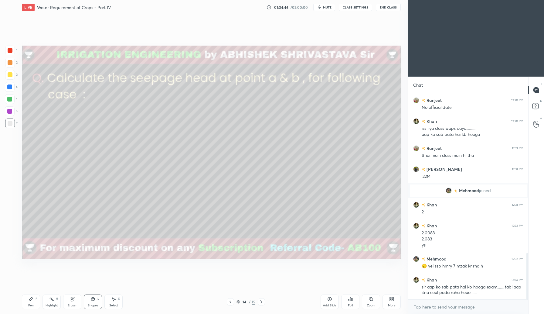
click at [33, 300] on icon at bounding box center [31, 298] width 5 height 5
click at [77, 301] on div "Eraser" at bounding box center [72, 301] width 18 height 15
click at [33, 302] on div "Pen P" at bounding box center [31, 301] width 18 height 15
click at [231, 301] on icon at bounding box center [230, 301] width 5 height 5
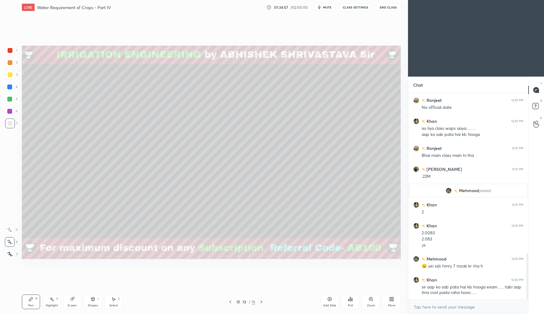
click at [231, 301] on icon at bounding box center [230, 301] width 5 height 5
click at [233, 301] on div at bounding box center [230, 301] width 7 height 7
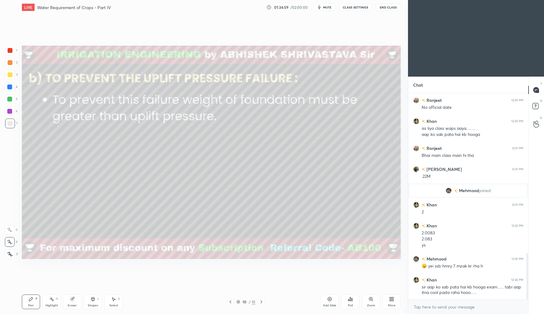
click at [231, 303] on icon at bounding box center [230, 301] width 5 height 5
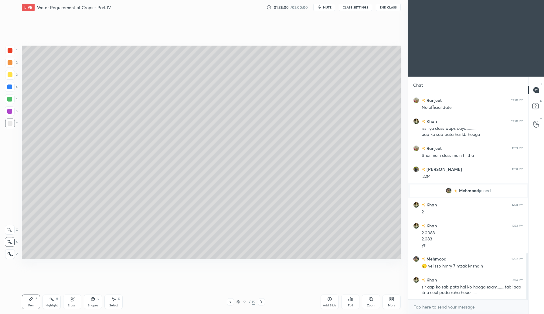
click at [232, 301] on icon at bounding box center [230, 301] width 5 height 5
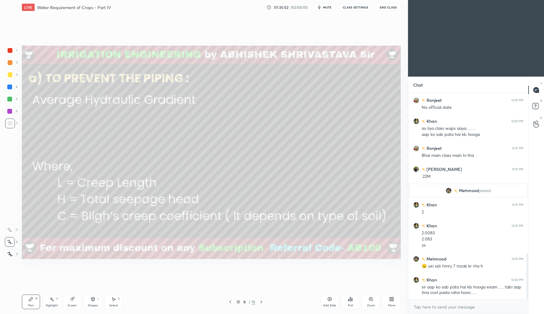
click at [263, 302] on icon at bounding box center [261, 301] width 5 height 5
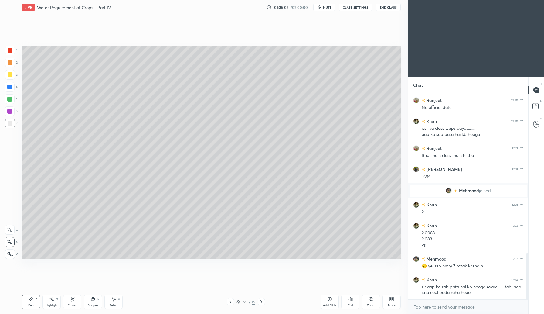
click at [262, 300] on icon at bounding box center [261, 301] width 5 height 5
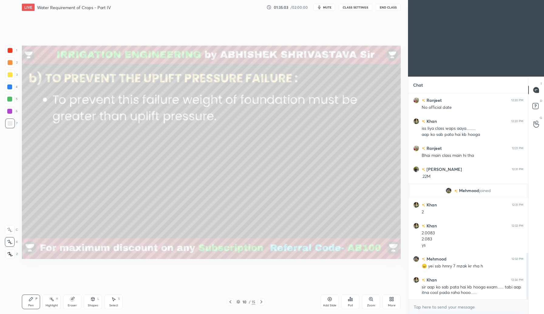
drag, startPoint x: 264, startPoint y: 300, endPoint x: 265, endPoint y: 297, distance: 3.6
click at [264, 300] on div at bounding box center [261, 301] width 7 height 7
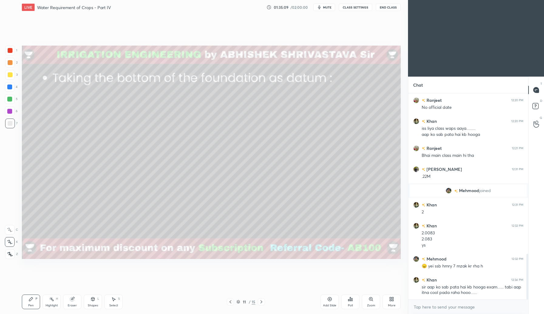
scroll to position [726, 0]
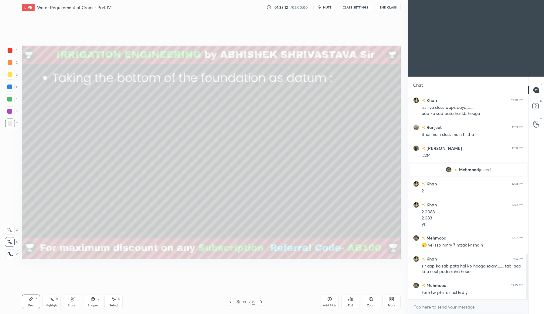
drag, startPoint x: 263, startPoint y: 301, endPoint x: 260, endPoint y: 304, distance: 3.5
click at [262, 302] on icon at bounding box center [261, 301] width 5 height 5
click at [260, 303] on icon at bounding box center [261, 301] width 5 height 5
click at [259, 302] on icon at bounding box center [261, 301] width 5 height 5
click at [97, 299] on div "L" at bounding box center [98, 298] width 2 height 3
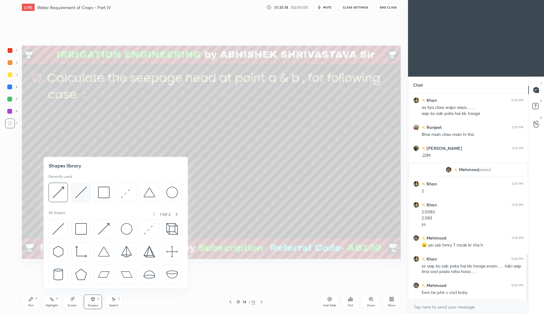
click at [83, 198] on div at bounding box center [80, 191] width 19 height 19
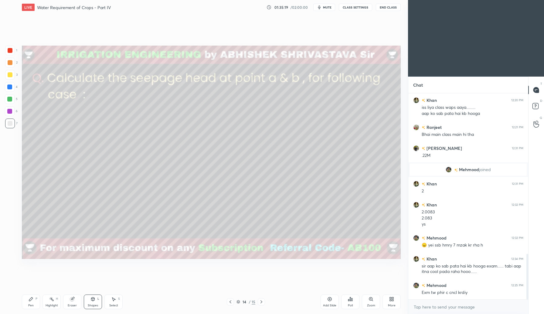
click at [13, 76] on div at bounding box center [10, 75] width 10 height 10
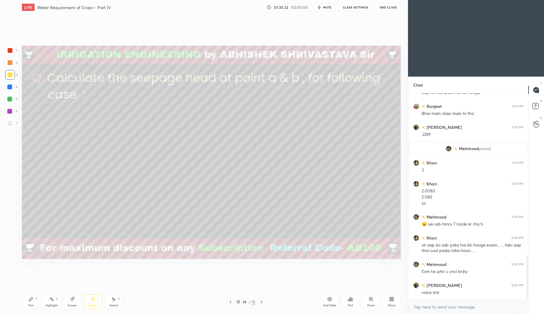
drag, startPoint x: 95, startPoint y: 304, endPoint x: 97, endPoint y: 298, distance: 5.7
click at [95, 304] on div "Shapes" at bounding box center [93, 305] width 10 height 3
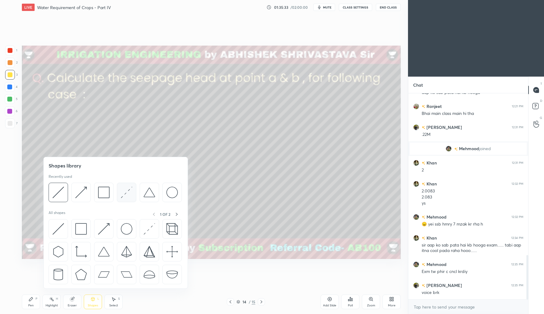
click at [131, 196] on img at bounding box center [127, 192] width 12 height 12
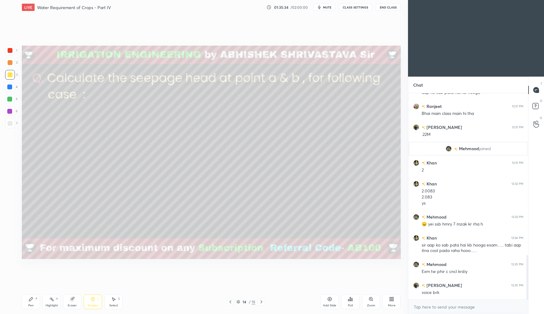
click at [9, 124] on div at bounding box center [10, 123] width 5 height 5
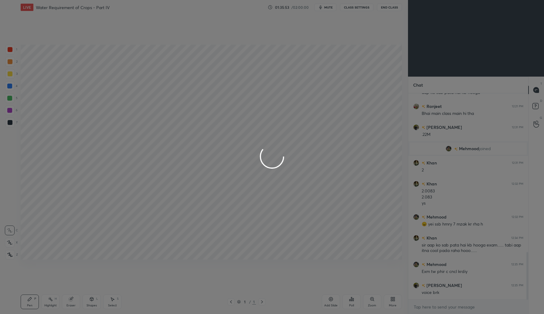
scroll to position [30076, 29967]
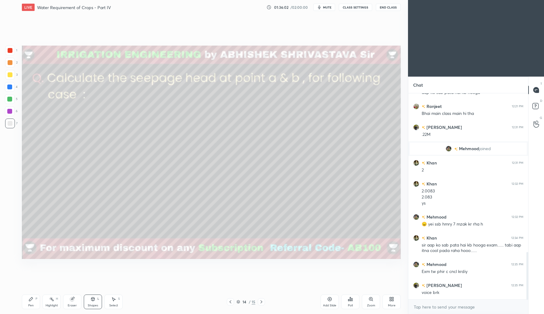
drag, startPoint x: 29, startPoint y: 305, endPoint x: 35, endPoint y: 298, distance: 8.8
click at [31, 304] on div "Pen" at bounding box center [30, 305] width 5 height 3
drag, startPoint x: 96, startPoint y: 302, endPoint x: 98, endPoint y: 297, distance: 5.2
click at [96, 301] on div "Shapes L" at bounding box center [93, 301] width 18 height 15
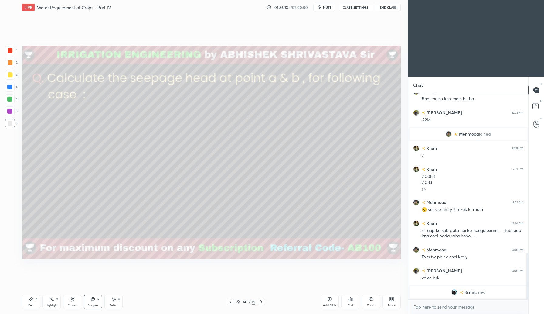
click at [96, 300] on div "Shapes L" at bounding box center [93, 301] width 18 height 15
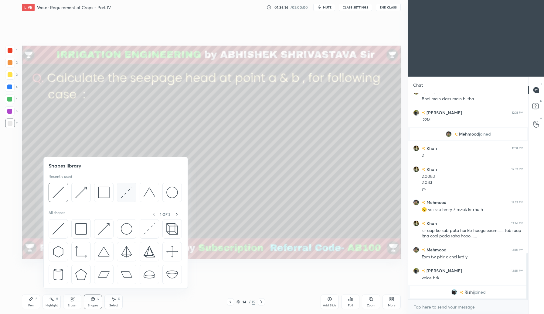
click at [130, 200] on div at bounding box center [126, 191] width 19 height 19
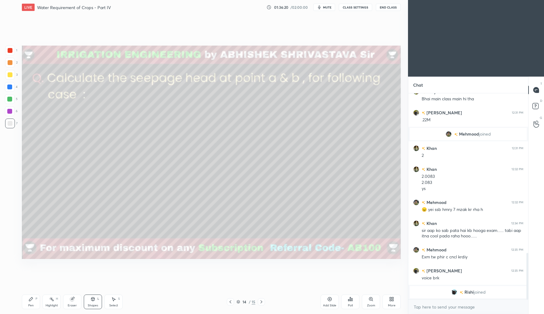
drag, startPoint x: 29, startPoint y: 303, endPoint x: 54, endPoint y: 289, distance: 28.4
click at [29, 304] on div "Pen" at bounding box center [30, 305] width 5 height 3
drag, startPoint x: 10, startPoint y: 77, endPoint x: 10, endPoint y: 81, distance: 4.0
click at [10, 78] on div at bounding box center [10, 75] width 10 height 10
click at [97, 301] on div "Shapes L" at bounding box center [93, 301] width 18 height 15
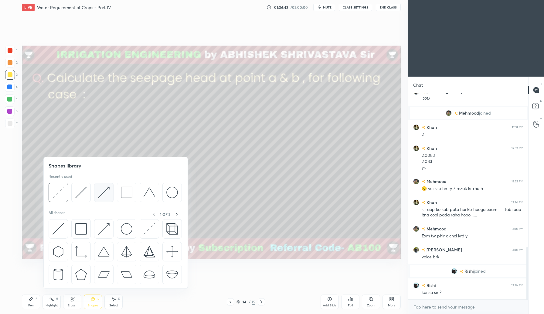
scroll to position [599, 0]
click at [108, 195] on img at bounding box center [104, 192] width 12 height 12
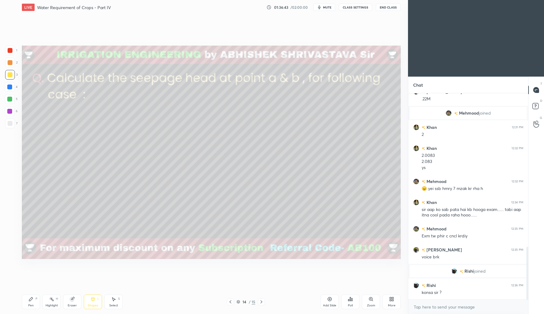
click at [9, 125] on div at bounding box center [10, 123] width 5 height 5
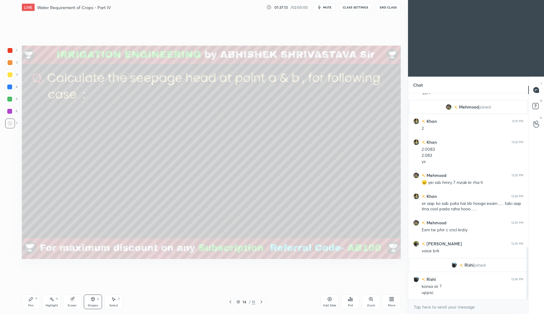
drag, startPoint x: 32, startPoint y: 305, endPoint x: 40, endPoint y: 297, distance: 11.2
click at [32, 305] on div "Pen" at bounding box center [30, 305] width 5 height 3
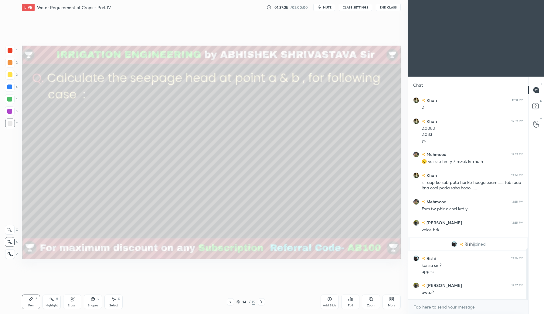
scroll to position [647, 0]
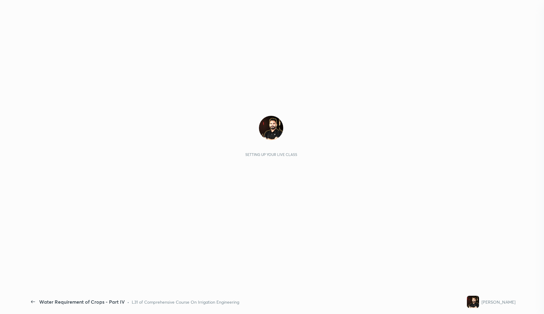
scroll to position [704, 0]
click at [262, 97] on div "Setting up your live class" at bounding box center [271, 152] width 488 height 275
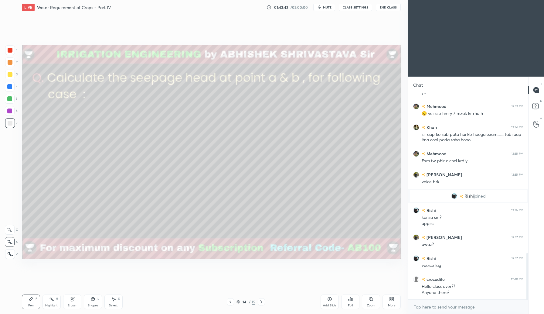
scroll to position [30076, 29967]
click at [238, 301] on icon at bounding box center [238, 302] width 4 height 4
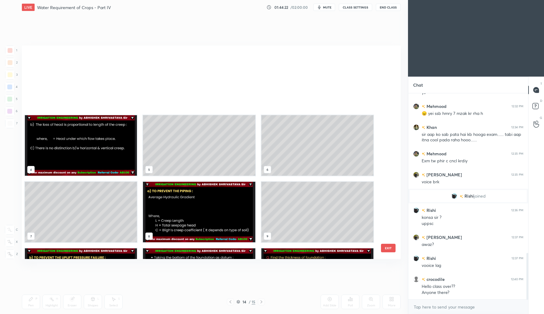
scroll to position [211, 376]
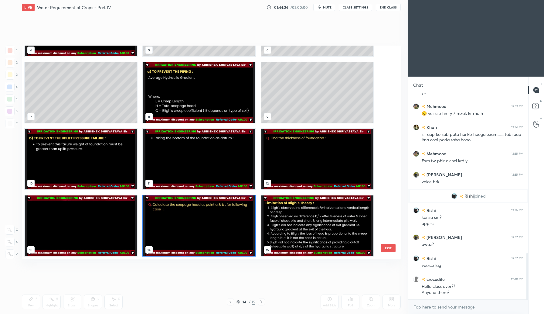
click at [238, 300] on icon at bounding box center [238, 302] width 4 height 4
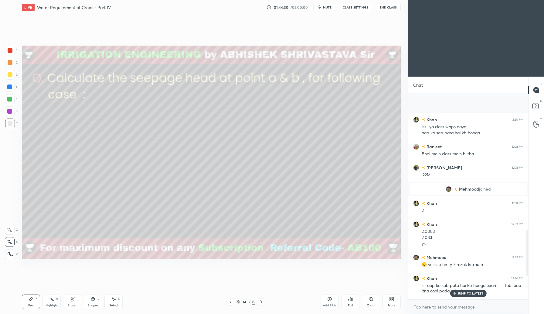
scroll to position [709, 0]
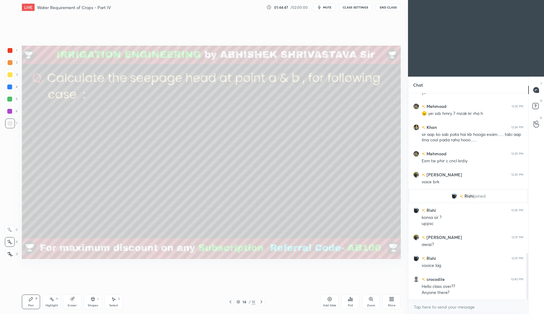
click at [93, 301] on div "Shapes L" at bounding box center [93, 301] width 18 height 15
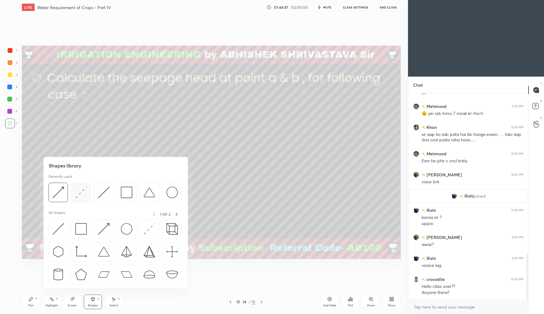
click at [87, 198] on div at bounding box center [80, 191] width 19 height 19
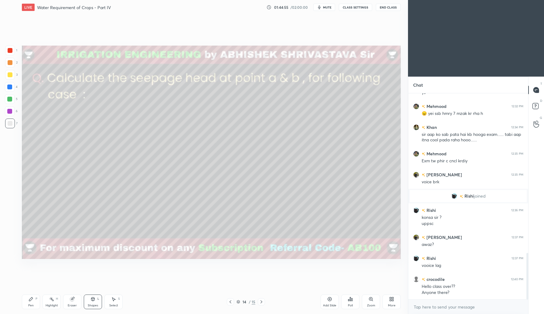
click at [28, 296] on div "Pen P" at bounding box center [31, 301] width 18 height 15
drag, startPoint x: 31, startPoint y: 300, endPoint x: 34, endPoint y: 296, distance: 4.6
click at [32, 299] on icon at bounding box center [31, 298] width 5 height 5
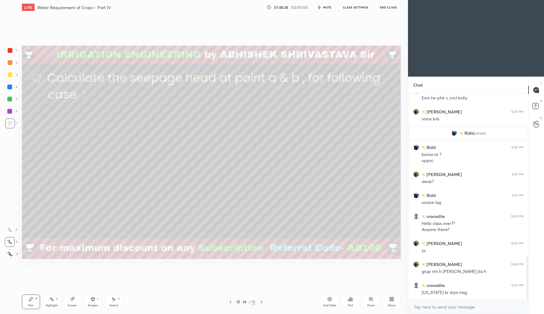
scroll to position [792, 0]
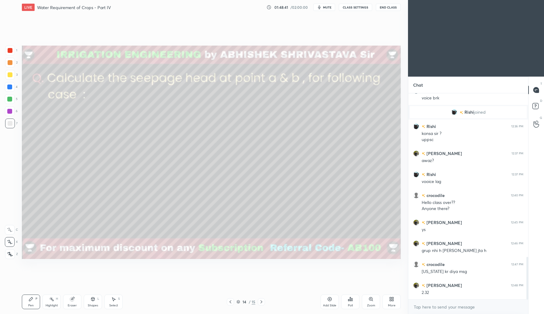
drag, startPoint x: 13, startPoint y: 47, endPoint x: 18, endPoint y: 54, distance: 9.1
click at [14, 50] on div at bounding box center [10, 51] width 10 height 10
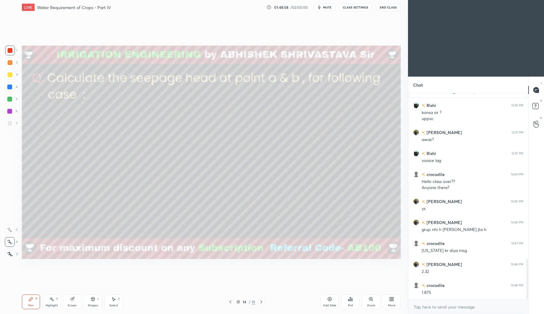
scroll to position [834, 0]
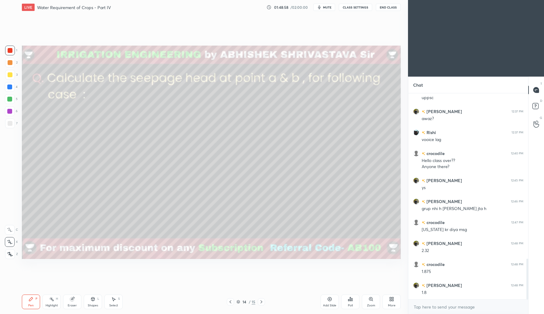
click at [10, 122] on div at bounding box center [10, 123] width 5 height 5
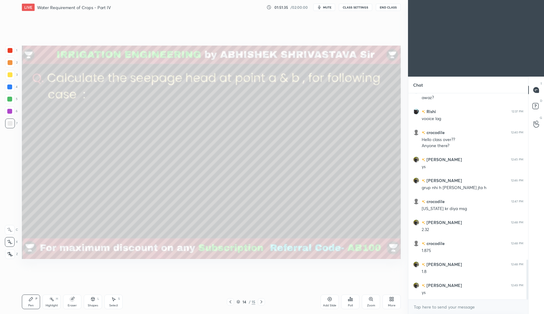
drag, startPoint x: 10, startPoint y: 47, endPoint x: 12, endPoint y: 49, distance: 3.9
click at [12, 49] on div at bounding box center [10, 51] width 10 height 10
click at [261, 302] on icon at bounding box center [261, 301] width 2 height 3
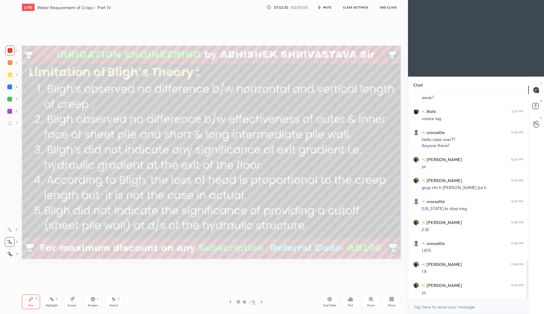
click at [231, 302] on icon at bounding box center [230, 301] width 5 height 5
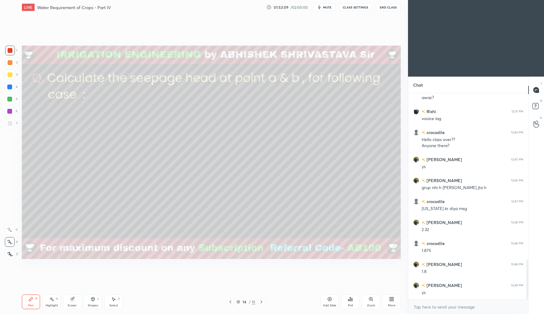
click at [262, 303] on icon at bounding box center [261, 301] width 5 height 5
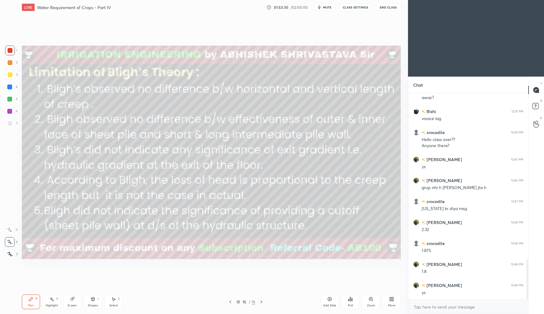
click at [328, 8] on span "mute" at bounding box center [327, 7] width 8 height 4
click at [323, 8] on span "unmute" at bounding box center [326, 7] width 13 height 4
click at [231, 300] on icon at bounding box center [230, 301] width 5 height 5
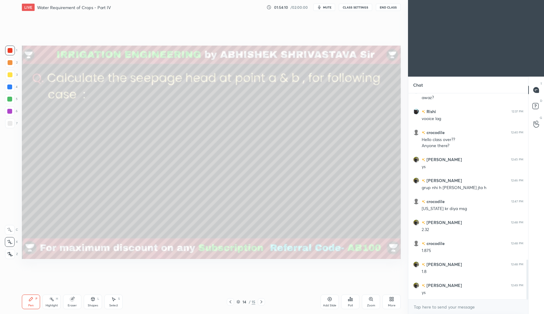
click at [230, 302] on icon at bounding box center [230, 301] width 2 height 3
click at [232, 300] on icon at bounding box center [230, 301] width 5 height 5
click at [231, 300] on icon at bounding box center [230, 301] width 5 height 5
click at [232, 300] on icon at bounding box center [230, 301] width 5 height 5
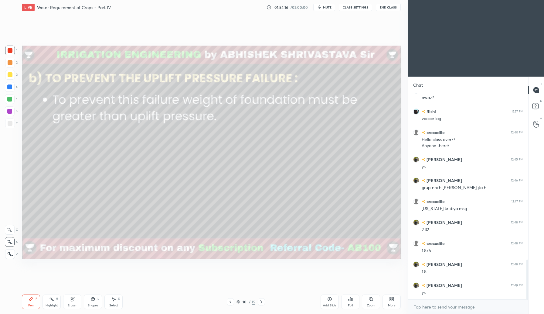
click at [231, 302] on icon at bounding box center [230, 301] width 5 height 5
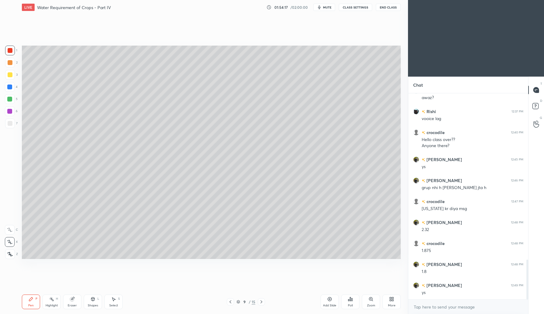
click at [230, 301] on icon at bounding box center [230, 301] width 5 height 5
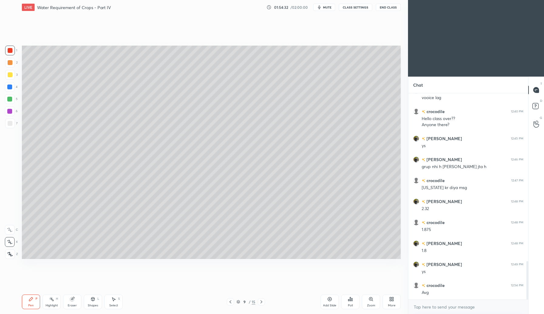
scroll to position [897, 0]
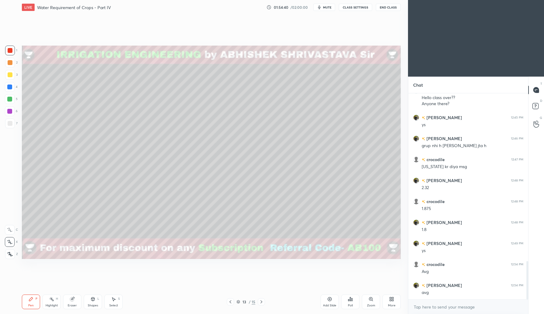
click at [263, 301] on icon at bounding box center [261, 301] width 5 height 5
drag, startPoint x: 8, startPoint y: 86, endPoint x: 15, endPoint y: 91, distance: 9.1
click at [11, 88] on div at bounding box center [9, 86] width 5 height 5
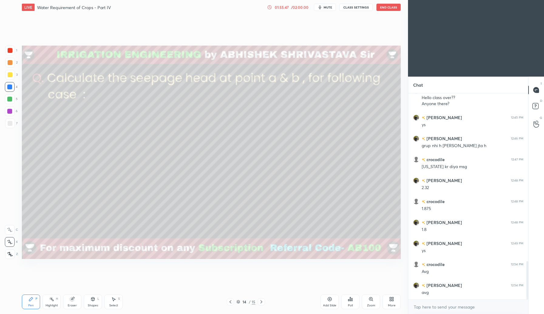
drag, startPoint x: 262, startPoint y: 300, endPoint x: 261, endPoint y: 303, distance: 3.1
click at [262, 302] on icon at bounding box center [261, 301] width 5 height 5
drag, startPoint x: 11, startPoint y: 123, endPoint x: 15, endPoint y: 122, distance: 4.7
click at [12, 123] on div at bounding box center [10, 123] width 5 height 5
drag, startPoint x: 11, startPoint y: 75, endPoint x: 21, endPoint y: 81, distance: 11.5
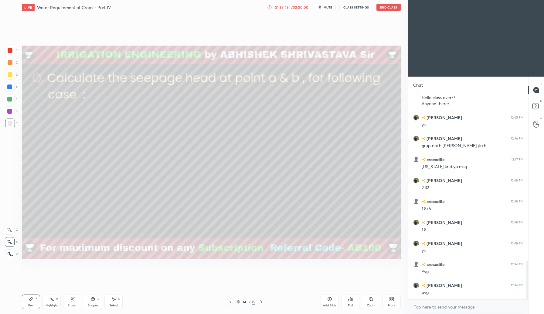
click at [12, 76] on div at bounding box center [10, 75] width 10 height 10
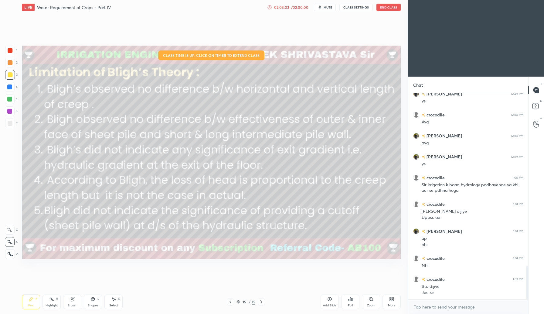
scroll to position [1067, 0]
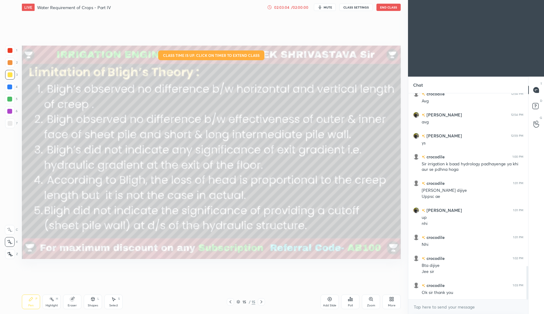
click at [386, 7] on button "End Class" at bounding box center [388, 7] width 24 height 7
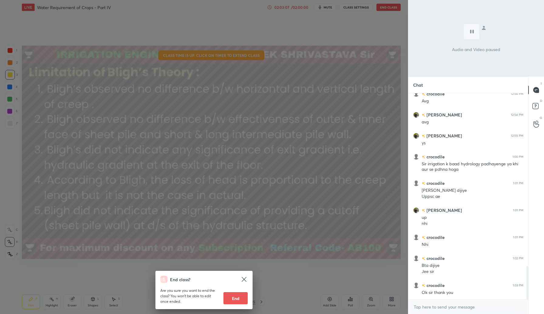
click at [233, 298] on button "End" at bounding box center [235, 298] width 24 height 12
type textarea "x"
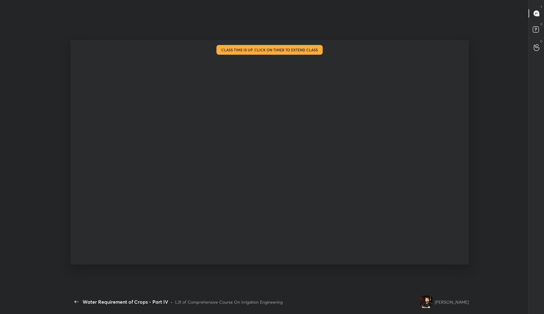
scroll to position [0, 0]
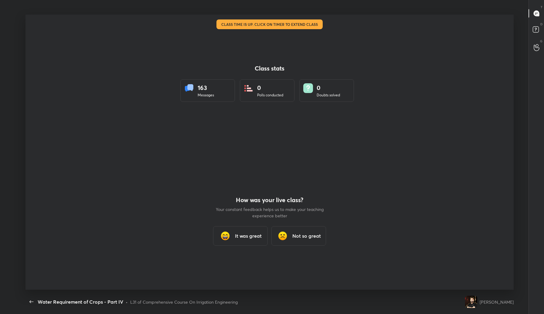
click at [255, 240] on div "It was great" at bounding box center [240, 235] width 55 height 19
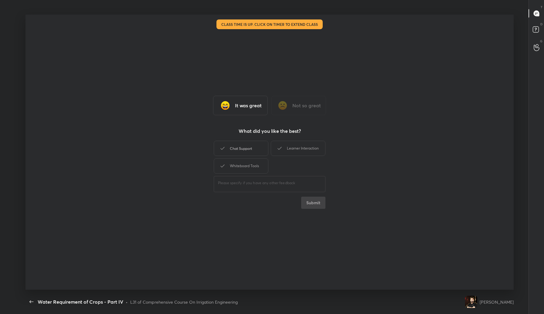
click at [248, 151] on div "Chat Support" at bounding box center [241, 148] width 55 height 15
click at [310, 201] on button "Submit" at bounding box center [313, 202] width 24 height 12
